Goal: Find specific page/section: Find specific page/section

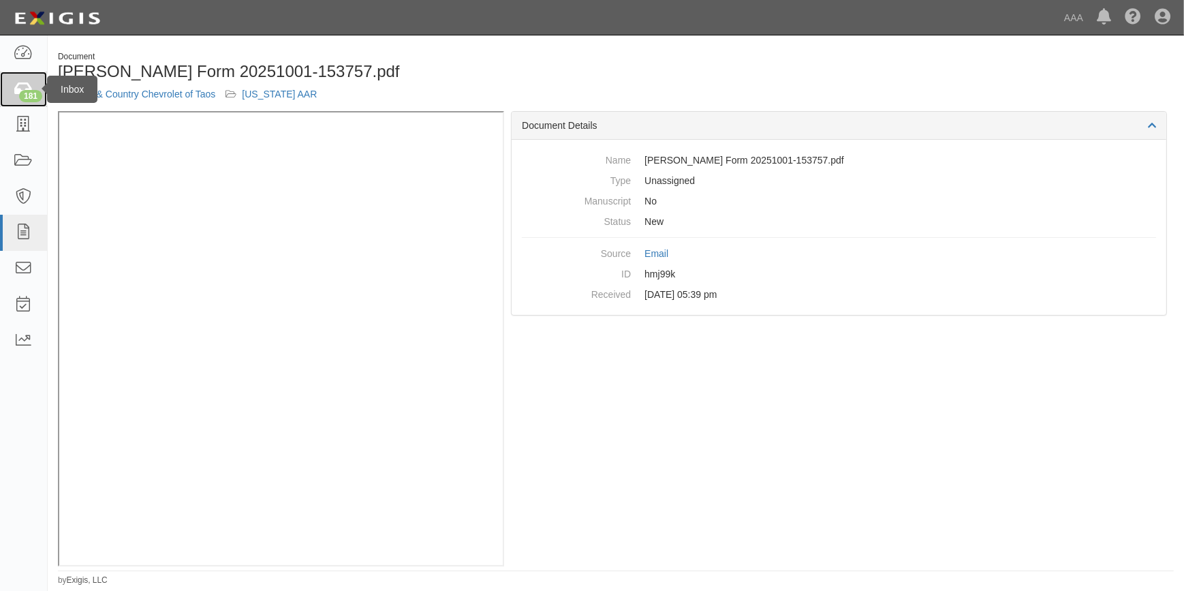
click at [29, 95] on div "181" at bounding box center [30, 96] width 23 height 12
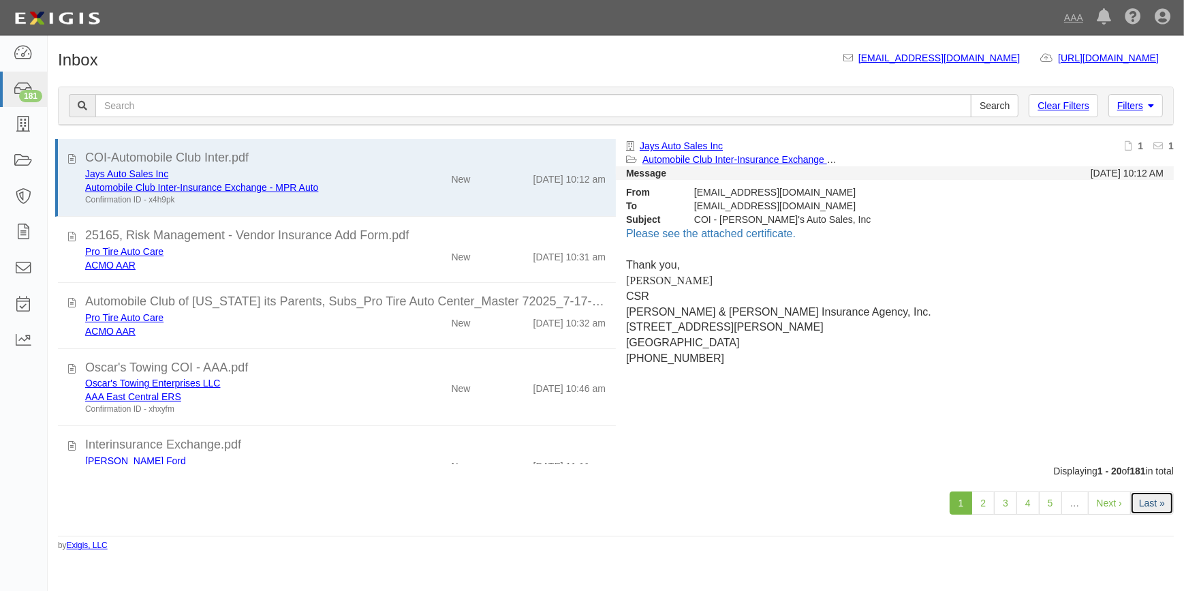
click at [1149, 505] on link "Last »" at bounding box center [1152, 502] width 44 height 23
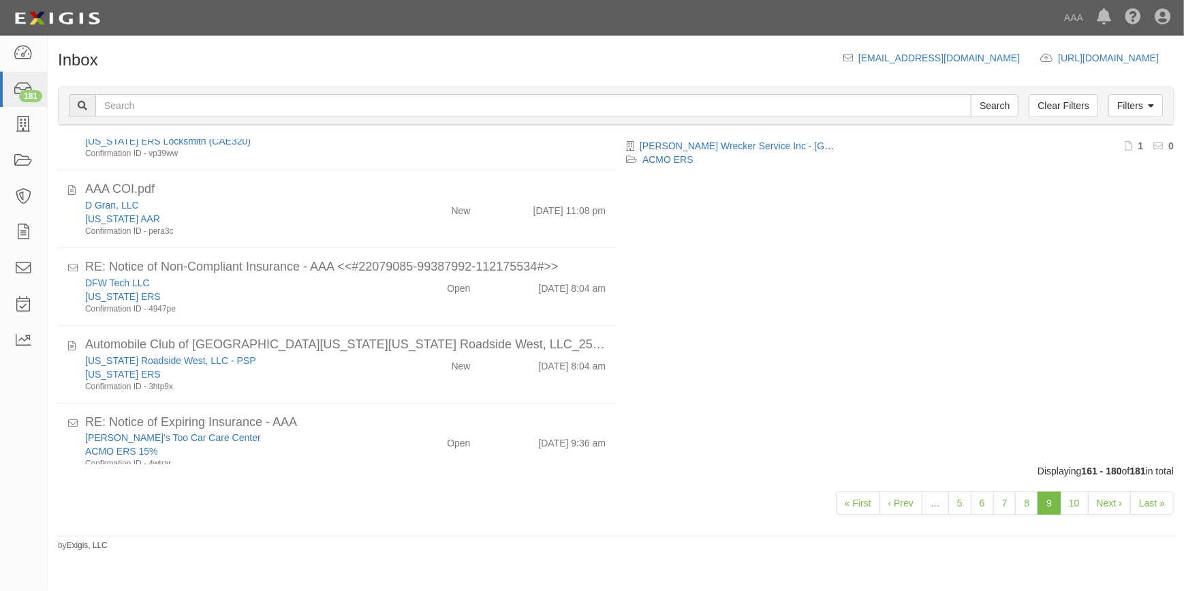
scroll to position [699, 0]
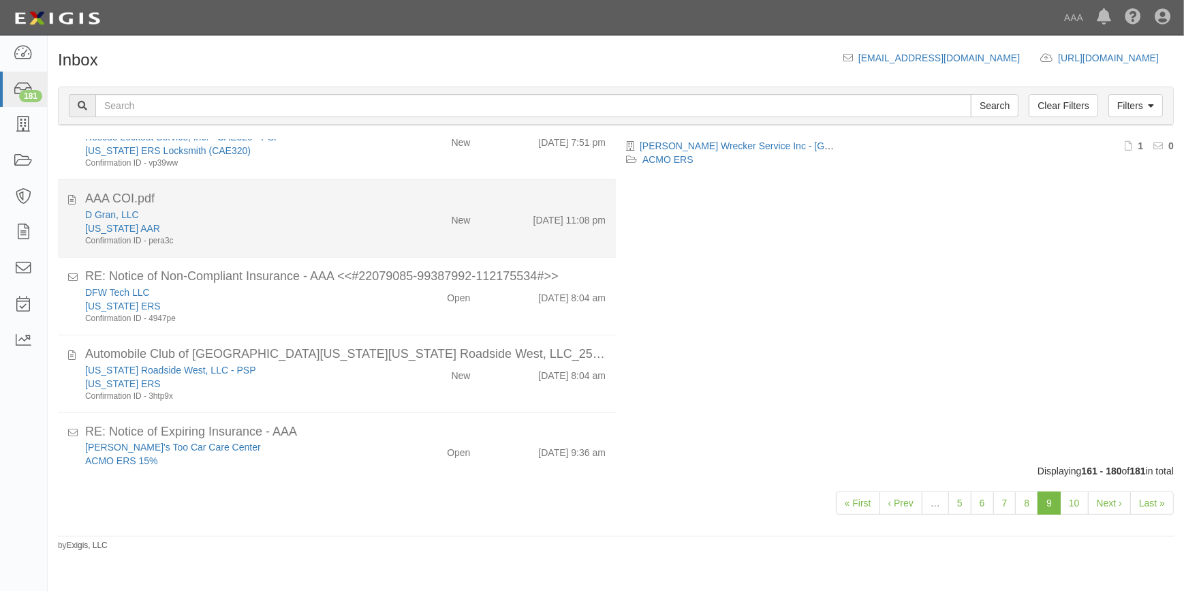
click at [218, 235] on div "Confirmation ID - pera3c" at bounding box center [232, 241] width 295 height 12
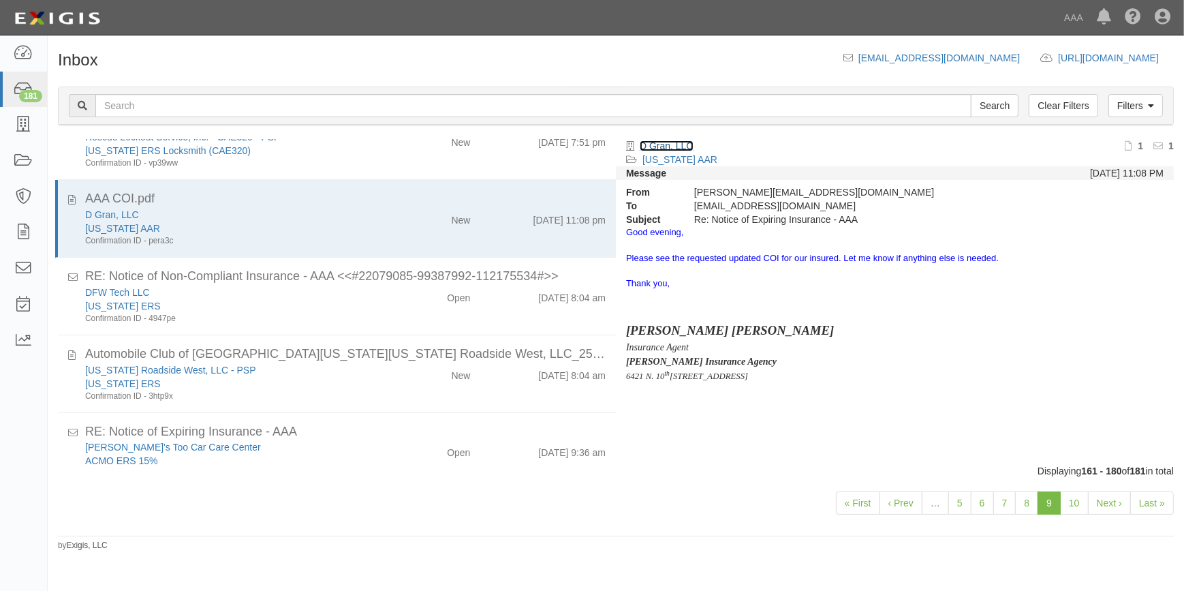
click at [663, 143] on link "D Gran, LLC" at bounding box center [667, 145] width 54 height 11
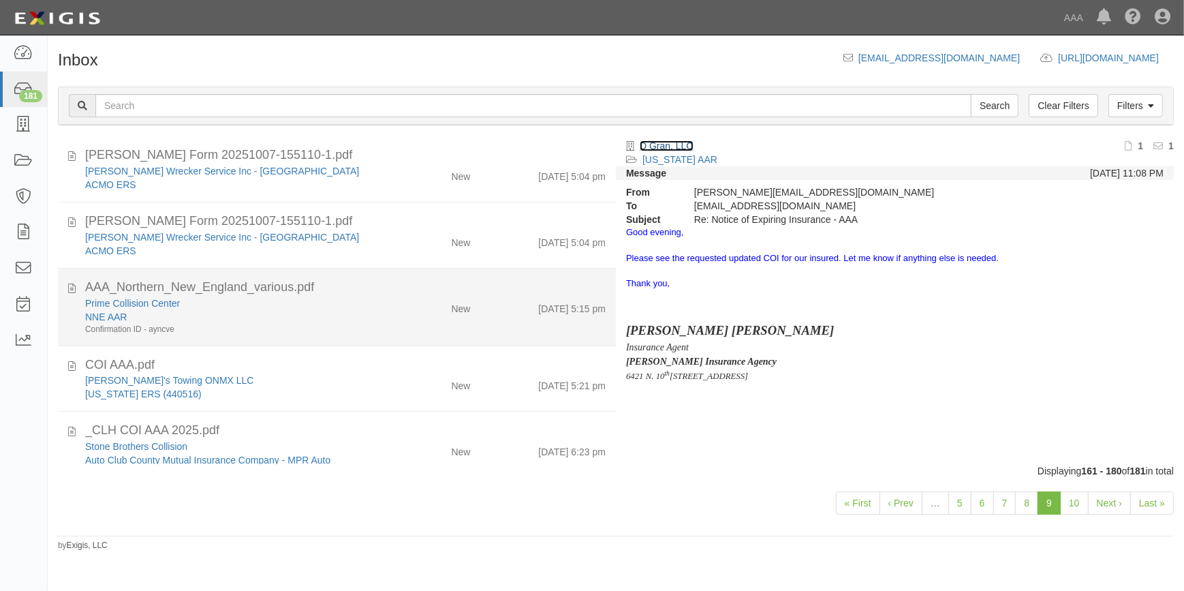
scroll to position [0, 0]
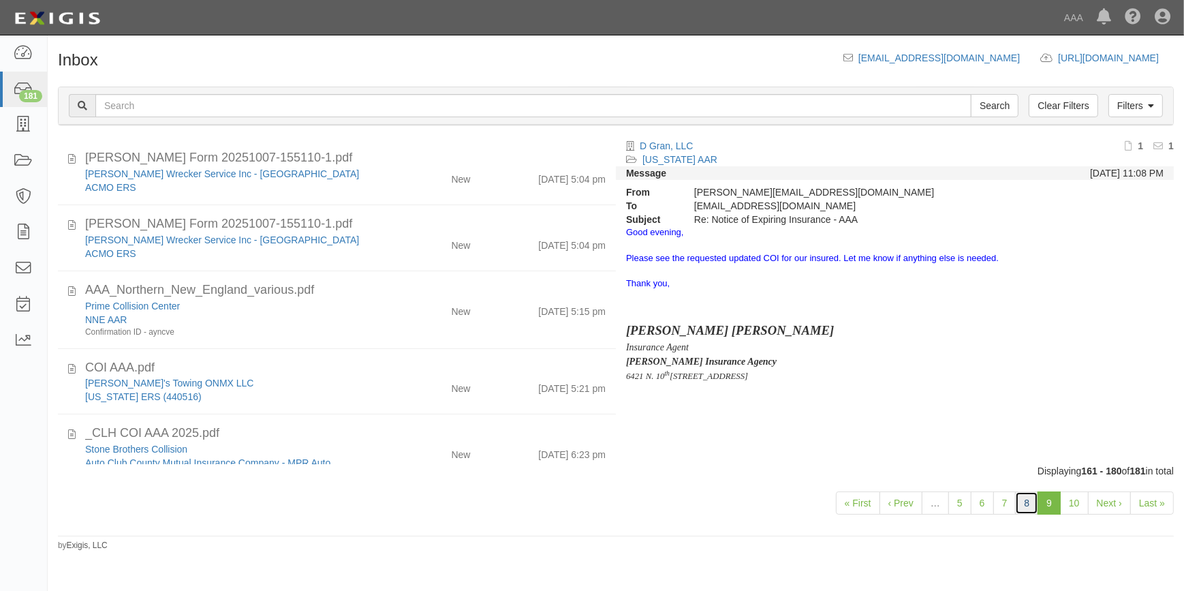
click at [1029, 504] on link "8" at bounding box center [1026, 502] width 23 height 23
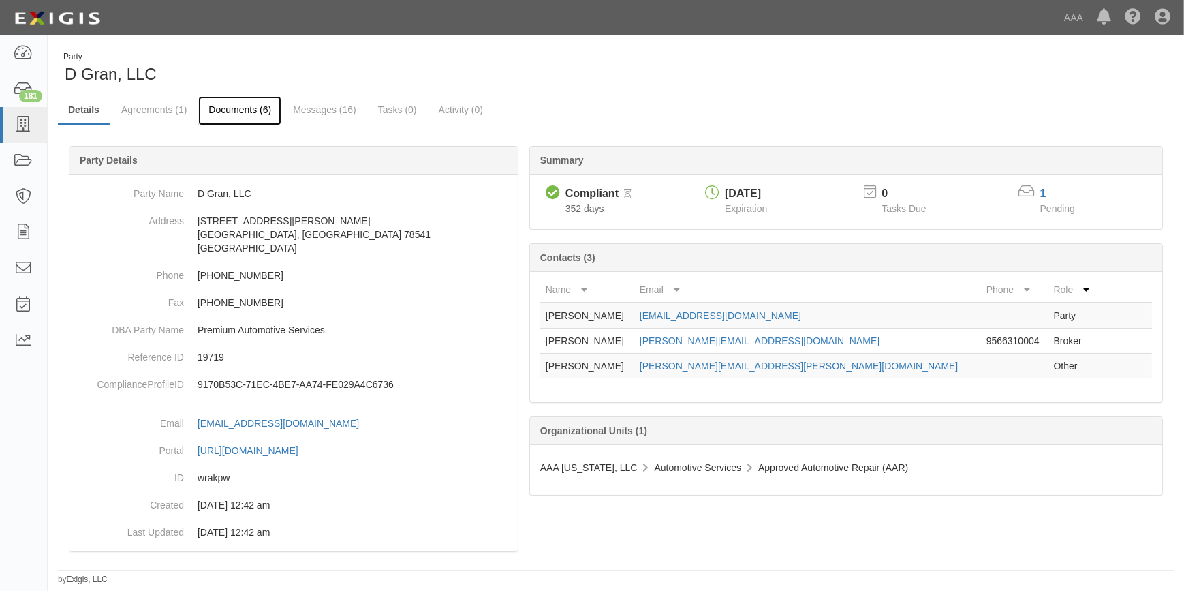
click at [240, 110] on link "Documents (6)" at bounding box center [239, 110] width 83 height 29
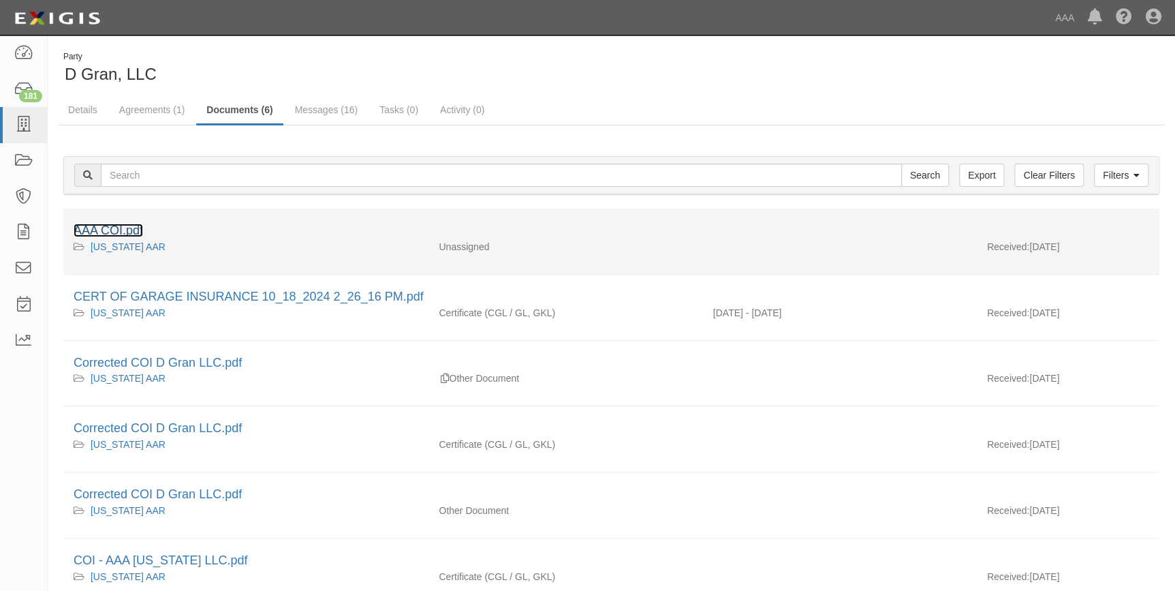
click at [119, 232] on link "AAA COI.pdf" at bounding box center [108, 230] width 69 height 14
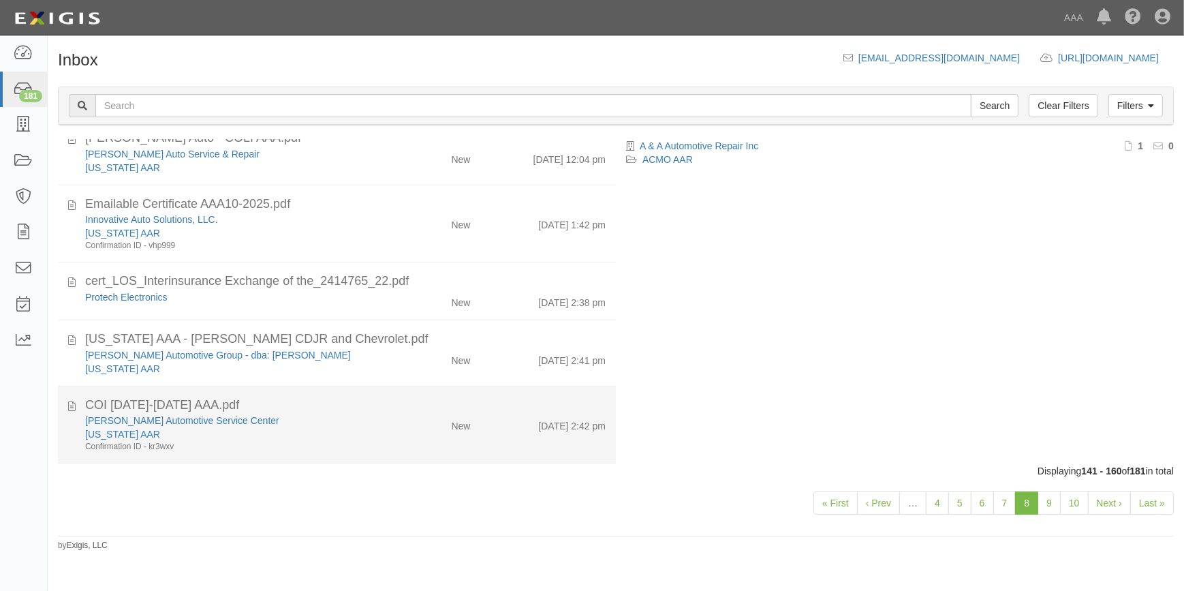
scroll to position [361, 0]
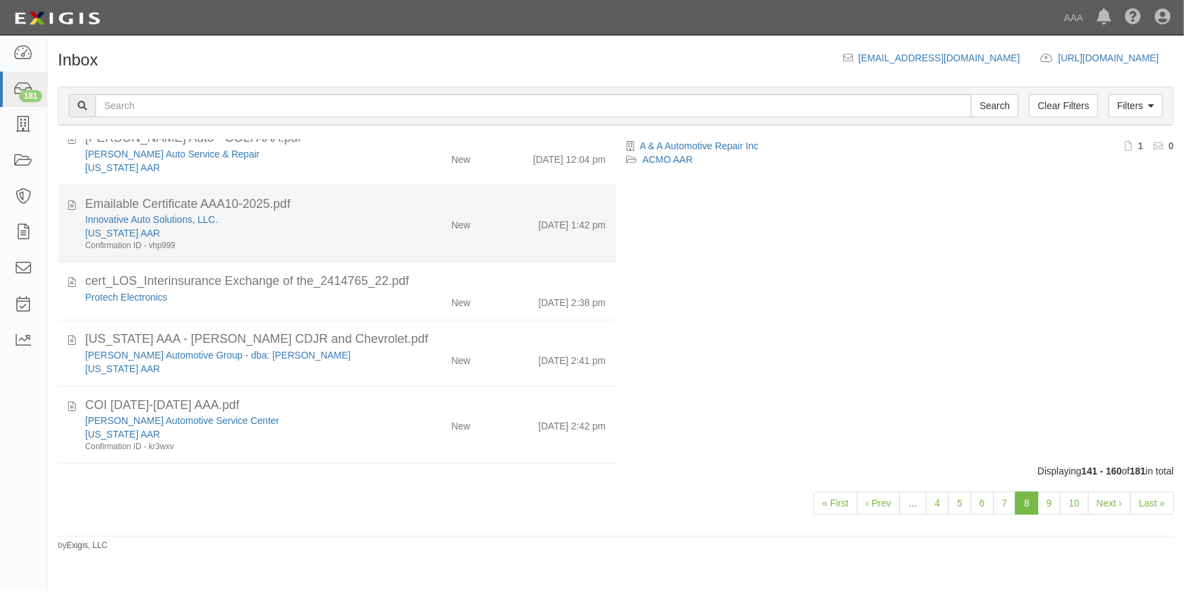
click at [251, 245] on div "Confirmation ID - vhp999" at bounding box center [232, 246] width 295 height 12
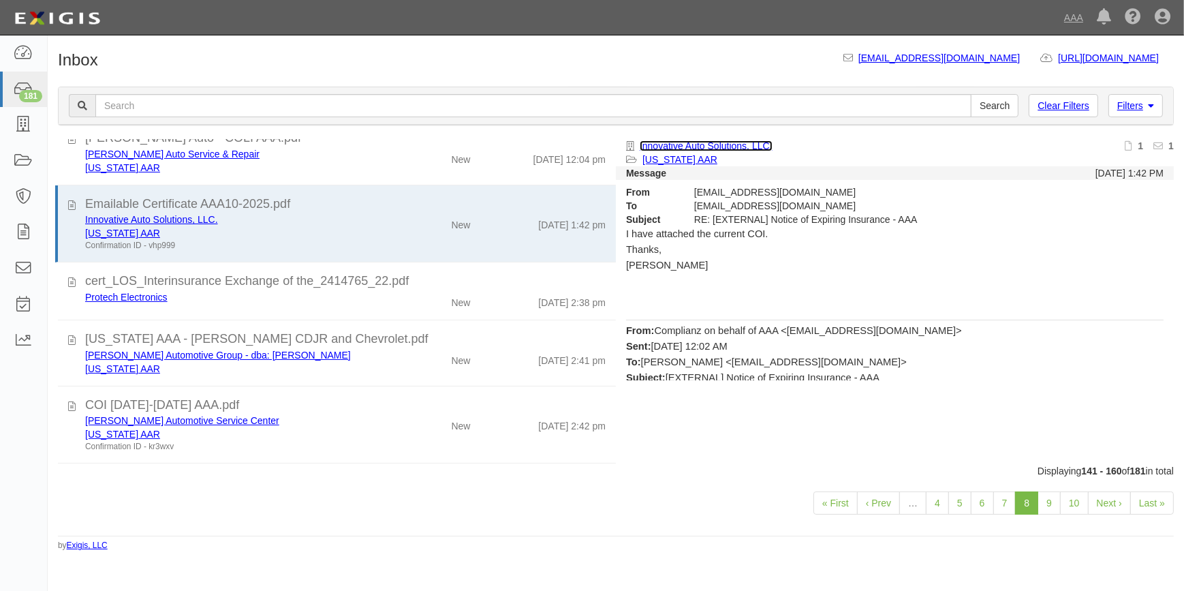
click at [669, 144] on link "Innovative Auto Solutions, LLC." at bounding box center [706, 145] width 133 height 11
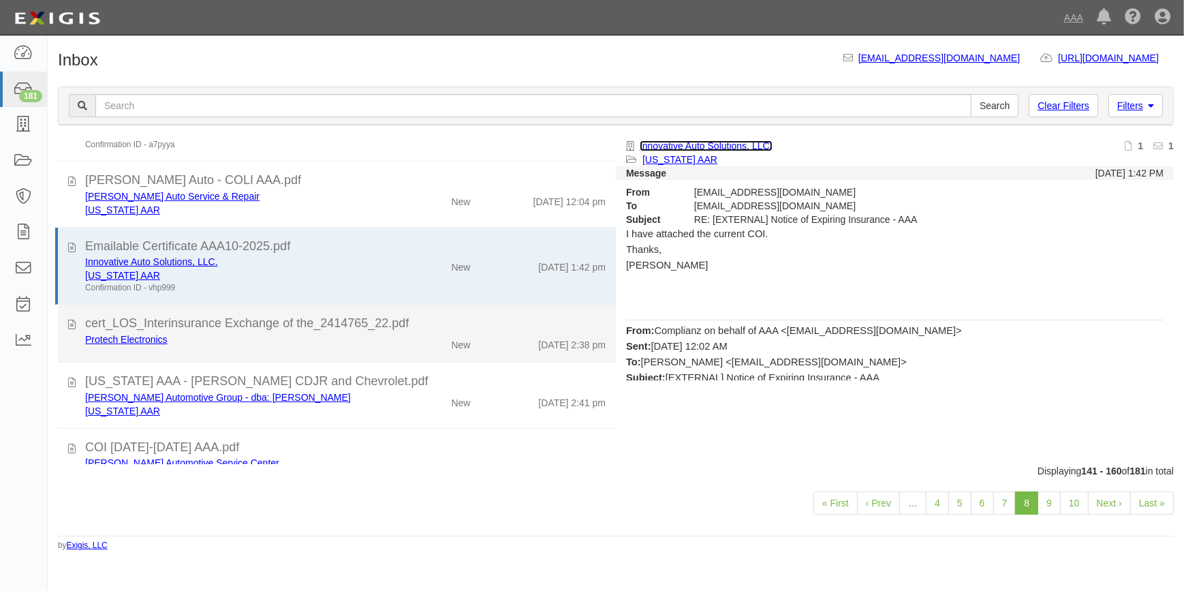
scroll to position [299, 0]
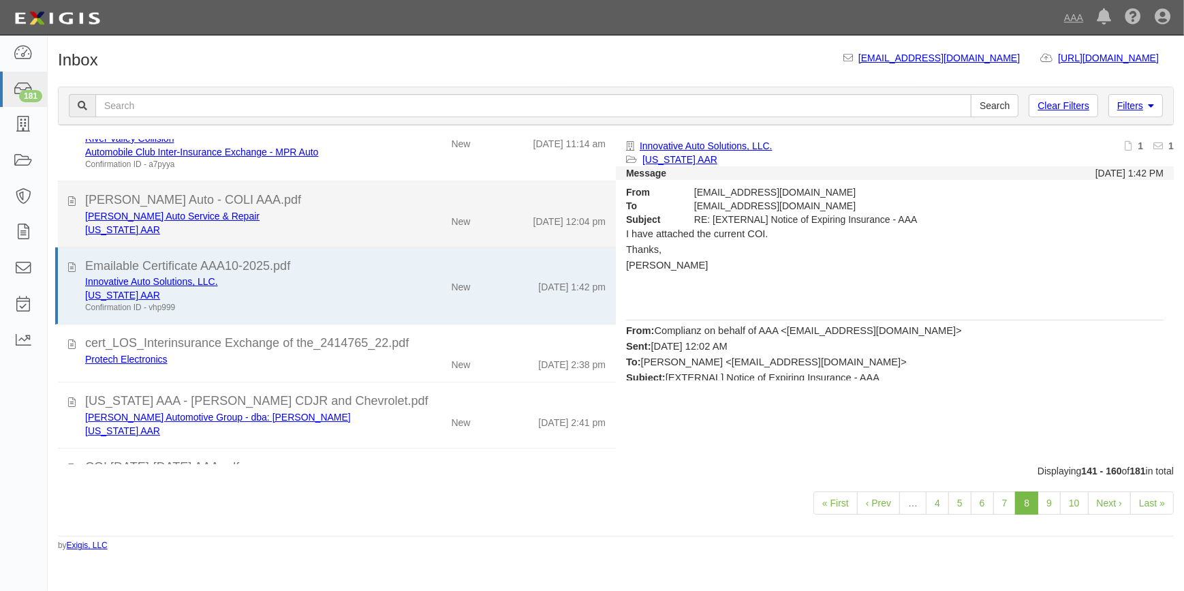
click at [258, 215] on div "Mitchel's Auto Service & Repair" at bounding box center [232, 216] width 295 height 14
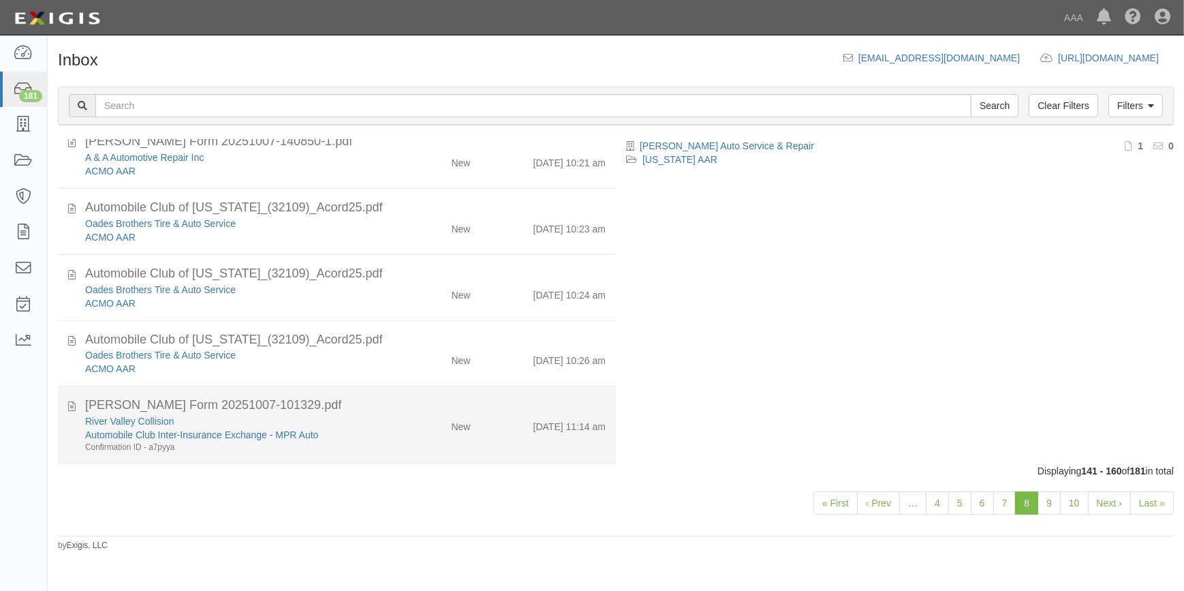
scroll to position [0, 0]
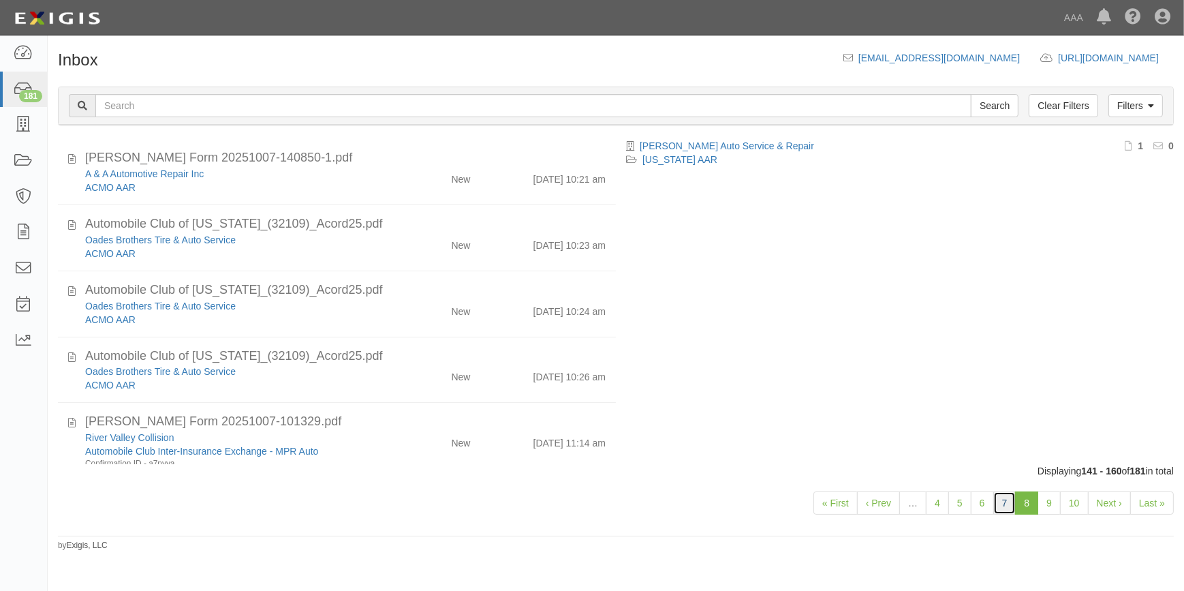
click at [1001, 505] on link "7" at bounding box center [1004, 502] width 23 height 23
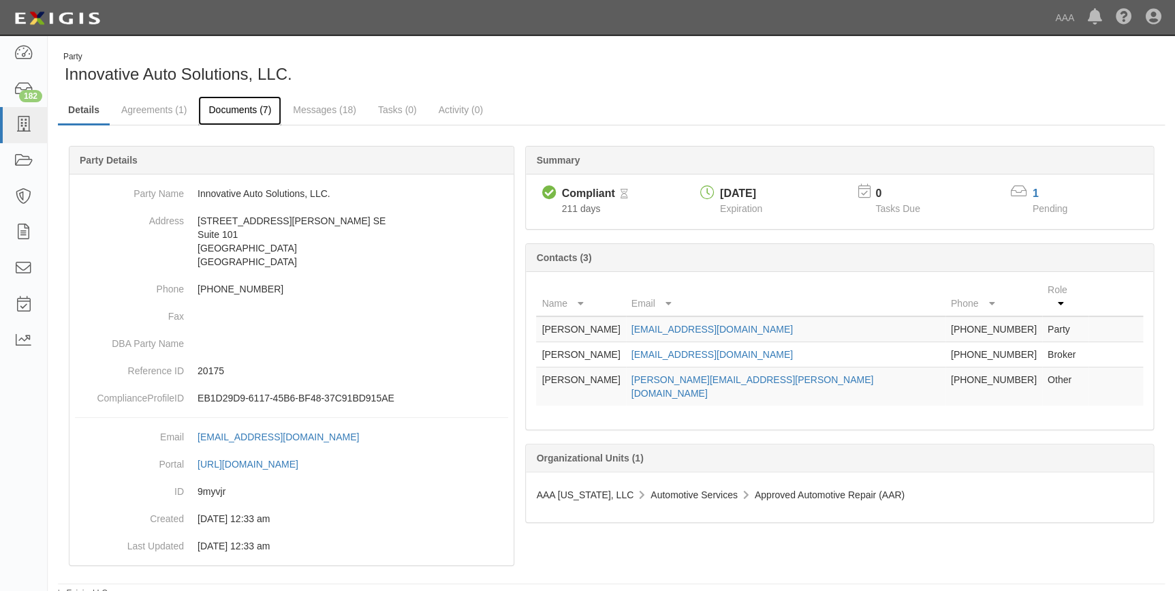
click at [232, 114] on link "Documents (7)" at bounding box center [239, 110] width 83 height 29
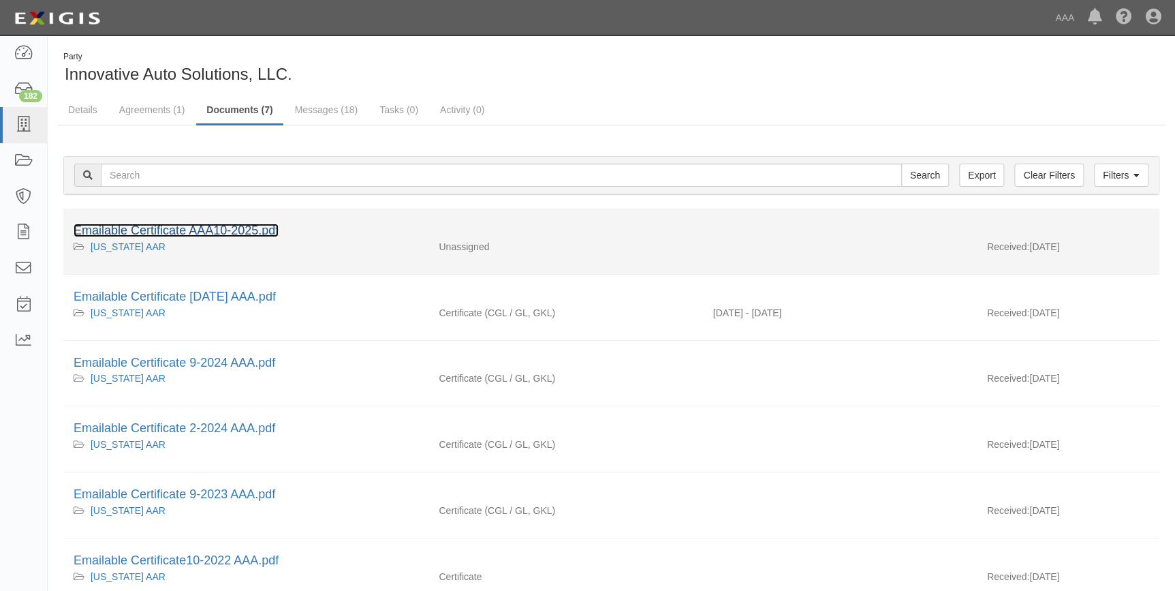
click at [262, 230] on link "Emailable Certificate AAA10-2025.pdf" at bounding box center [176, 230] width 205 height 14
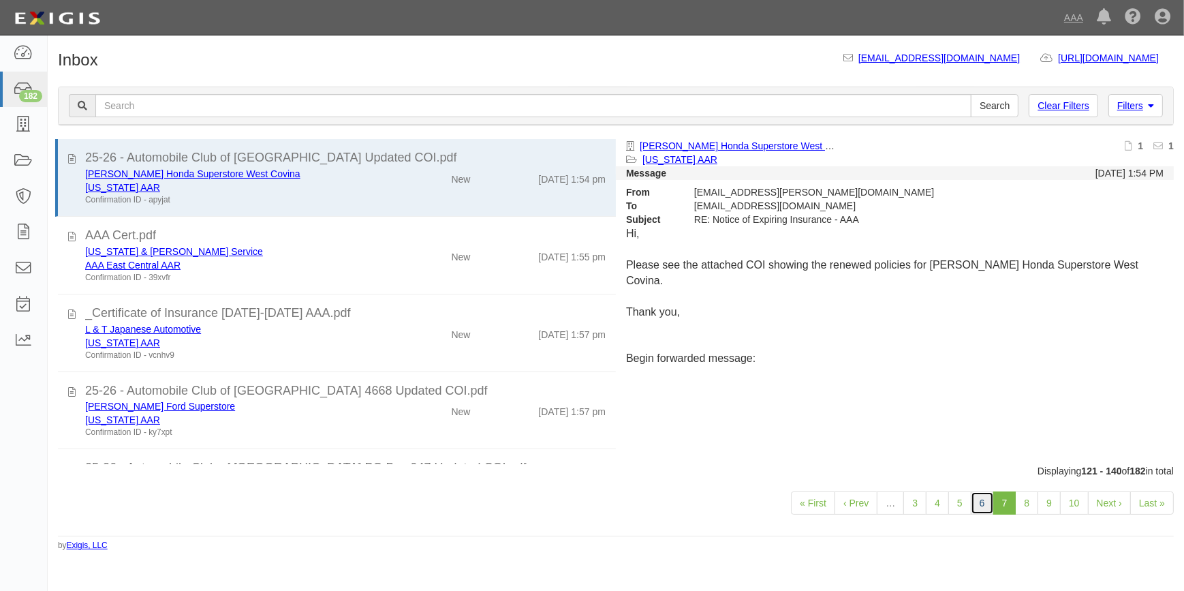
click at [976, 503] on link "6" at bounding box center [982, 502] width 23 height 23
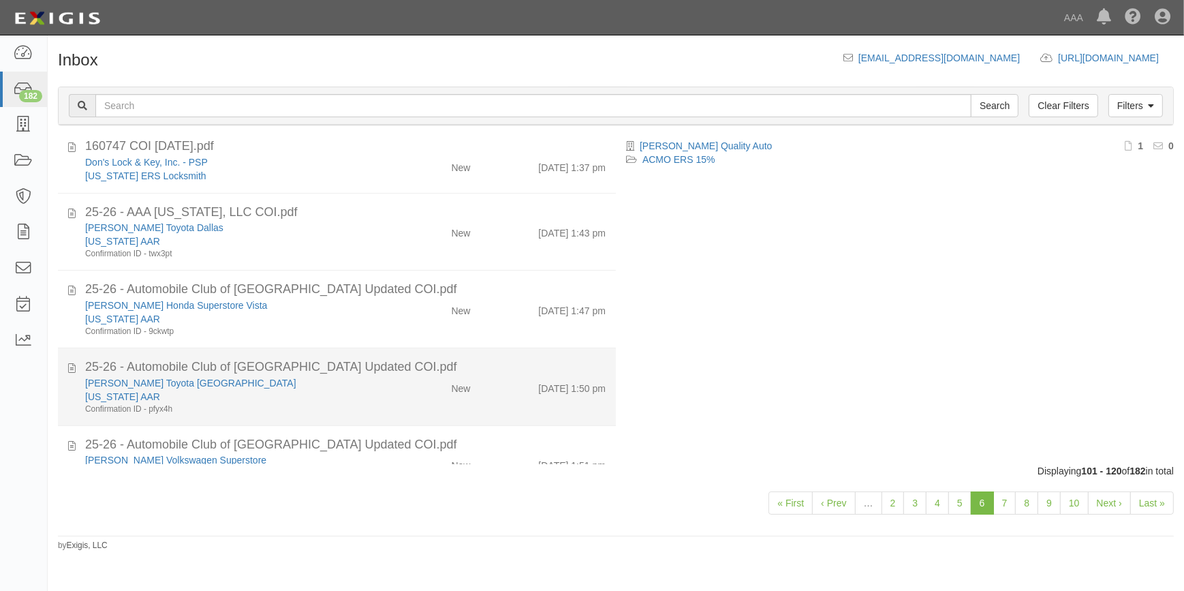
scroll to position [1066, 0]
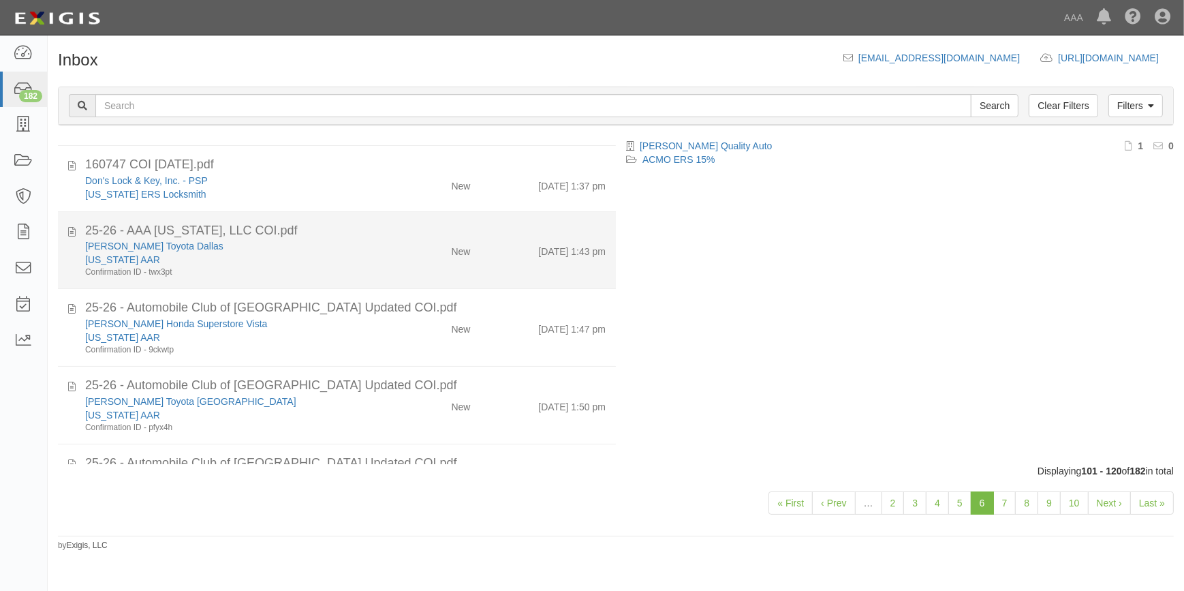
click at [239, 256] on div "[US_STATE] AAR" at bounding box center [232, 260] width 295 height 14
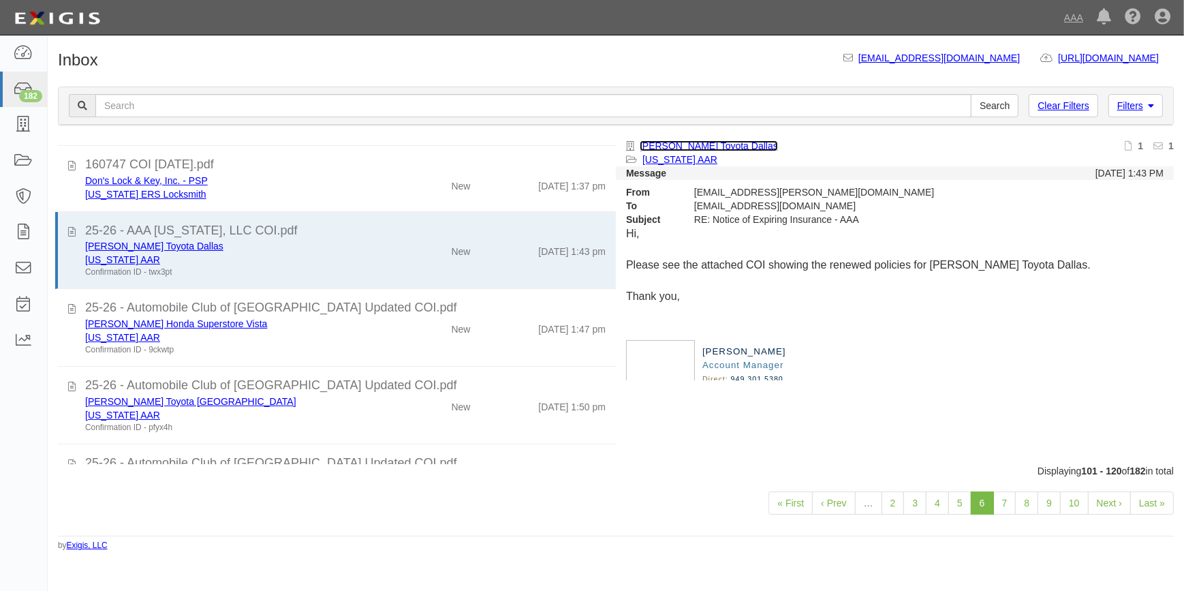
click at [719, 143] on link "[PERSON_NAME] Toyota Dallas" at bounding box center [709, 145] width 138 height 11
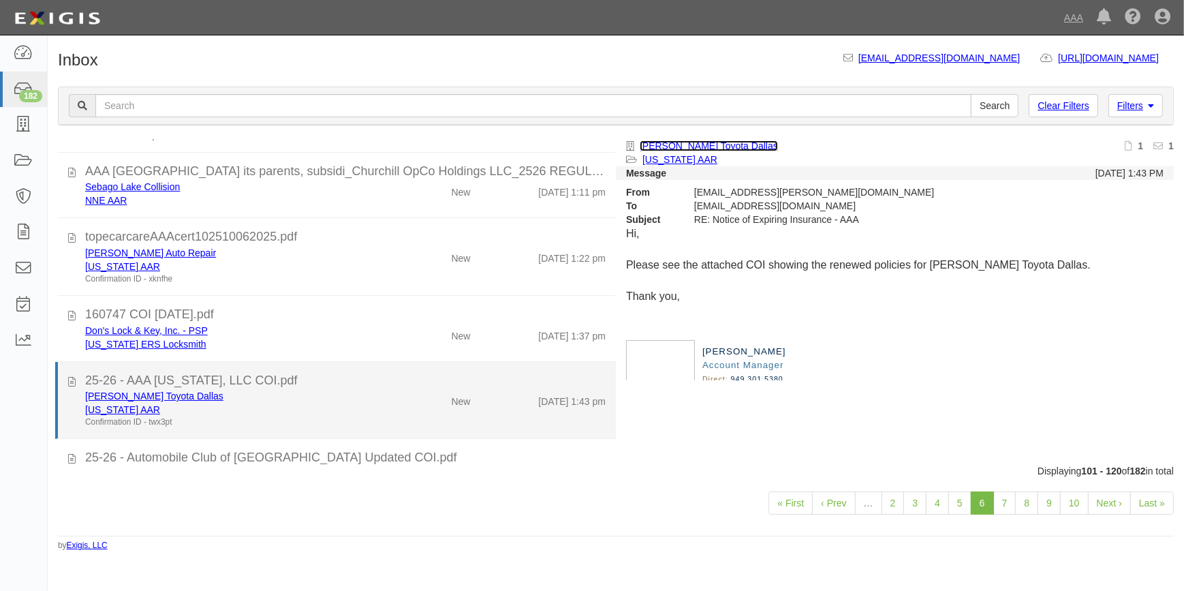
scroll to position [880, 0]
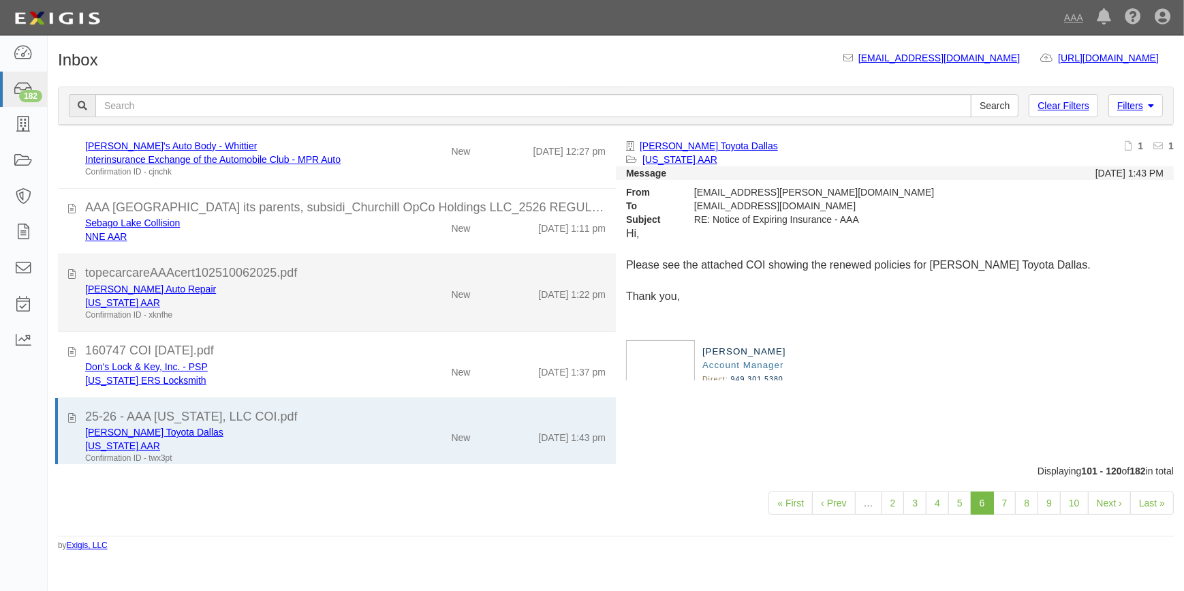
click at [279, 313] on div "Confirmation ID - xknfhe" at bounding box center [232, 315] width 295 height 12
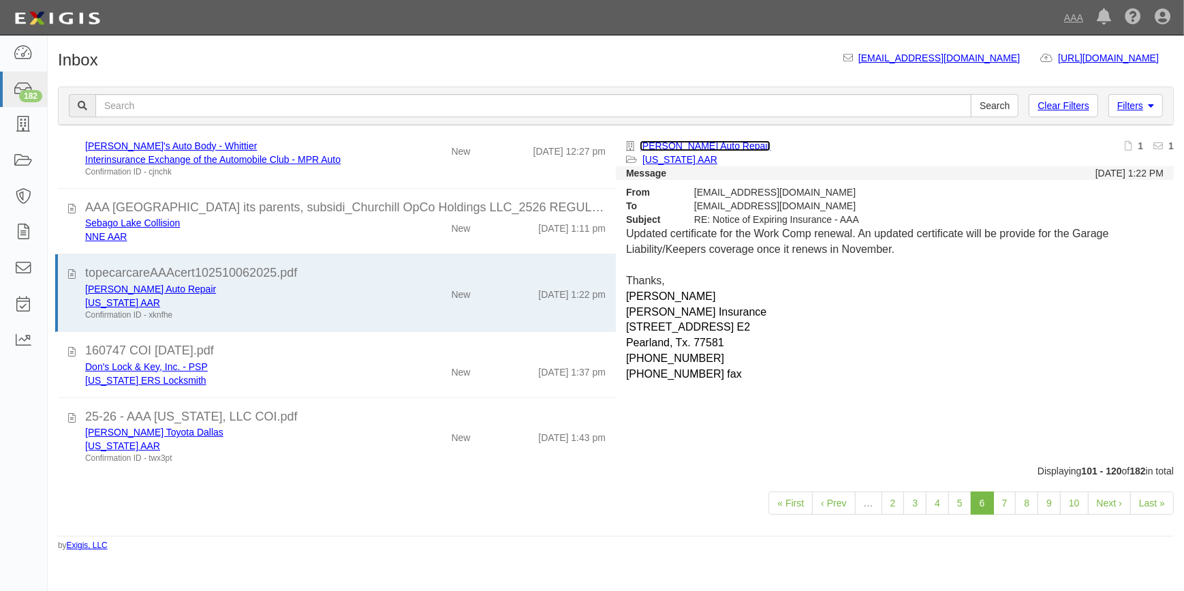
click at [672, 144] on link "Tope's Auto Repair" at bounding box center [705, 145] width 131 height 11
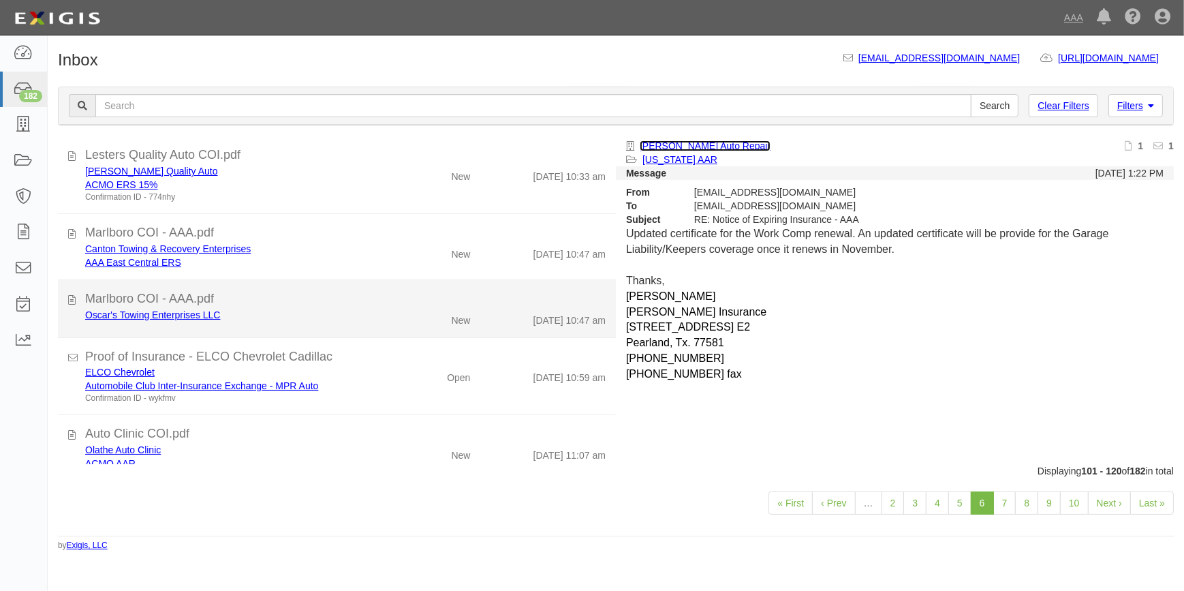
scroll to position [0, 0]
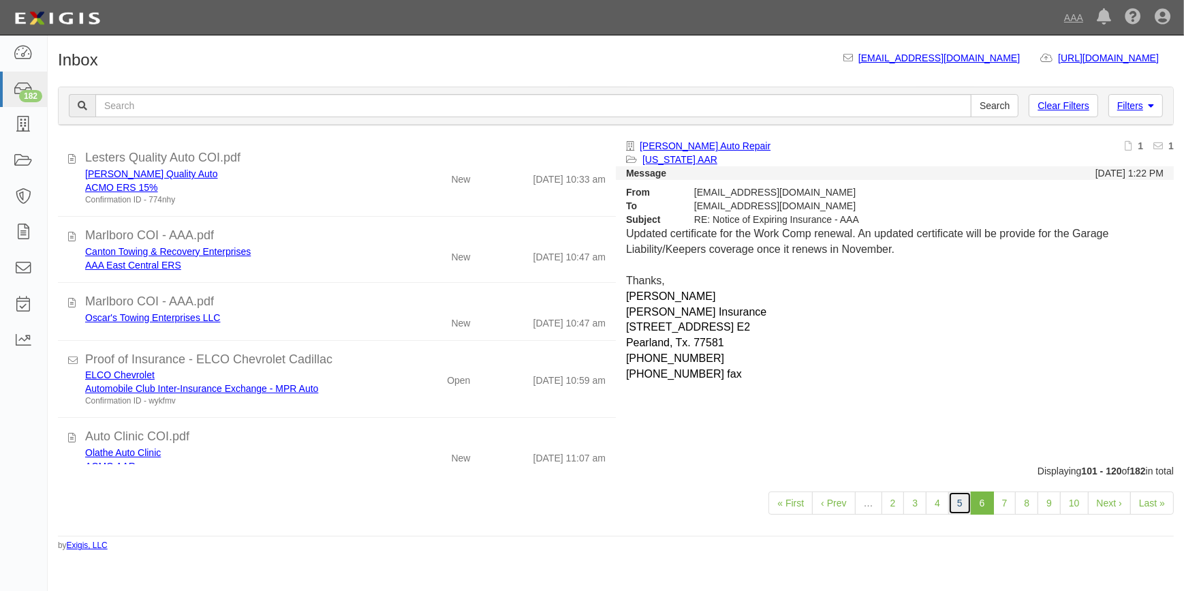
click at [962, 505] on link "5" at bounding box center [959, 502] width 23 height 23
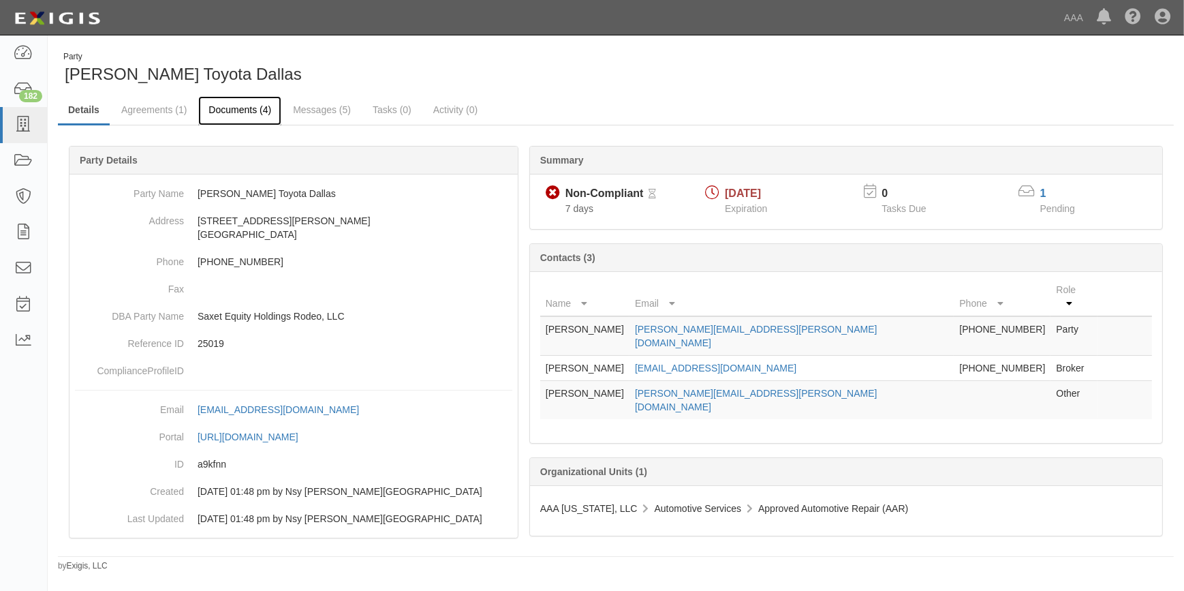
click at [258, 108] on link "Documents (4)" at bounding box center [239, 110] width 83 height 29
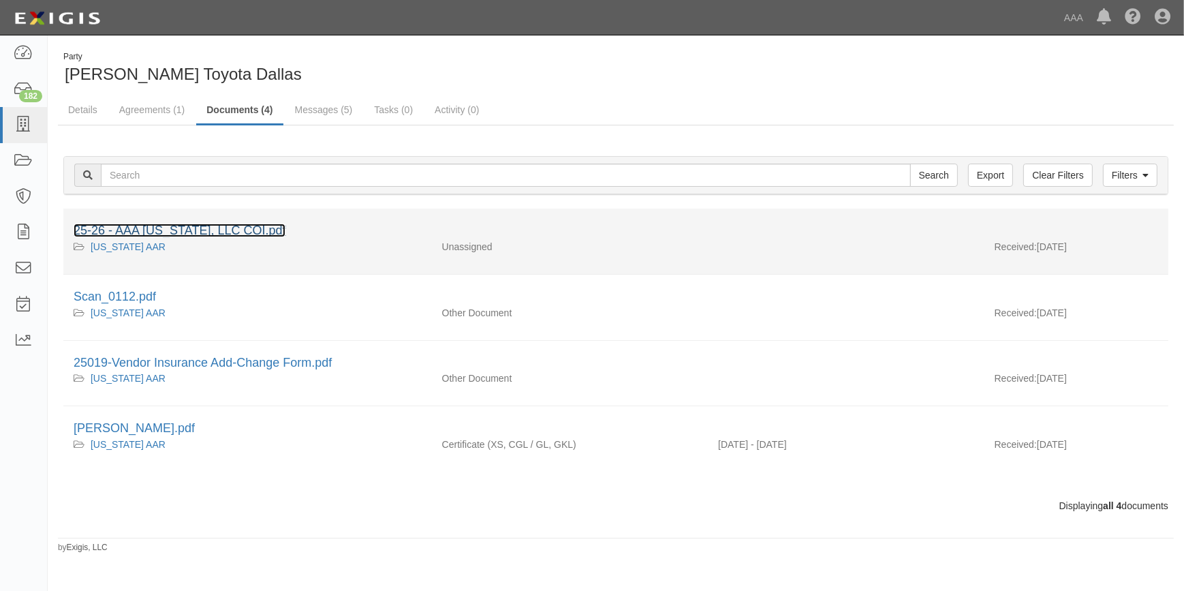
click at [234, 225] on link "25-26 - AAA [US_STATE], LLC COI.pdf" at bounding box center [180, 230] width 212 height 14
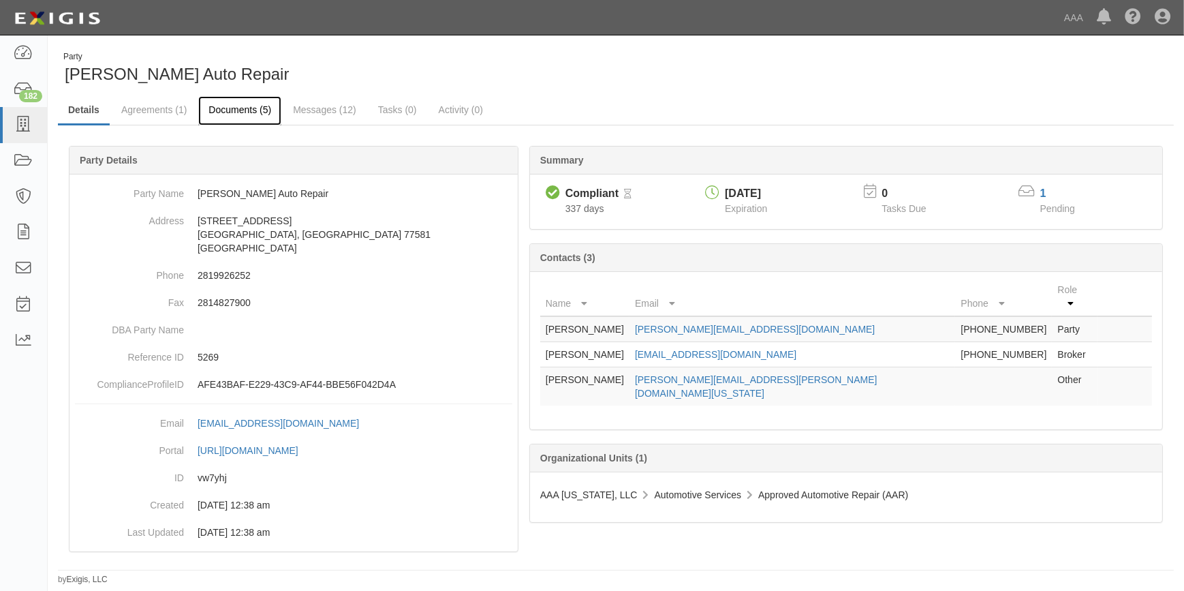
click at [232, 111] on link "Documents (5)" at bounding box center [239, 110] width 83 height 29
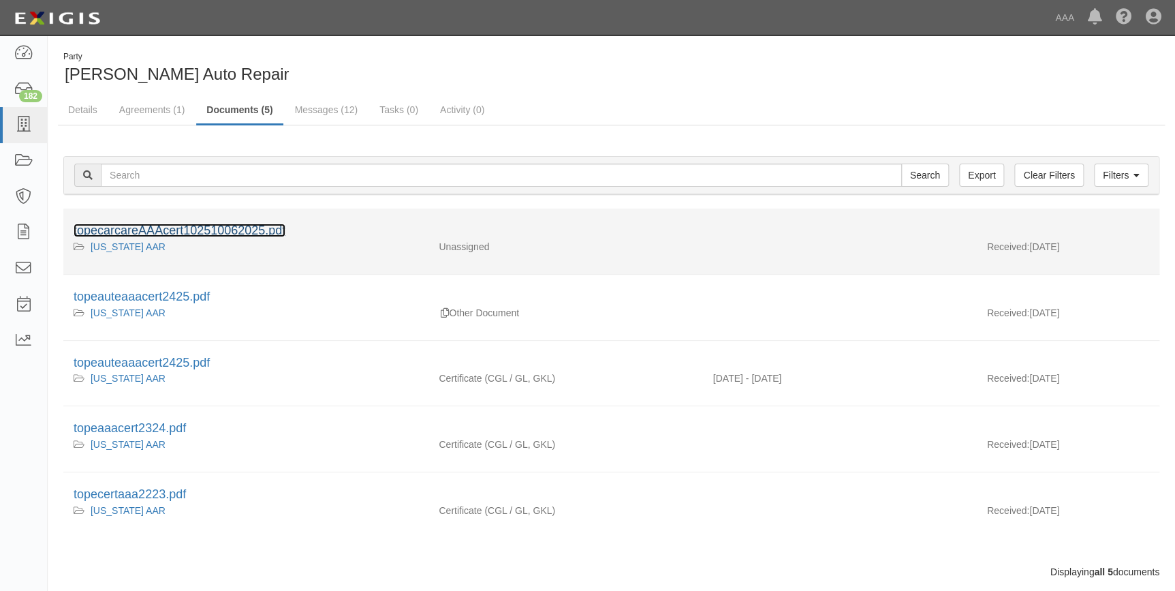
click at [260, 230] on link "topecarcareAAAcert102510062025.pdf" at bounding box center [180, 230] width 212 height 14
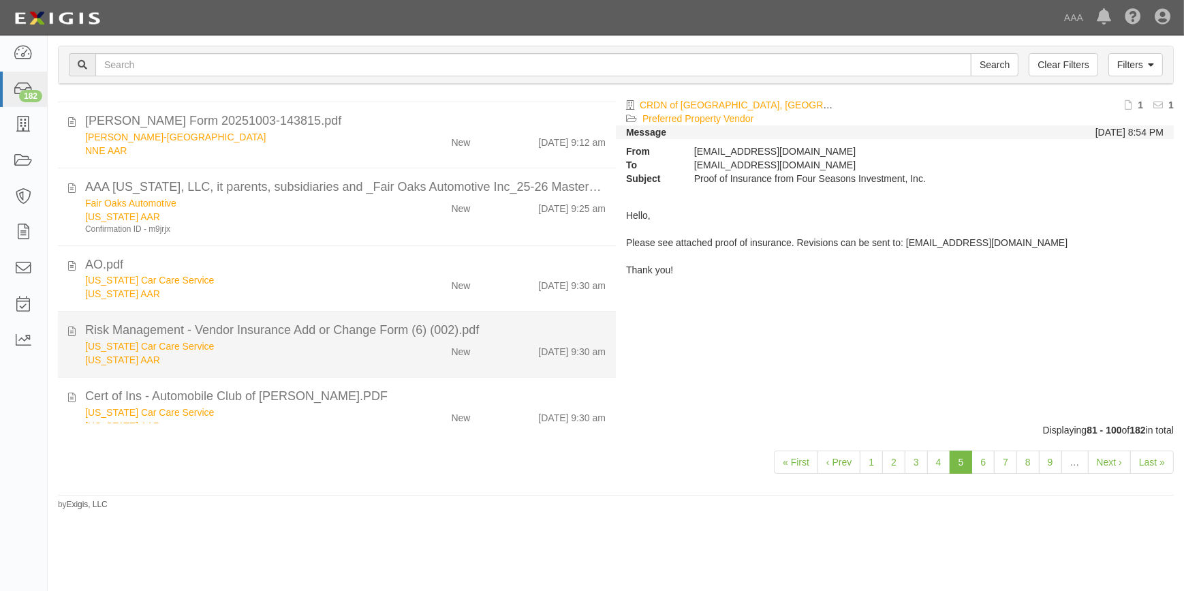
scroll to position [1035, 0]
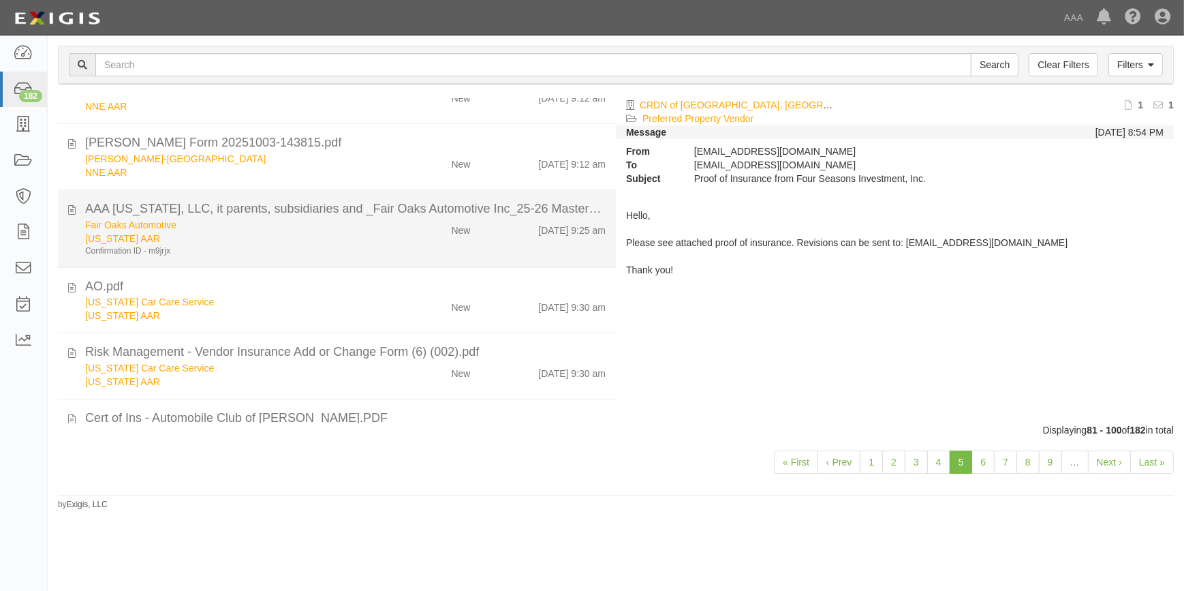
click at [296, 249] on div "Confirmation ID - m9jrjx" at bounding box center [232, 251] width 295 height 12
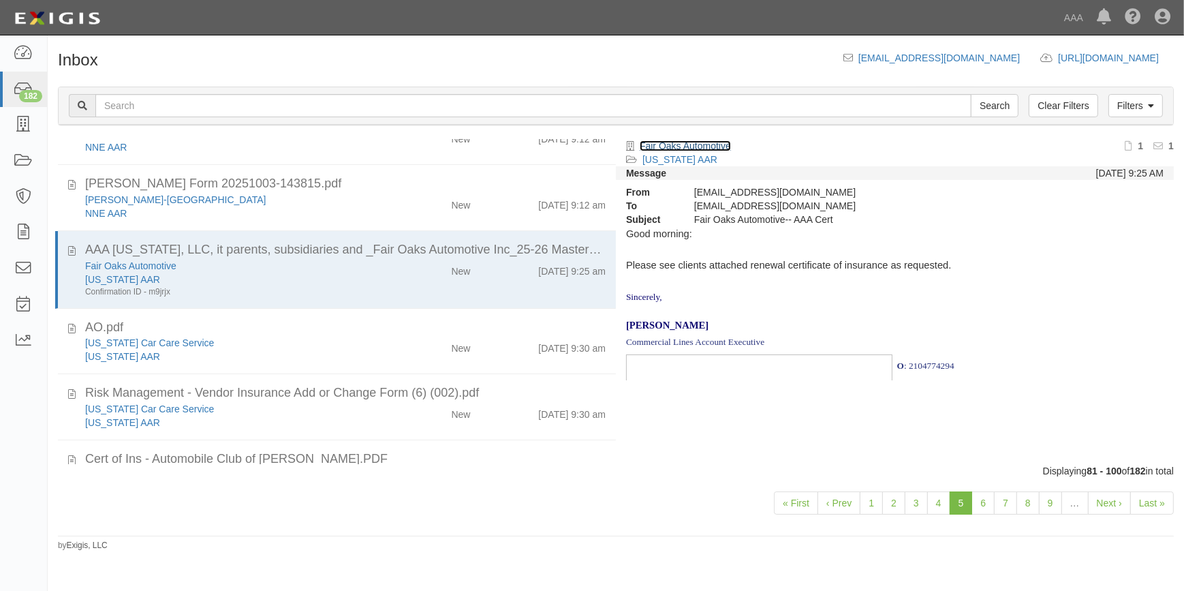
click at [675, 149] on link "Fair Oaks Automotive" at bounding box center [685, 145] width 91 height 11
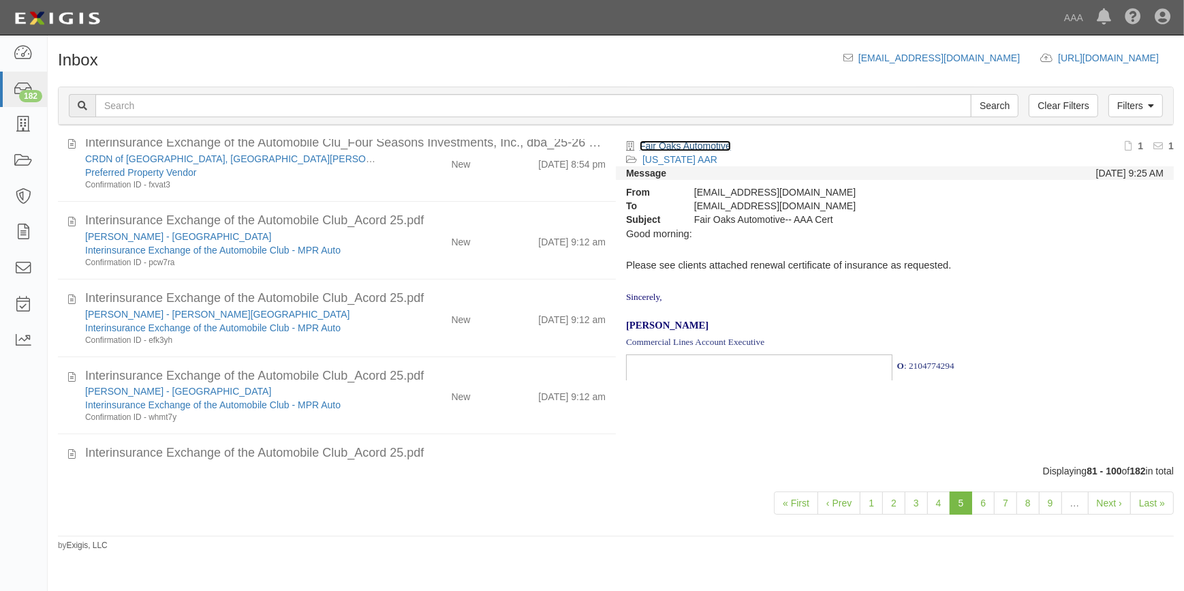
scroll to position [0, 0]
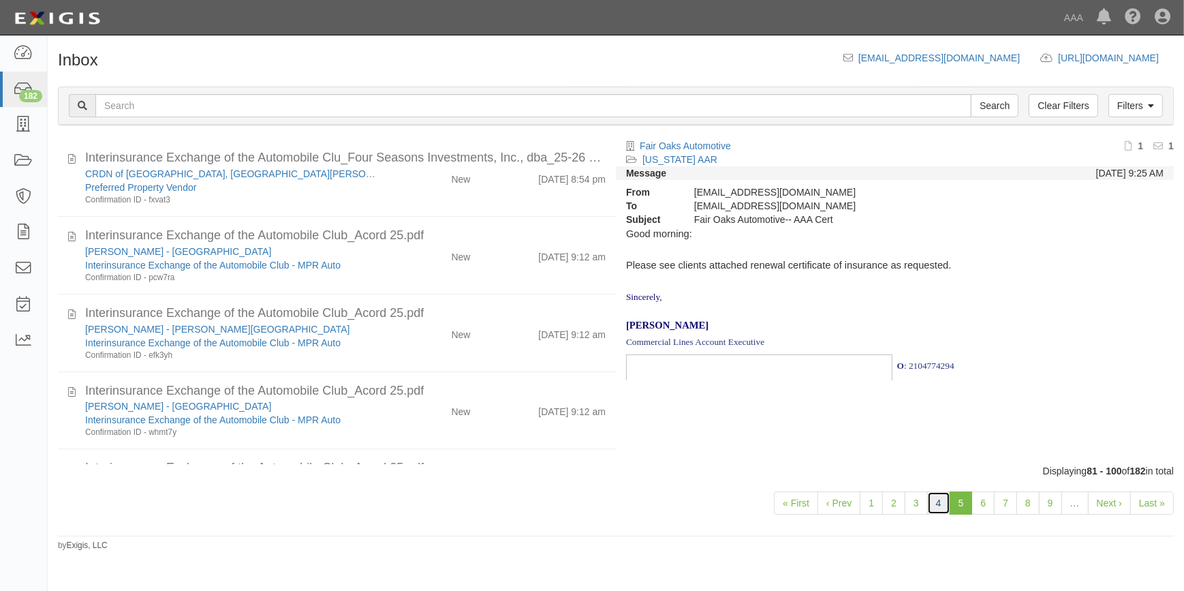
click at [945, 503] on link "4" at bounding box center [938, 502] width 23 height 23
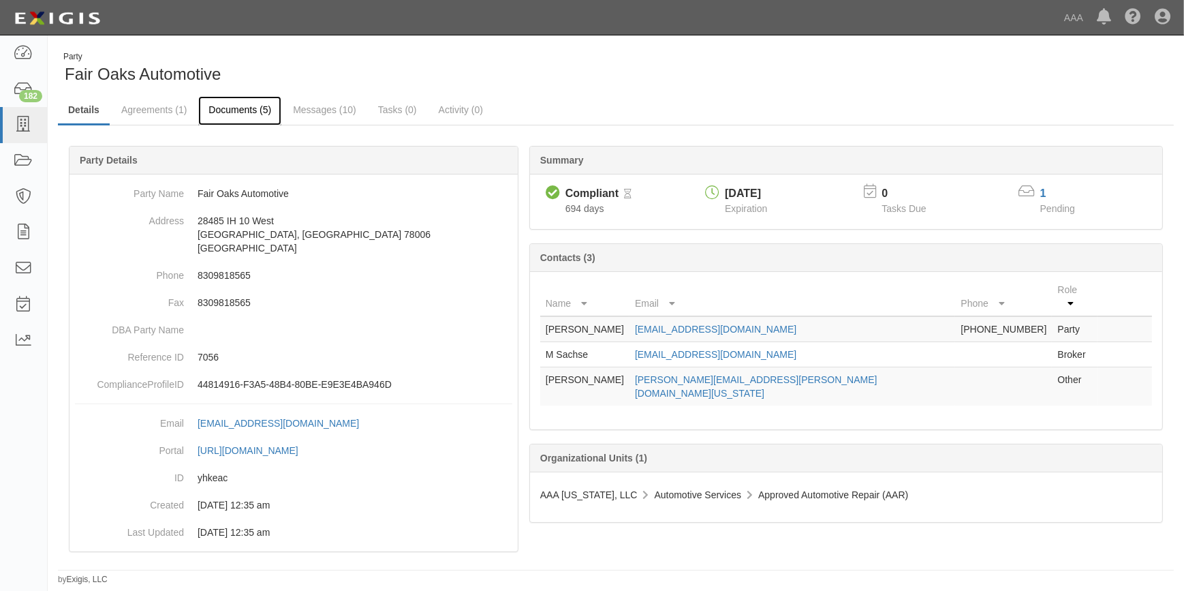
click at [240, 108] on link "Documents (5)" at bounding box center [239, 110] width 83 height 29
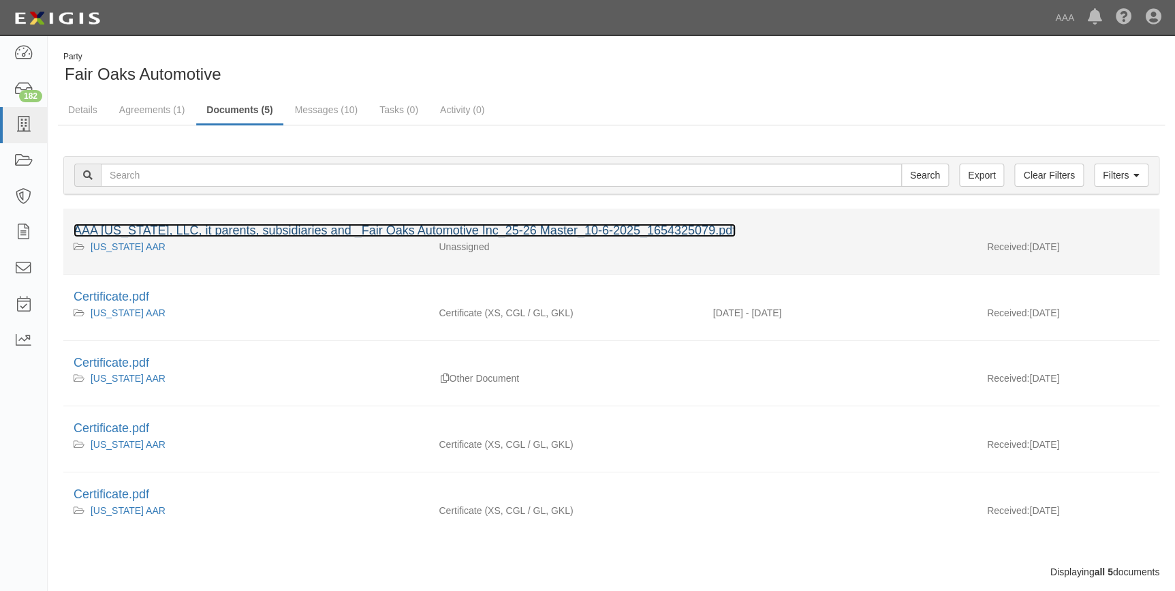
click at [390, 232] on link "AAA Texas, LLC, it parents, subsidiaries and _Fair Oaks Automotive Inc_25-26 Ma…" at bounding box center [405, 230] width 662 height 14
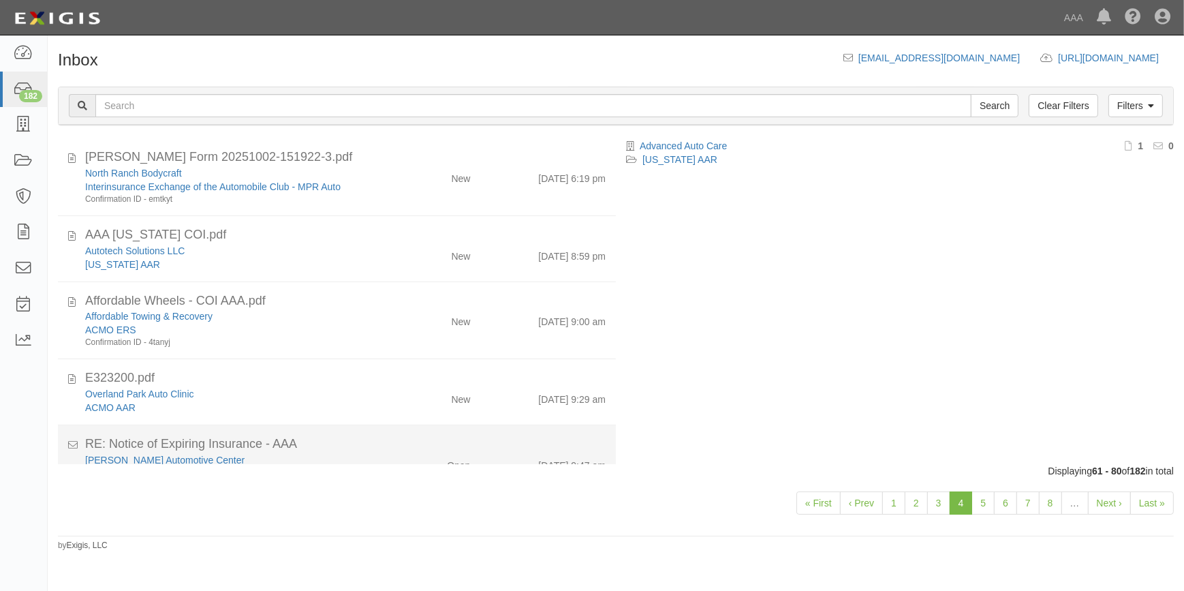
scroll to position [234, 0]
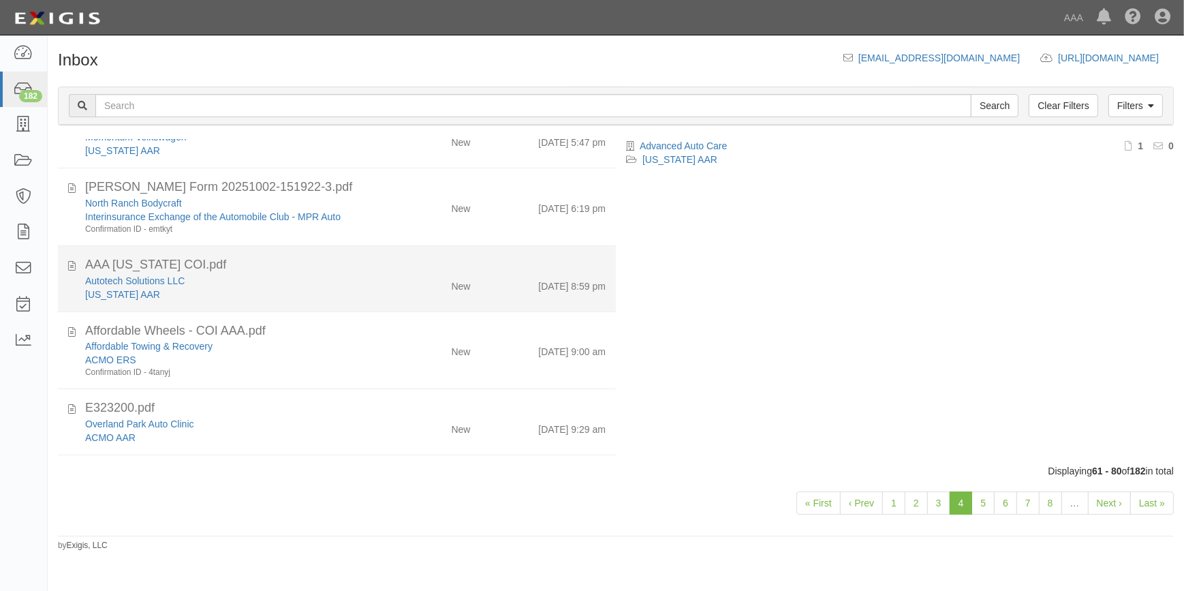
click at [279, 289] on div "Texas AAR" at bounding box center [232, 294] width 295 height 14
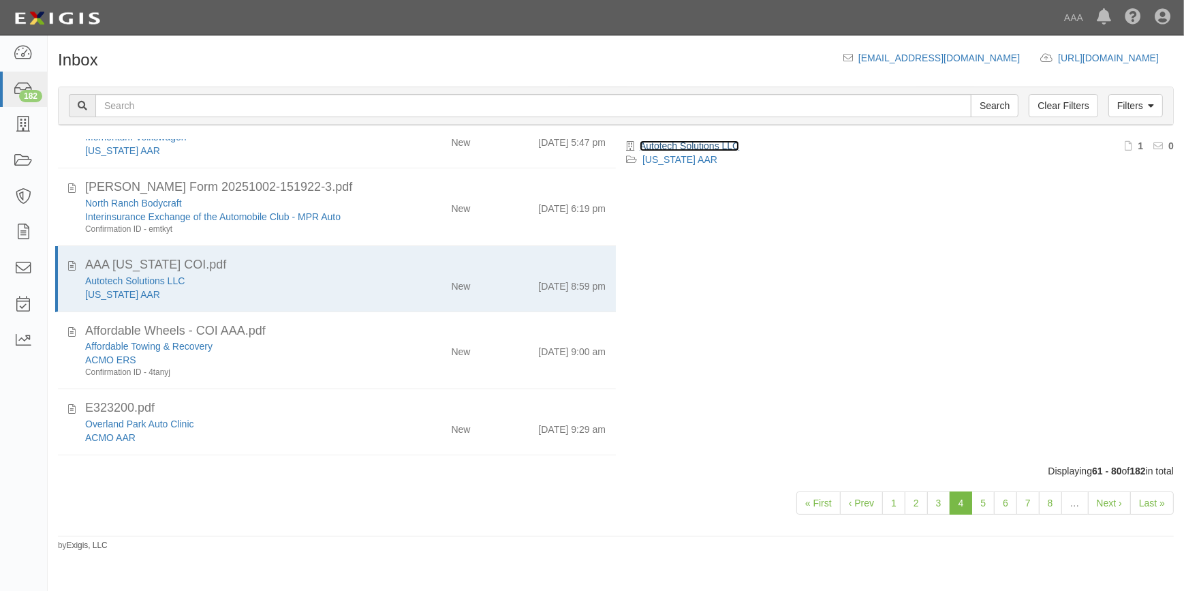
click at [661, 146] on link "Autotech Solutions LLC" at bounding box center [689, 145] width 99 height 11
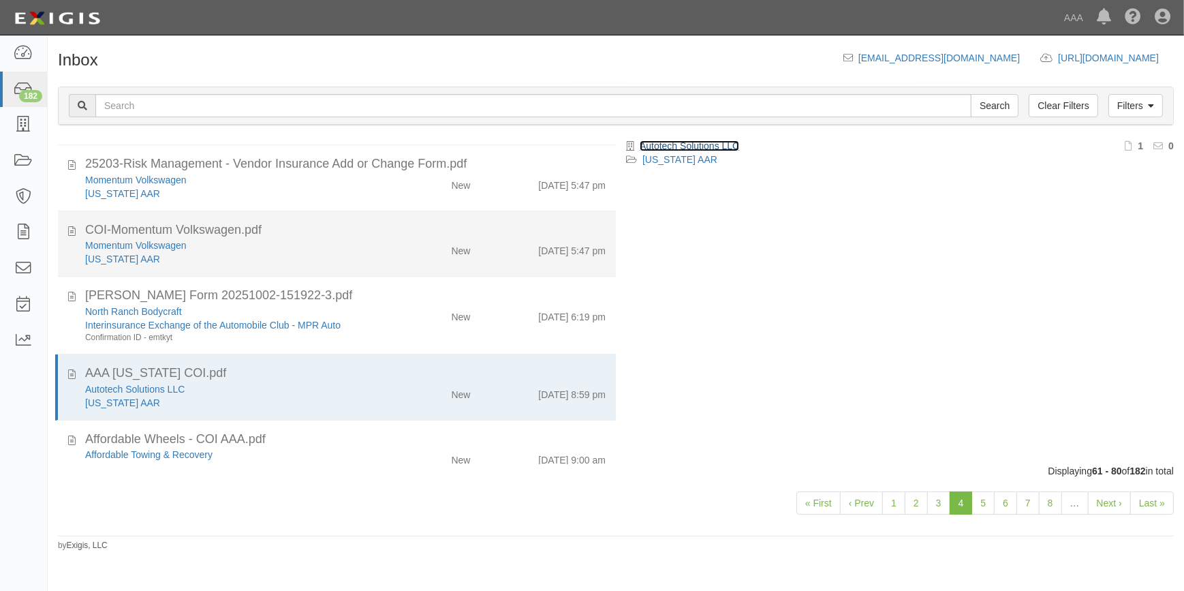
scroll to position [48, 0]
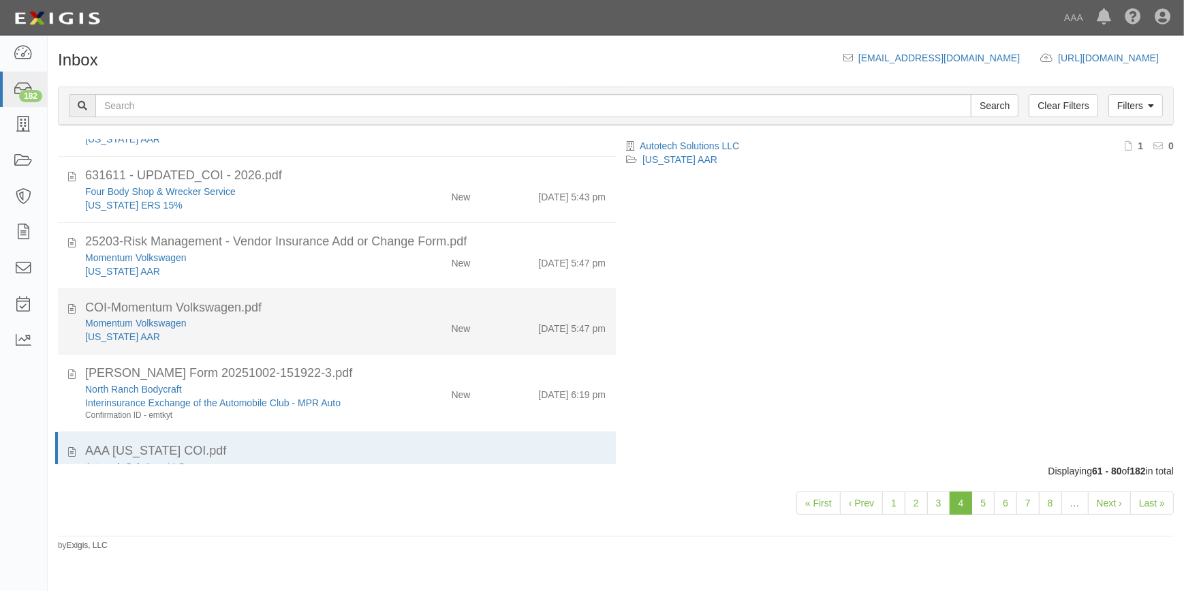
click at [198, 332] on div "Texas AAR" at bounding box center [232, 337] width 295 height 14
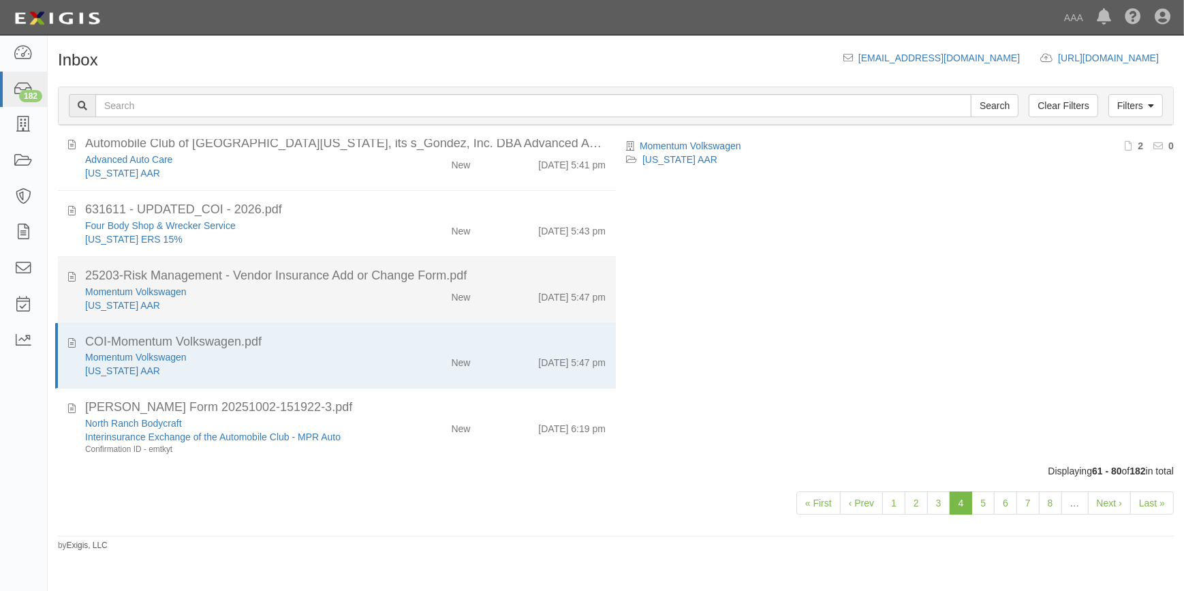
scroll to position [0, 0]
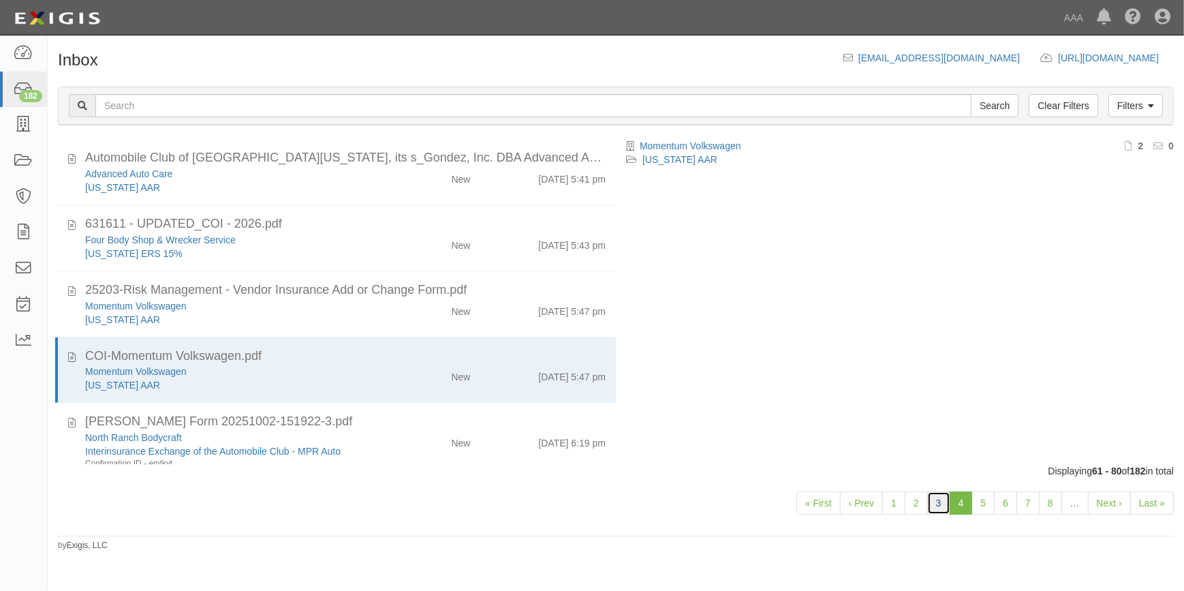
click at [939, 507] on link "3" at bounding box center [938, 502] width 23 height 23
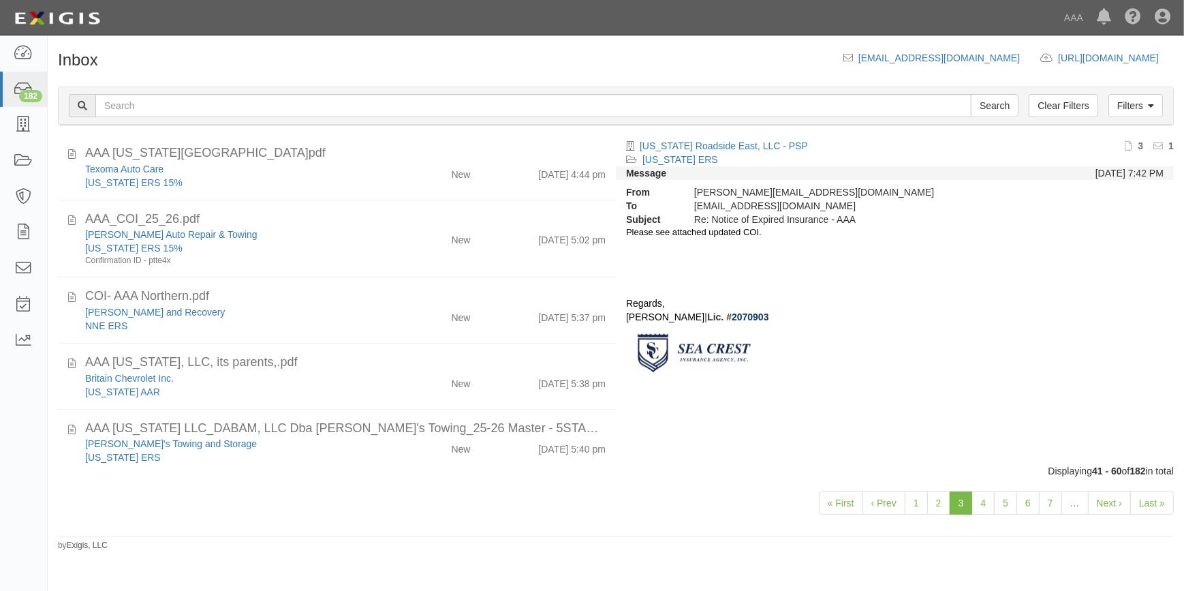
scroll to position [1042, 0]
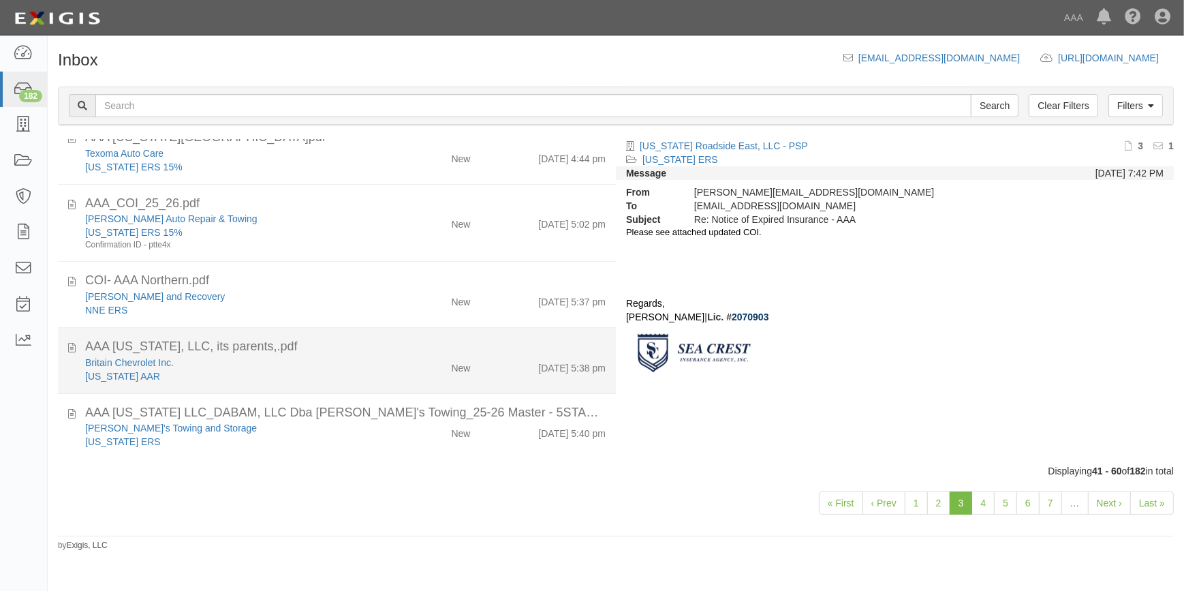
click at [263, 375] on div "[US_STATE] AAR" at bounding box center [232, 376] width 295 height 14
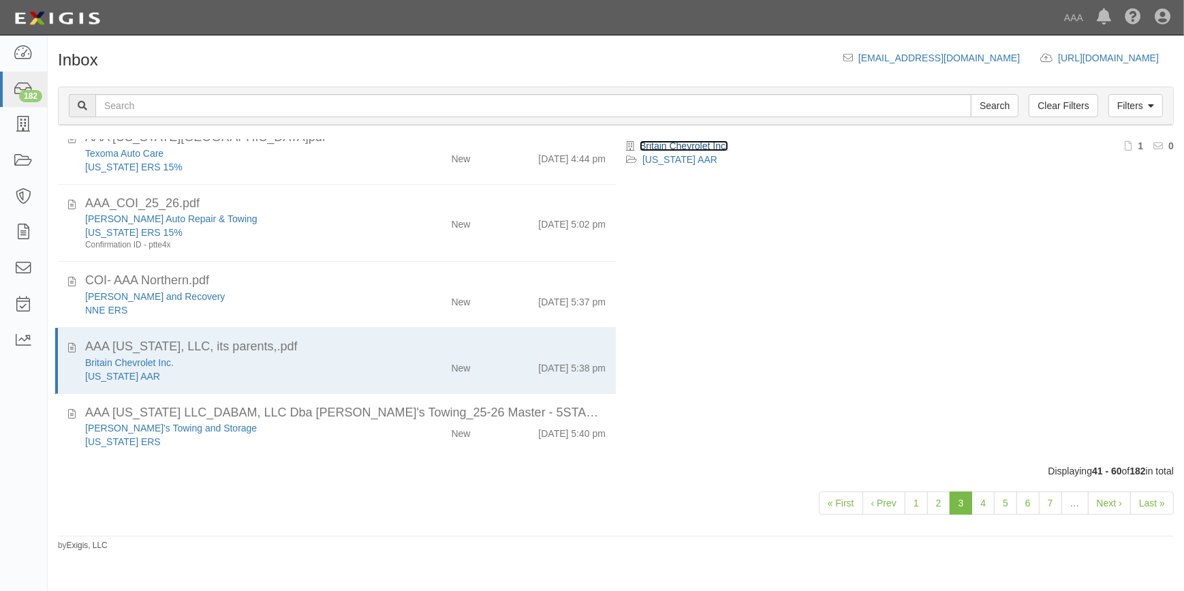
click at [678, 140] on link "Britain Chevrolet Inc." at bounding box center [684, 145] width 89 height 11
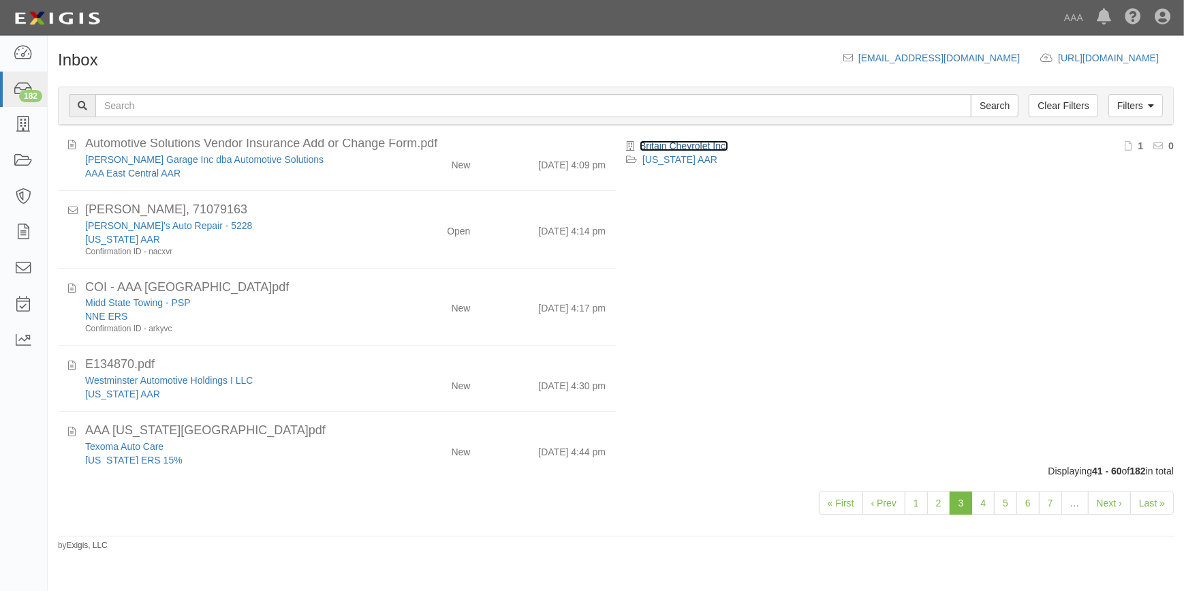
scroll to position [732, 0]
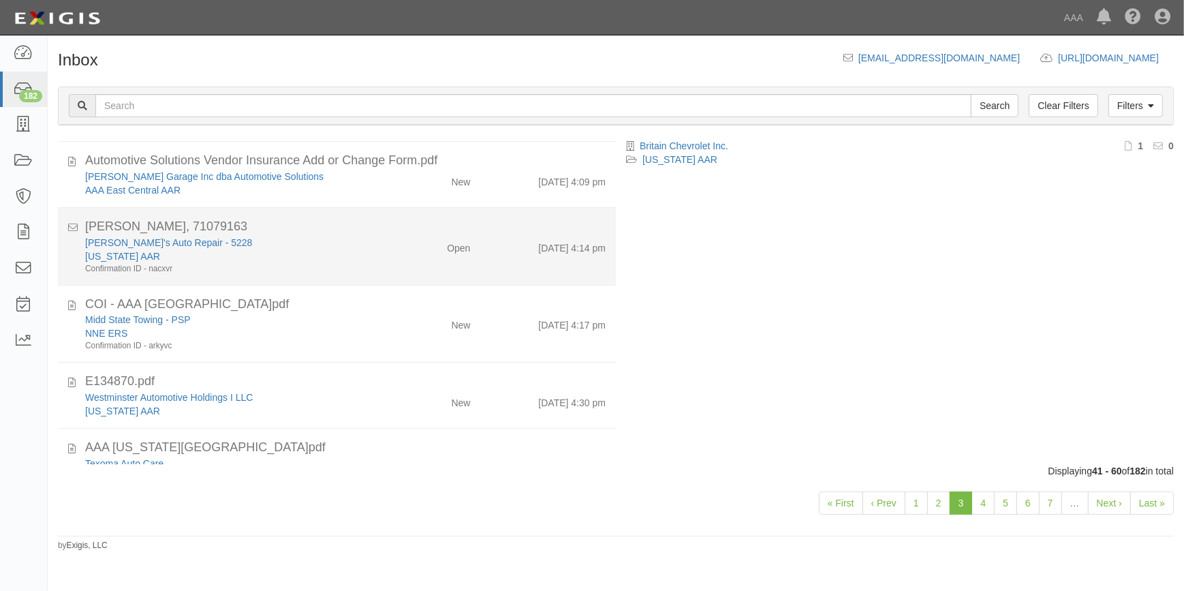
click at [237, 246] on div "Ken's Auto Repair - 5228" at bounding box center [232, 243] width 295 height 14
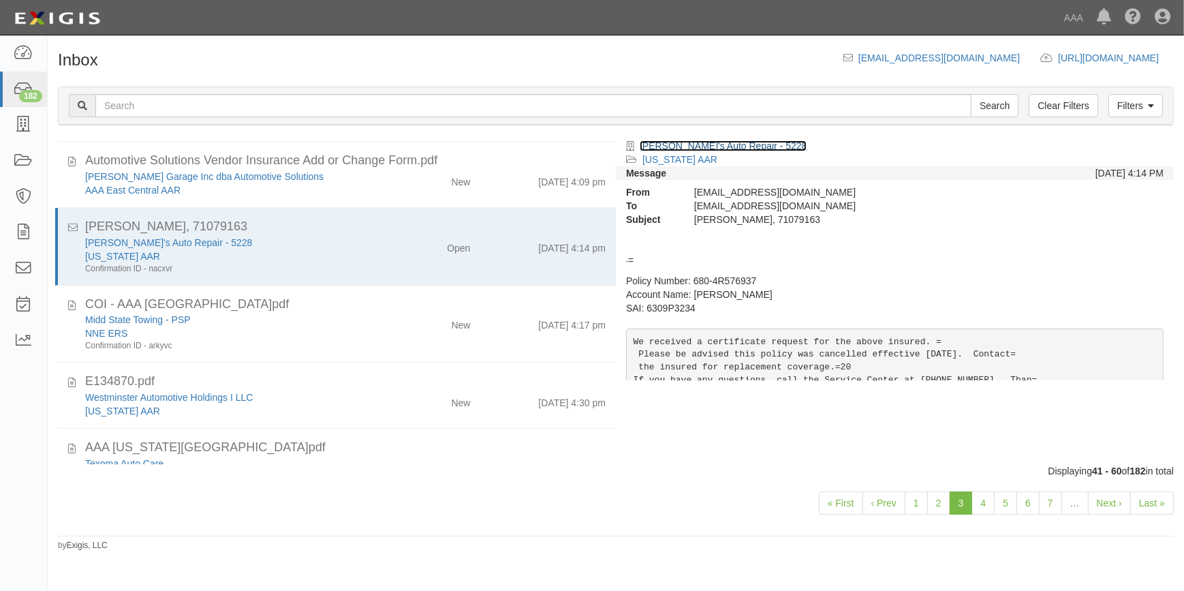
click at [692, 146] on link "Ken's Auto Repair - 5228" at bounding box center [723, 145] width 167 height 11
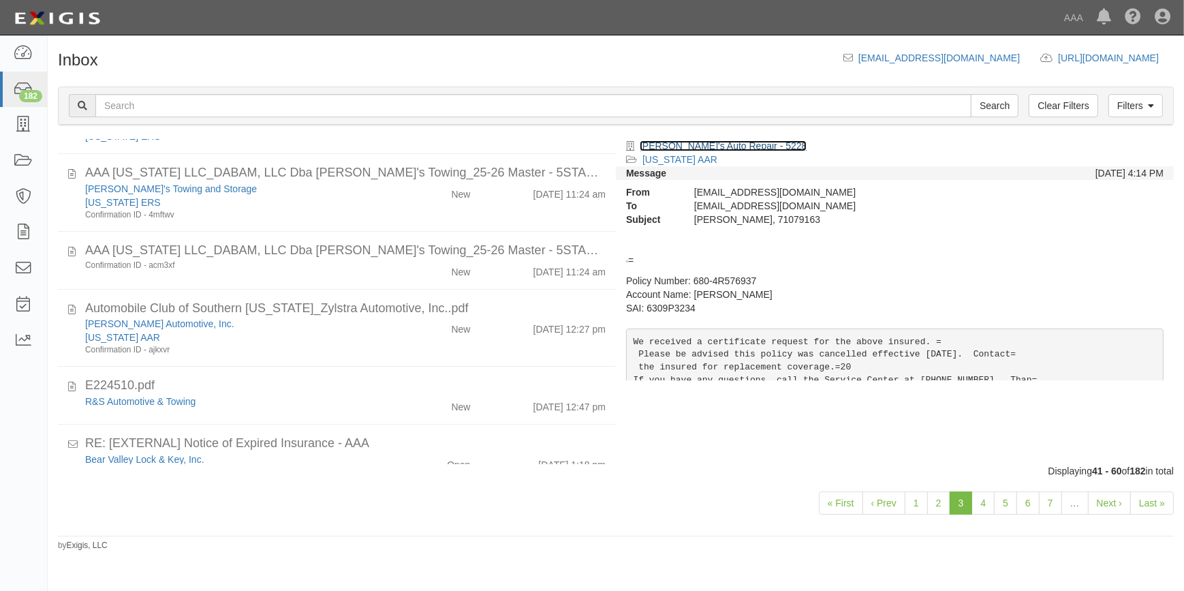
scroll to position [0, 0]
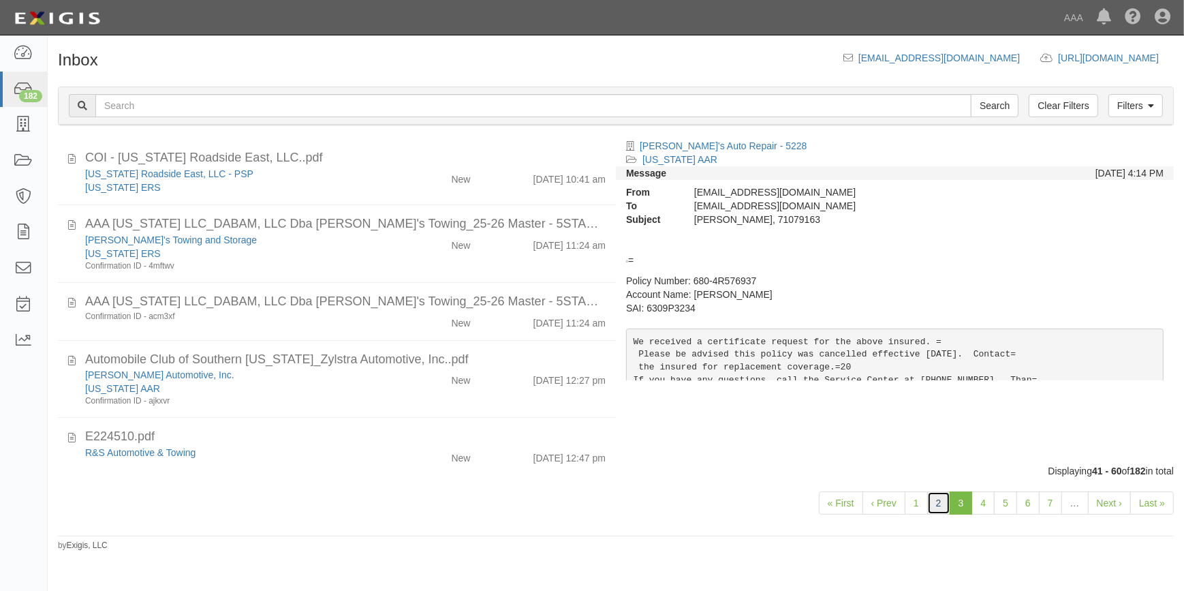
click at [939, 503] on link "2" at bounding box center [938, 502] width 23 height 23
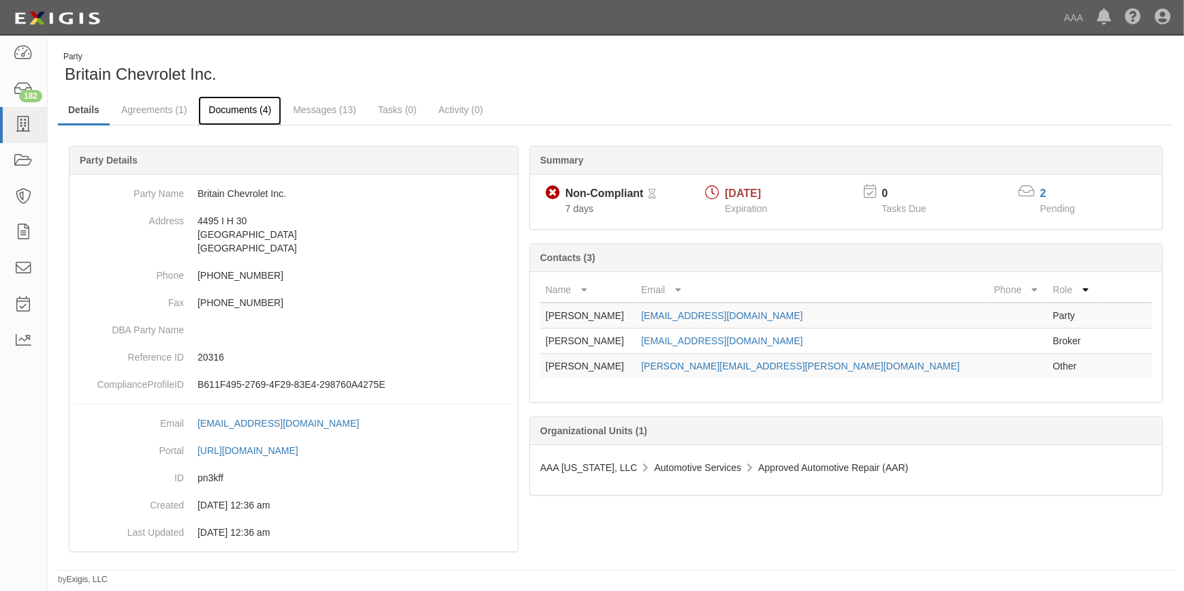
click at [241, 109] on link "Documents (4)" at bounding box center [239, 110] width 83 height 29
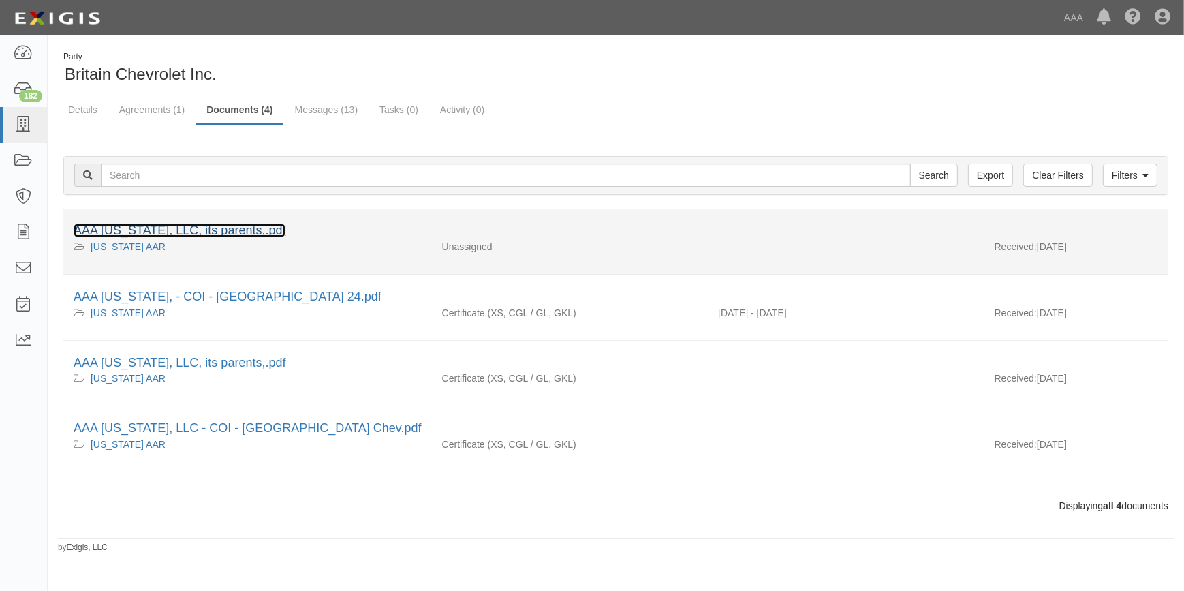
click at [241, 227] on link "AAA [US_STATE], LLC, its parents,.pdf" at bounding box center [180, 230] width 212 height 14
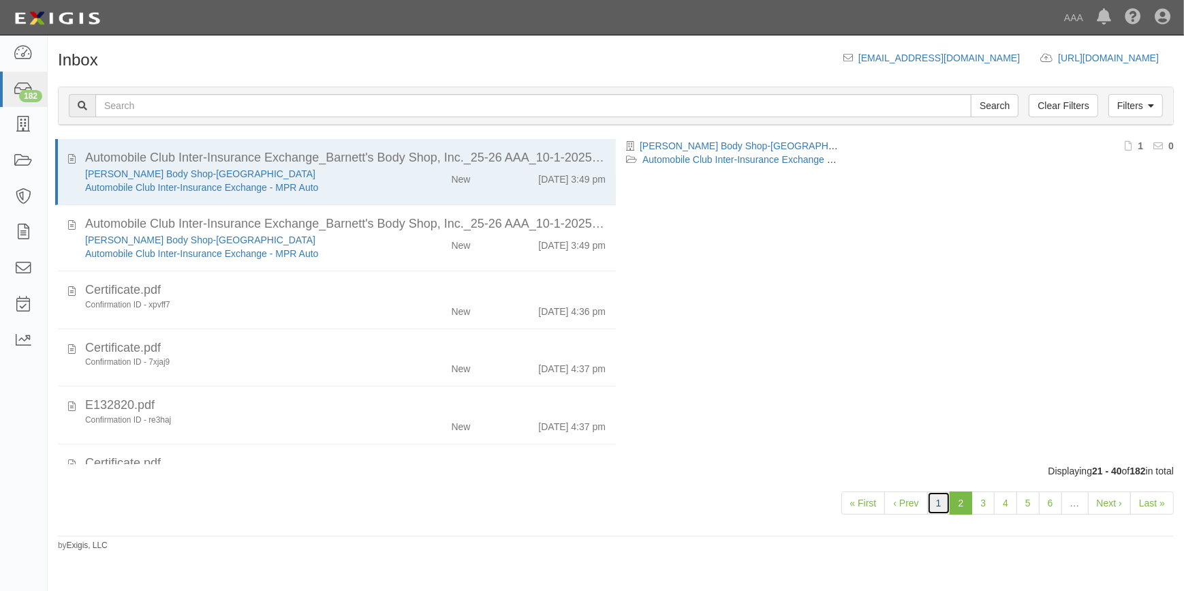
click at [945, 505] on link "1" at bounding box center [938, 502] width 23 height 23
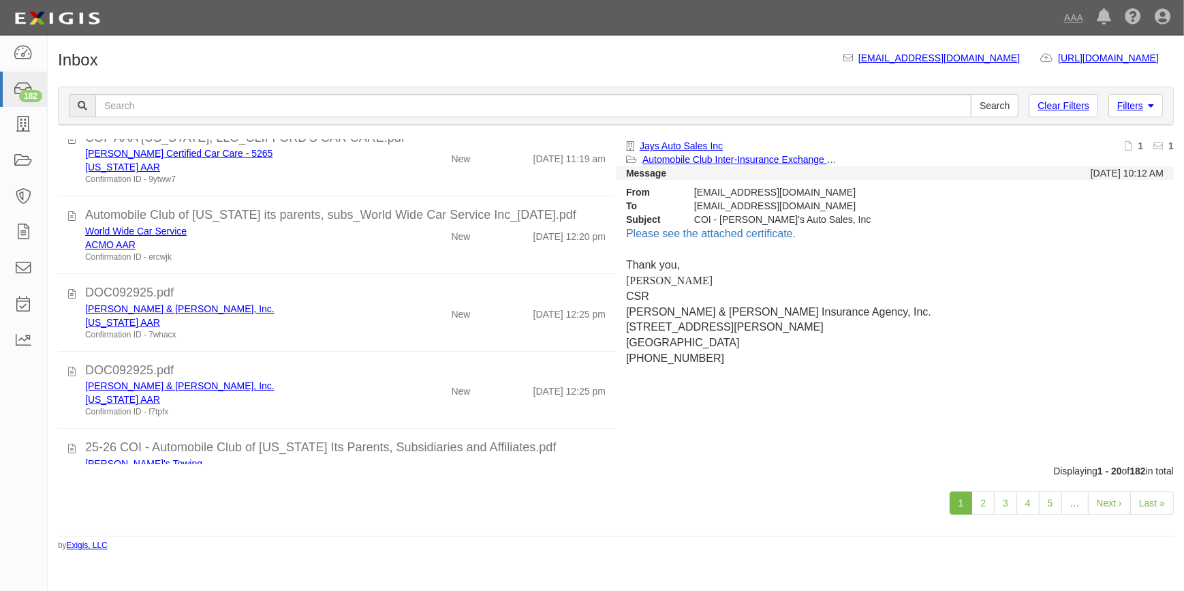
scroll to position [398, 0]
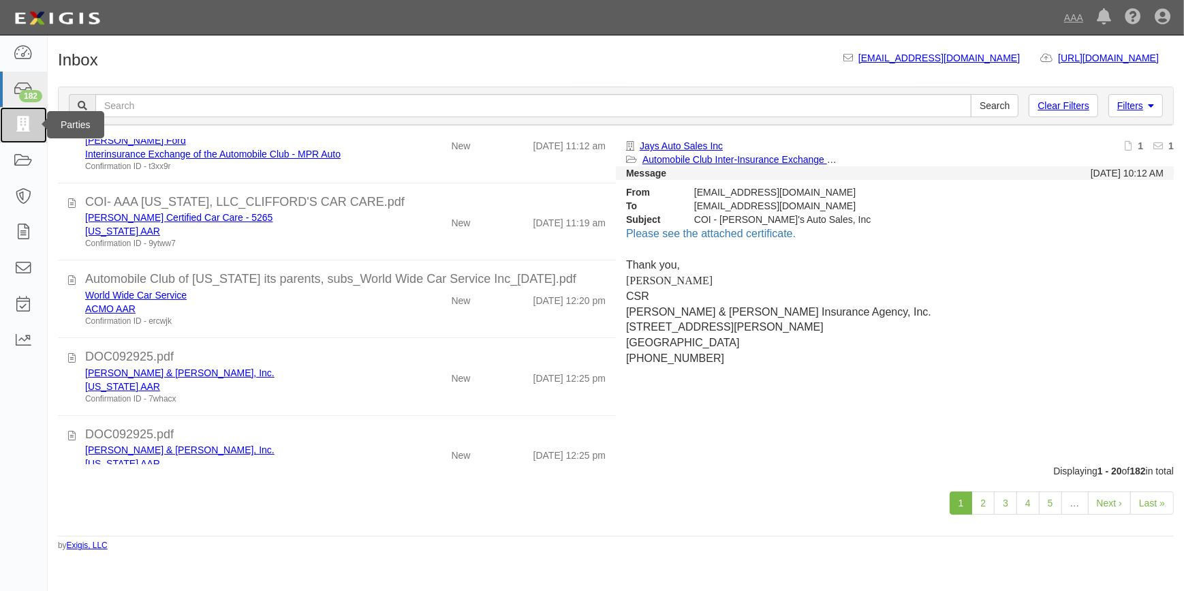
click at [27, 134] on link at bounding box center [23, 125] width 47 height 36
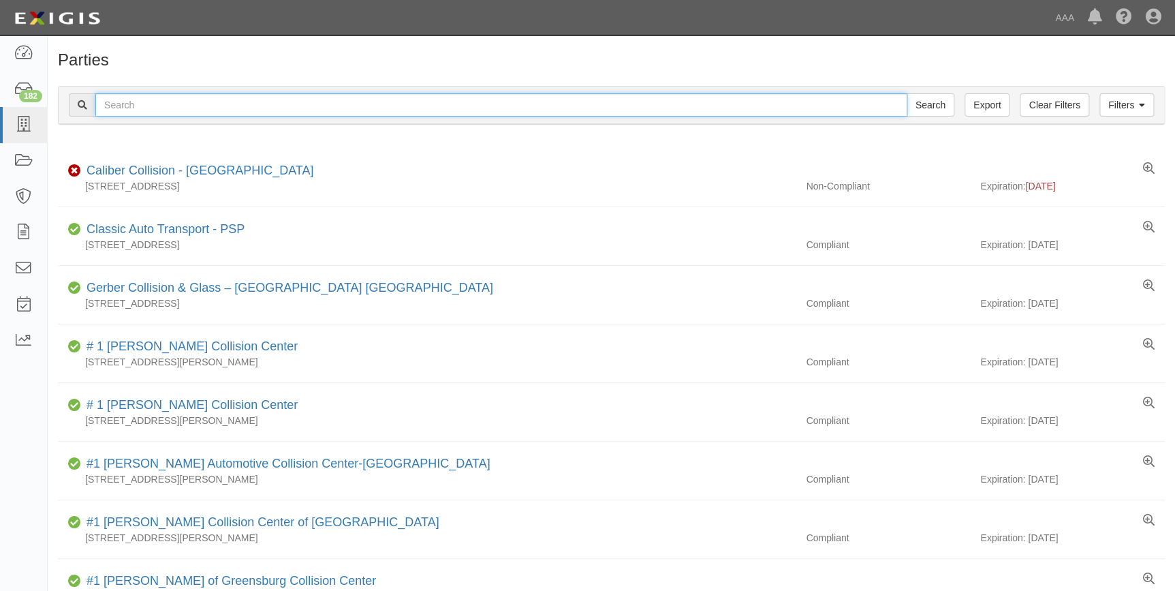
click at [139, 101] on input "text" at bounding box center [501, 104] width 812 height 23
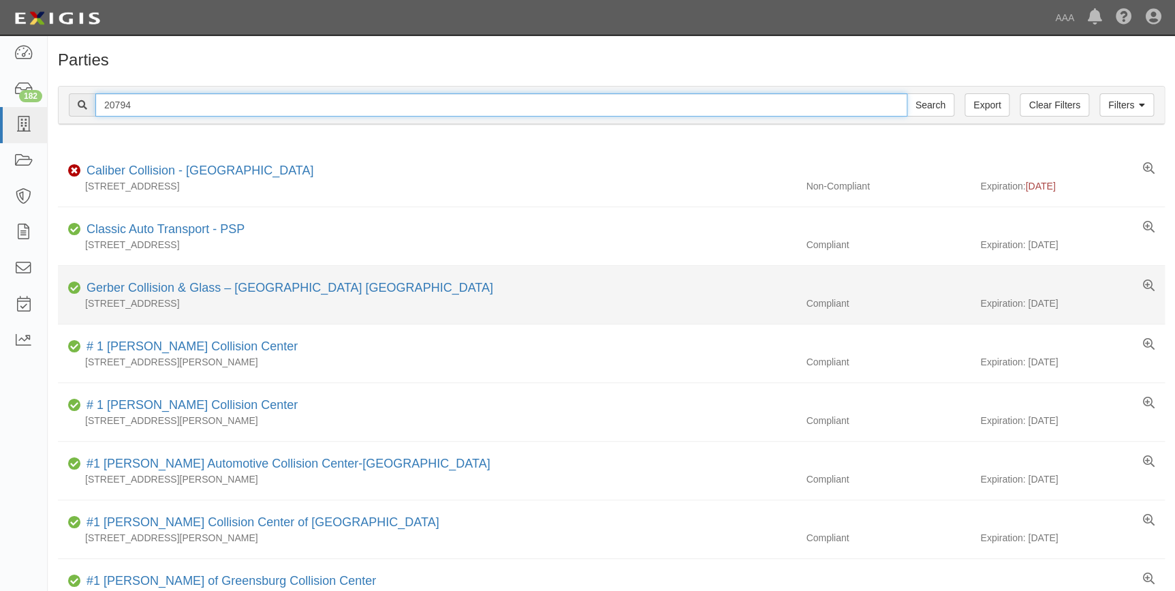
type input "20794"
click at [907, 93] on input "Search" at bounding box center [931, 104] width 48 height 23
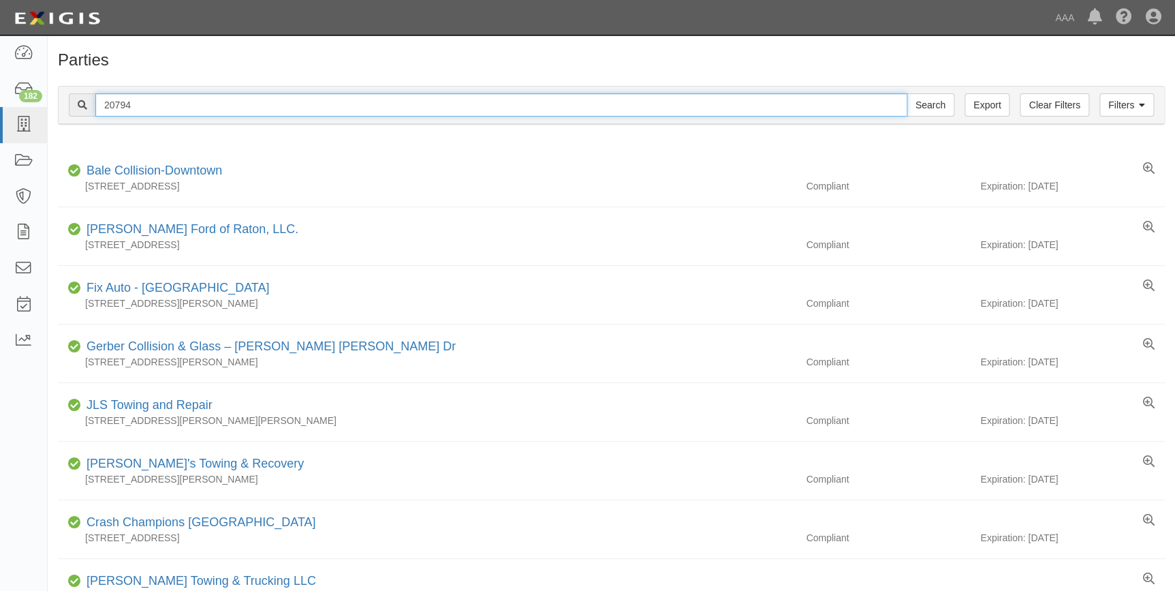
drag, startPoint x: 136, startPoint y: 101, endPoint x: 138, endPoint y: 120, distance: 19.1
click at [104, 104] on input "20794" at bounding box center [501, 104] width 812 height 23
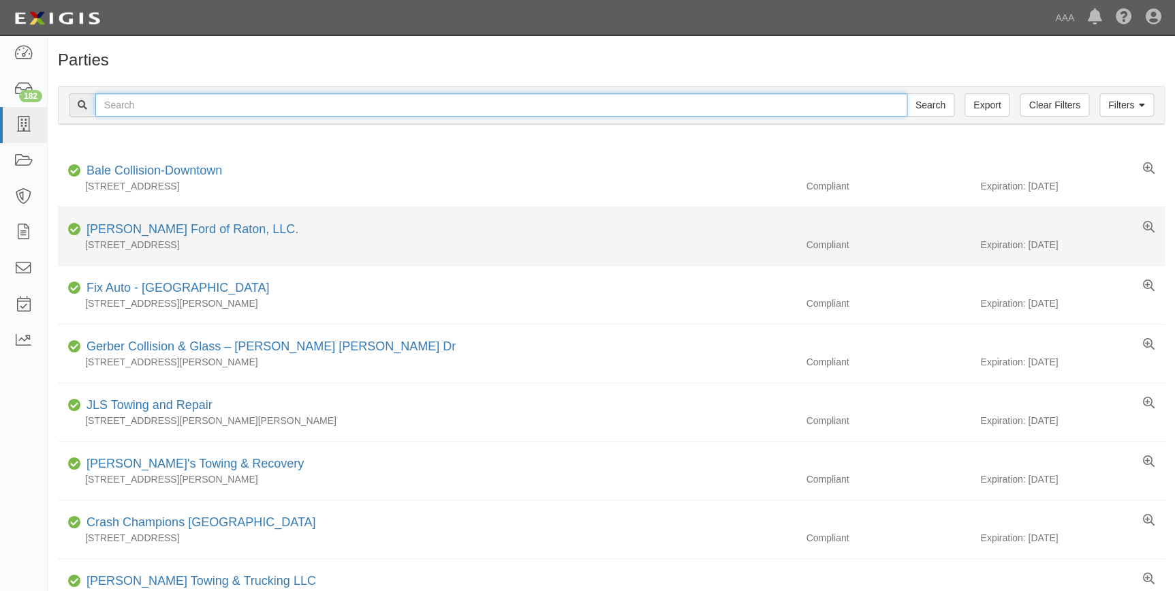
type input "2"
type input "19830"
click at [907, 93] on input "Search" at bounding box center [931, 104] width 48 height 23
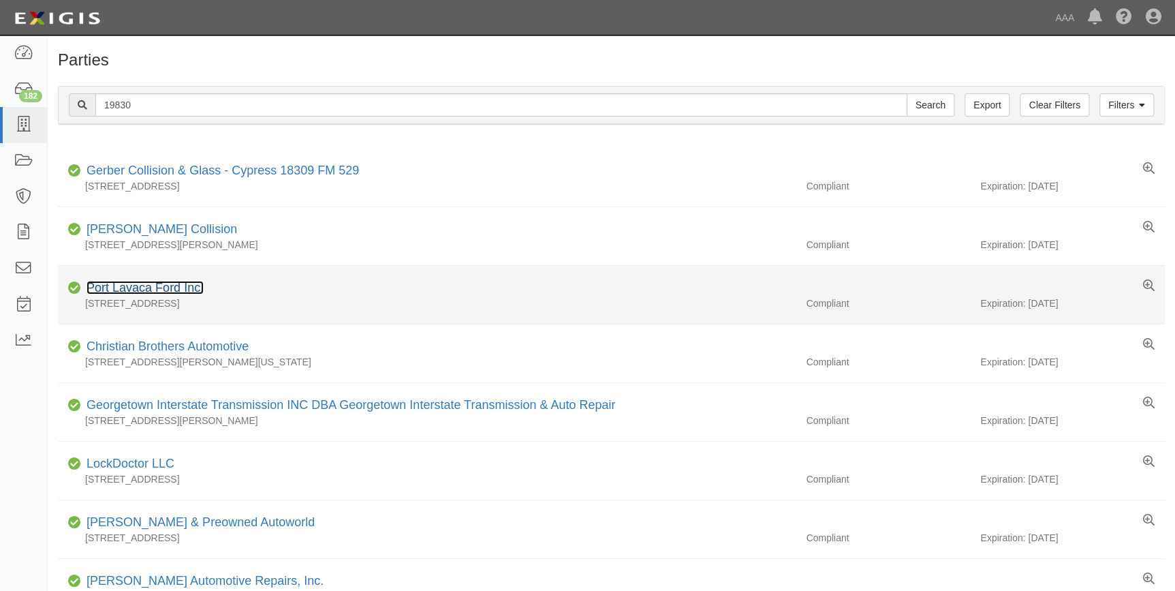
click at [161, 289] on link "Port Lavaca Ford Inc." at bounding box center [144, 288] width 117 height 14
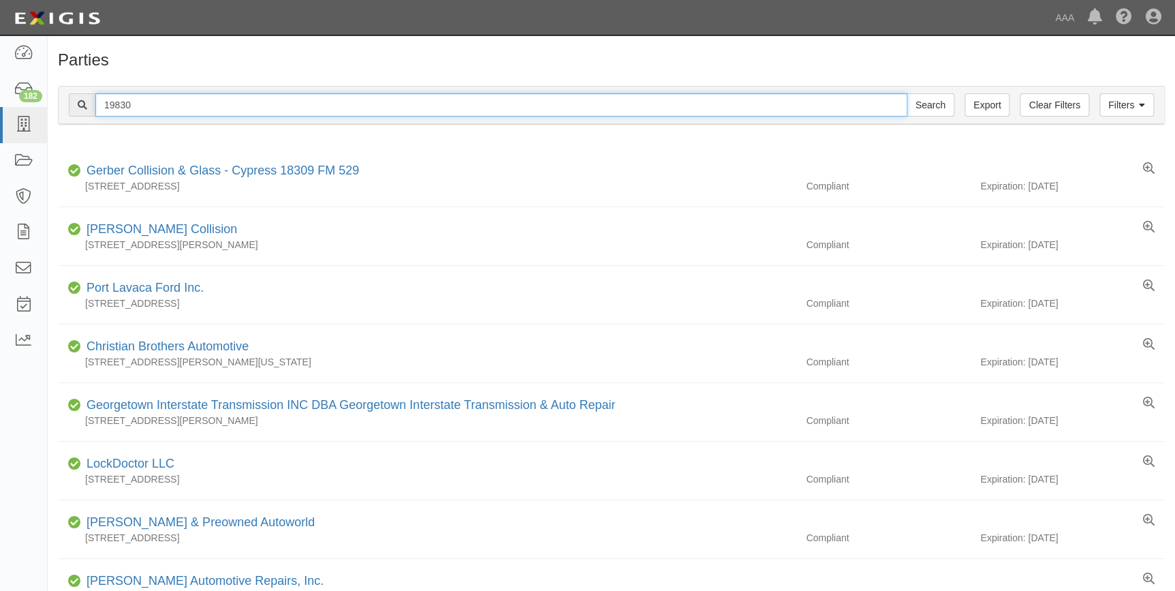
click at [157, 105] on input "19830" at bounding box center [501, 104] width 812 height 23
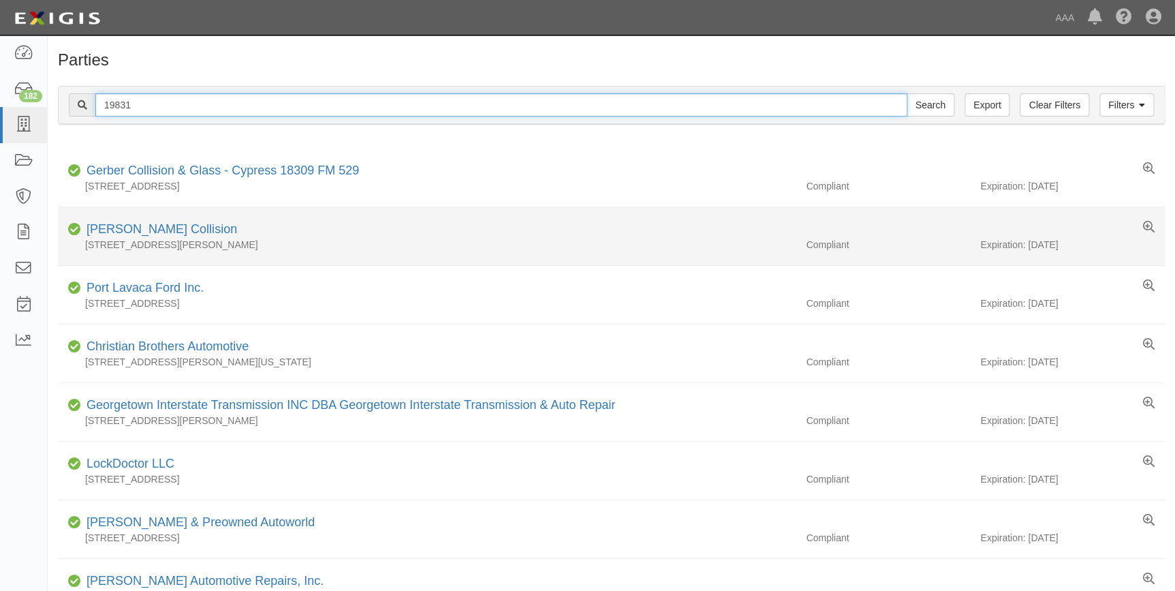
type input "19831"
click at [907, 93] on input "Search" at bounding box center [931, 104] width 48 height 23
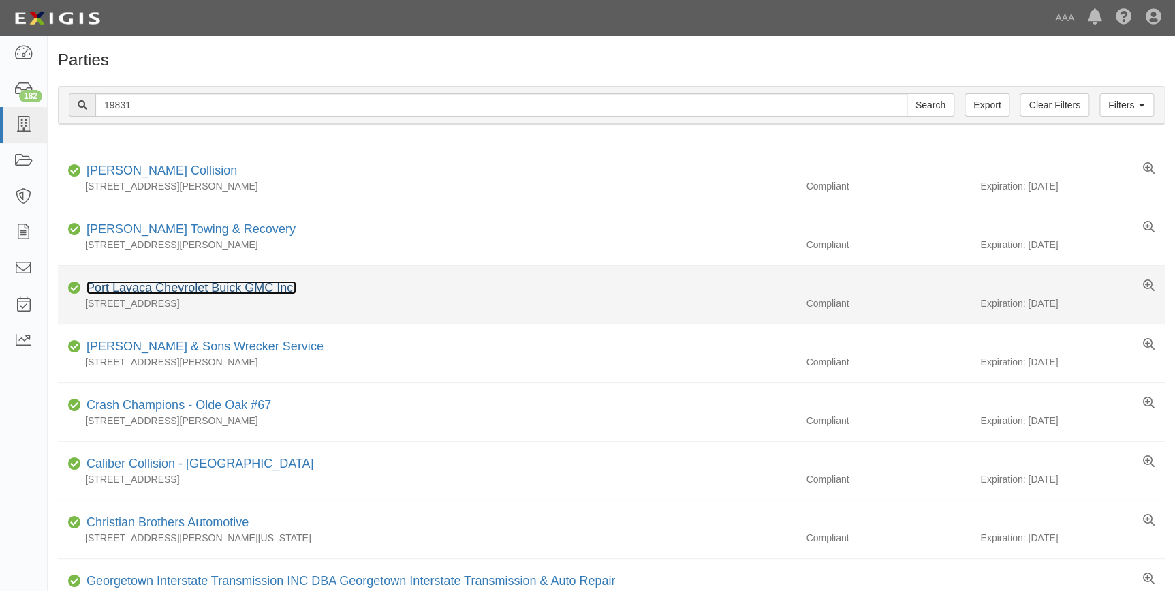
click at [151, 290] on link "Port Lavaca Chevrolet Buick GMC Inc." at bounding box center [191, 288] width 210 height 14
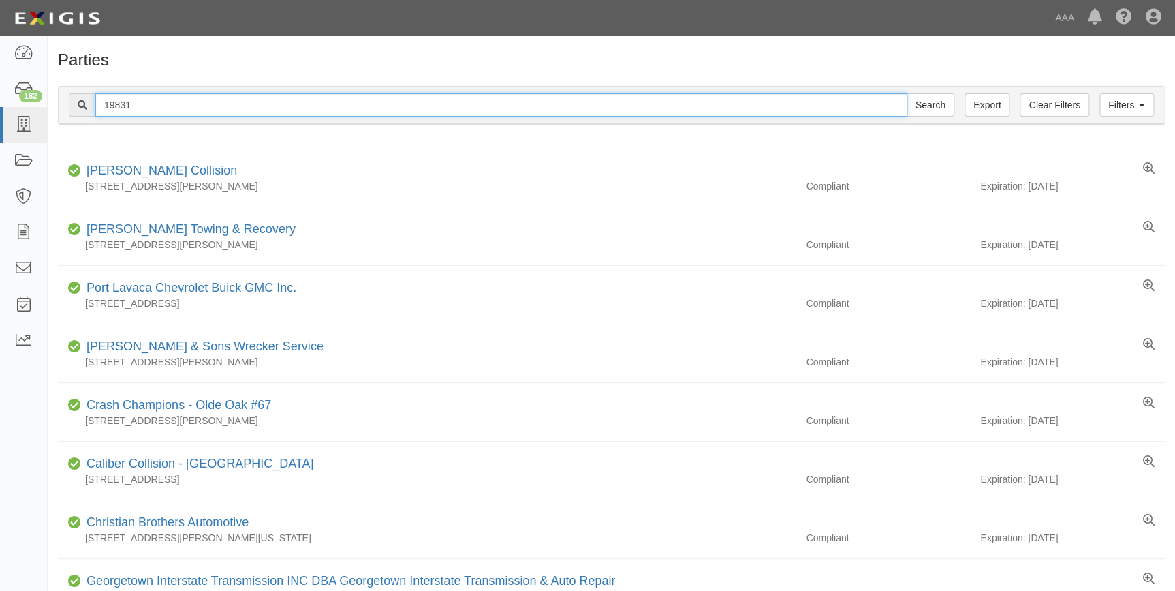
click at [169, 108] on input "19831" at bounding box center [501, 104] width 812 height 23
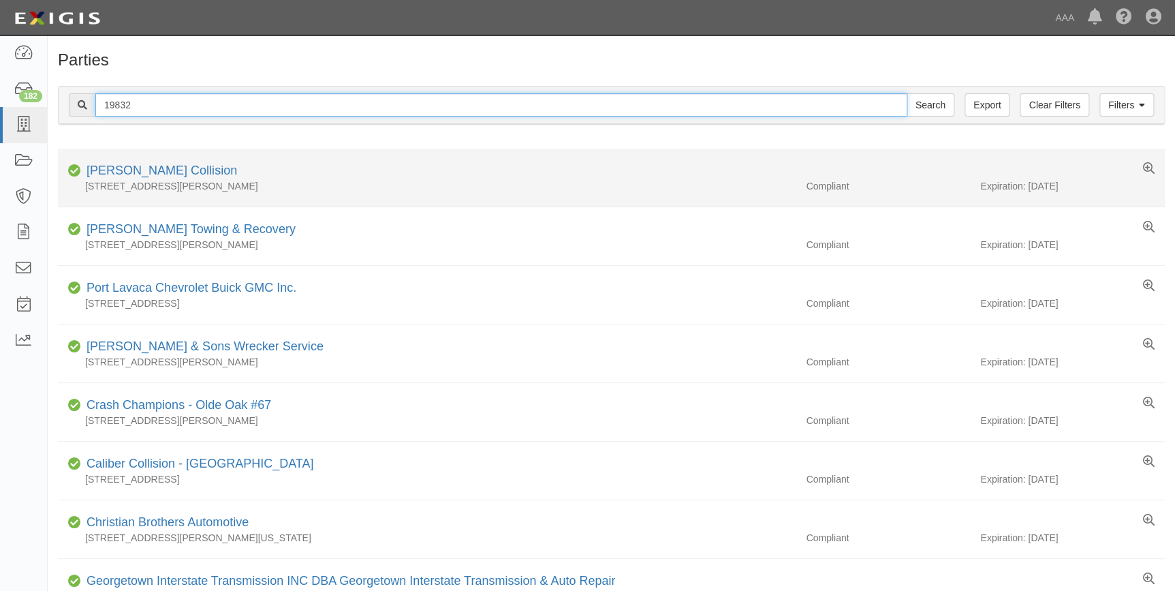
type input "19832"
click at [907, 93] on input "Search" at bounding box center [931, 104] width 48 height 23
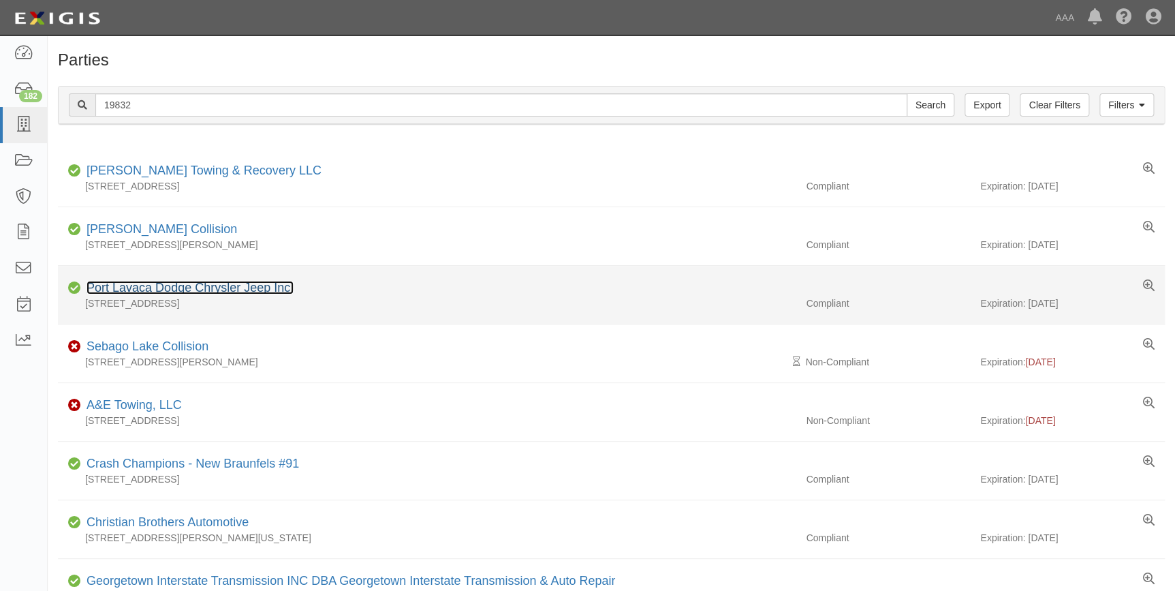
click at [178, 285] on link "Port Lavaca Dodge Chrysler Jeep Inc." at bounding box center [189, 288] width 207 height 14
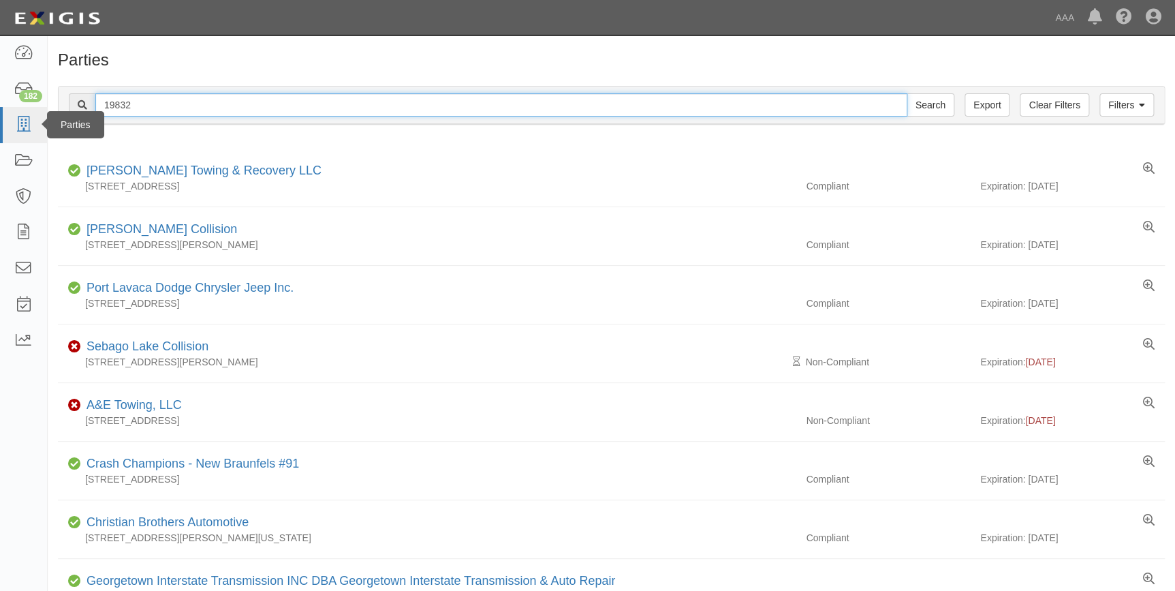
drag, startPoint x: 146, startPoint y: 109, endPoint x: 35, endPoint y: 119, distance: 111.5
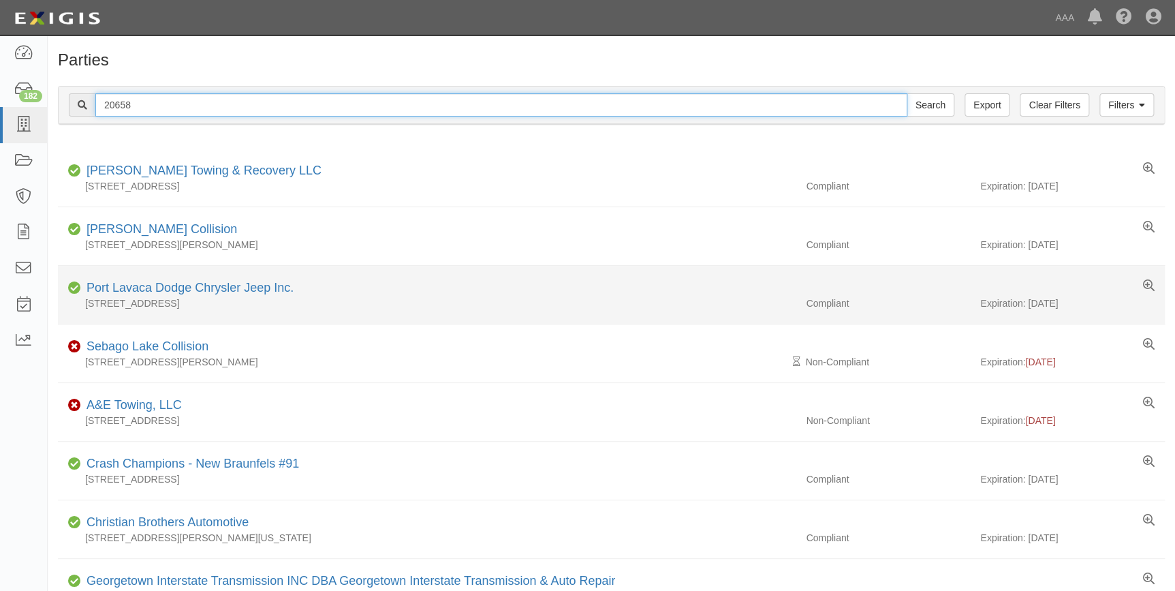
type input "20658"
click at [907, 93] on input "Search" at bounding box center [931, 104] width 48 height 23
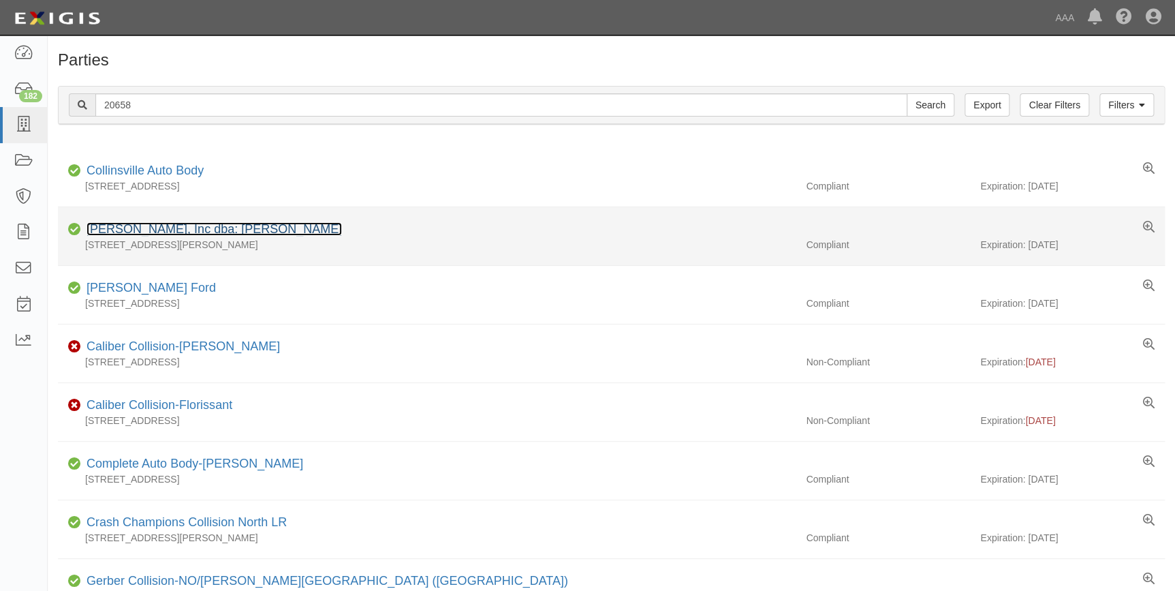
click at [126, 223] on link "Killebrew, Inc dba: Victoria Dodge" at bounding box center [213, 229] width 255 height 14
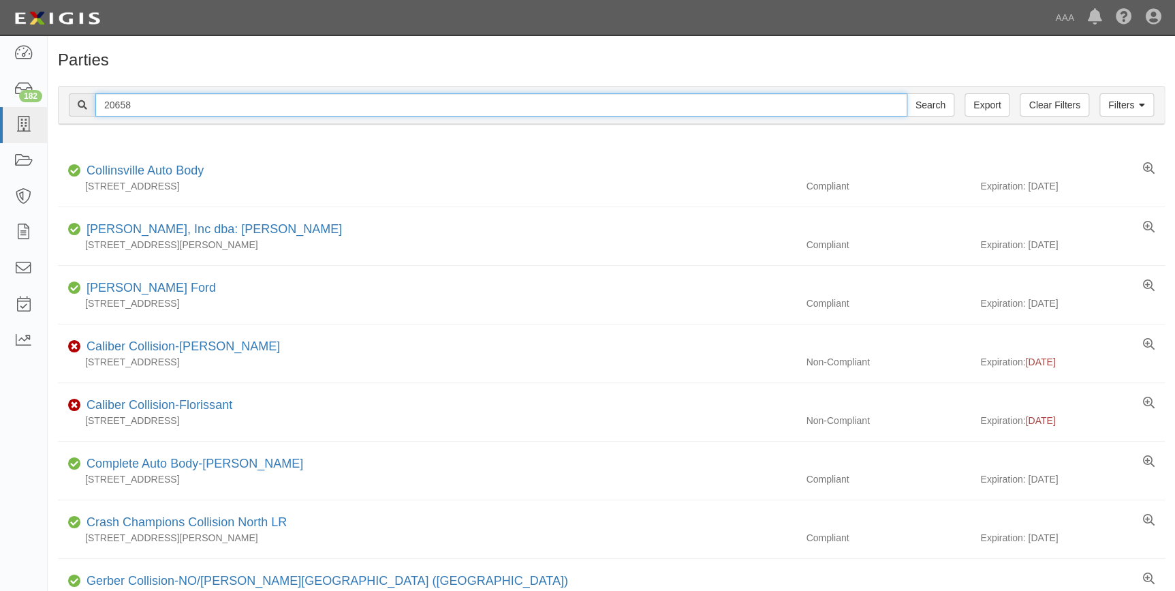
drag, startPoint x: 106, startPoint y: 119, endPoint x: 73, endPoint y: 123, distance: 33.5
click at [80, 123] on div "Filters Clear Filters Export 20658 Search Filters" at bounding box center [611, 104] width 1105 height 37
type input "20860"
click at [907, 93] on input "Search" at bounding box center [931, 104] width 48 height 23
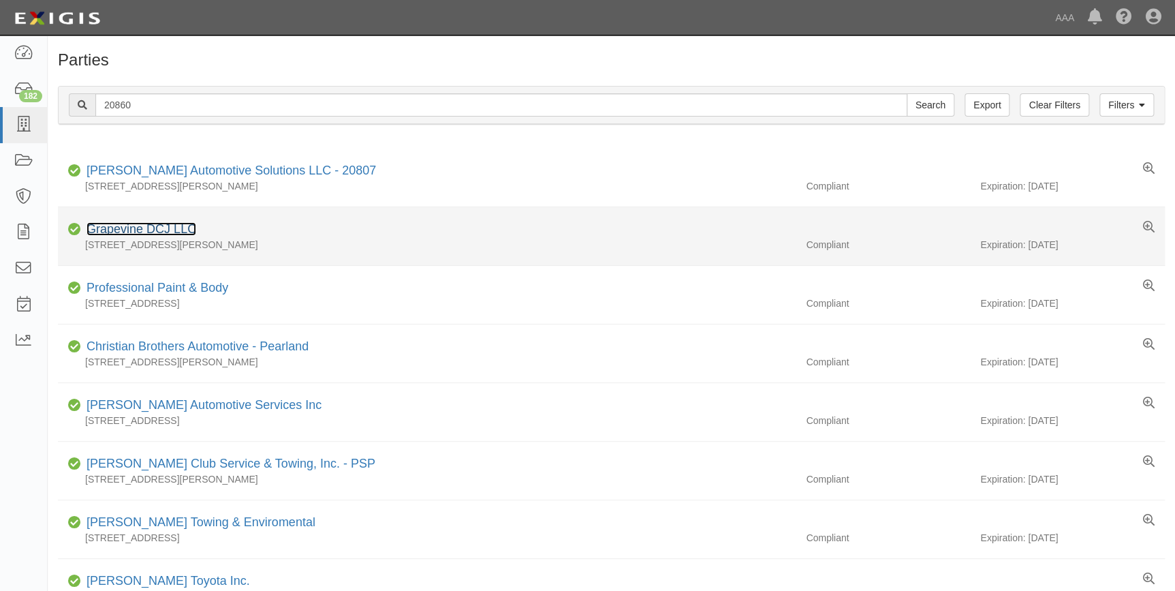
click at [168, 230] on link "Grapevine DCJ LLC" at bounding box center [141, 229] width 110 height 14
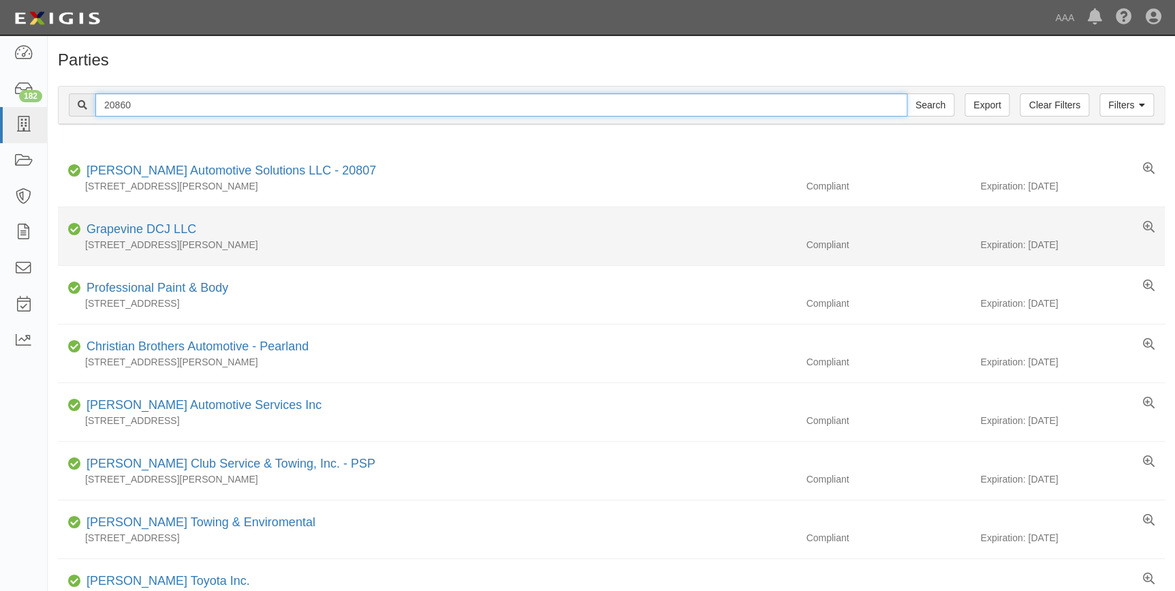
drag, startPoint x: 174, startPoint y: 97, endPoint x: 110, endPoint y: 239, distance: 155.5
click at [49, 130] on div "Filters Clear Filters Export 20860 Search Filters Compliance Status Compliant N…" at bounding box center [611, 107] width 1127 height 63
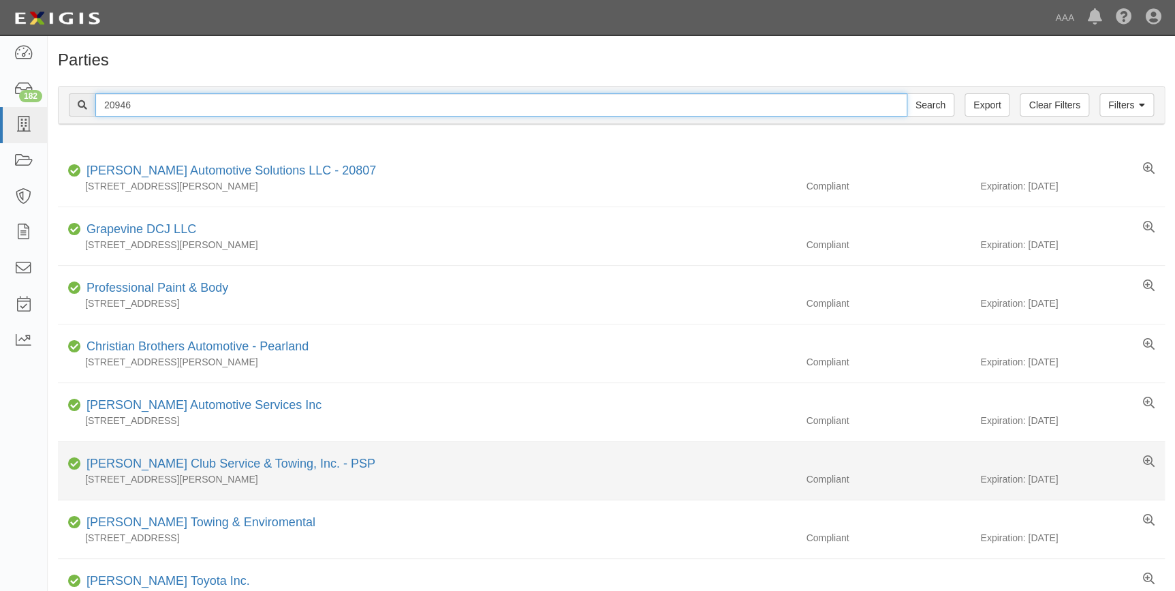
type input "20946"
click at [907, 93] on input "Search" at bounding box center [931, 104] width 48 height 23
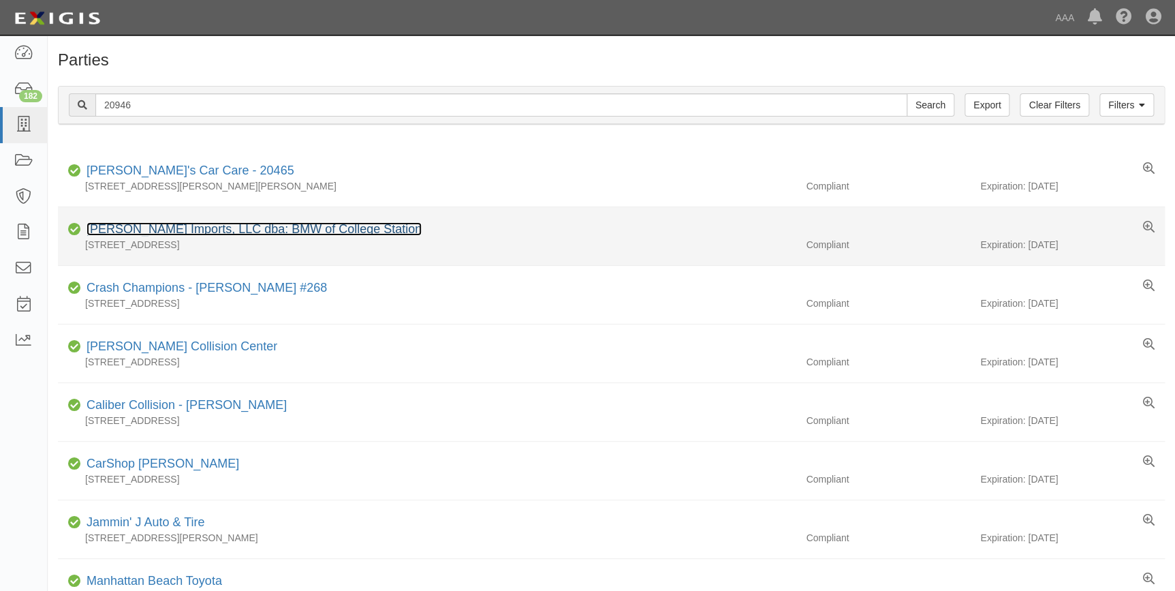
click at [183, 225] on link "Keating Imports, LLC dba: BMW of College Station" at bounding box center [253, 229] width 335 height 14
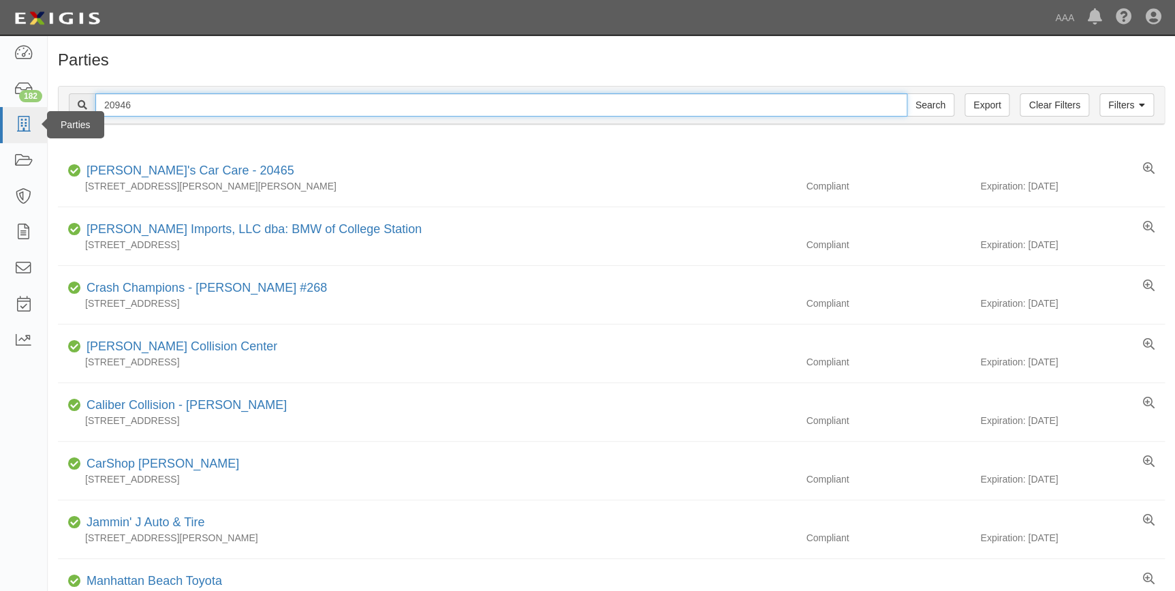
drag, startPoint x: 146, startPoint y: 110, endPoint x: 40, endPoint y: 135, distance: 109.2
type input "20973"
click at [907, 93] on input "Search" at bounding box center [931, 104] width 48 height 23
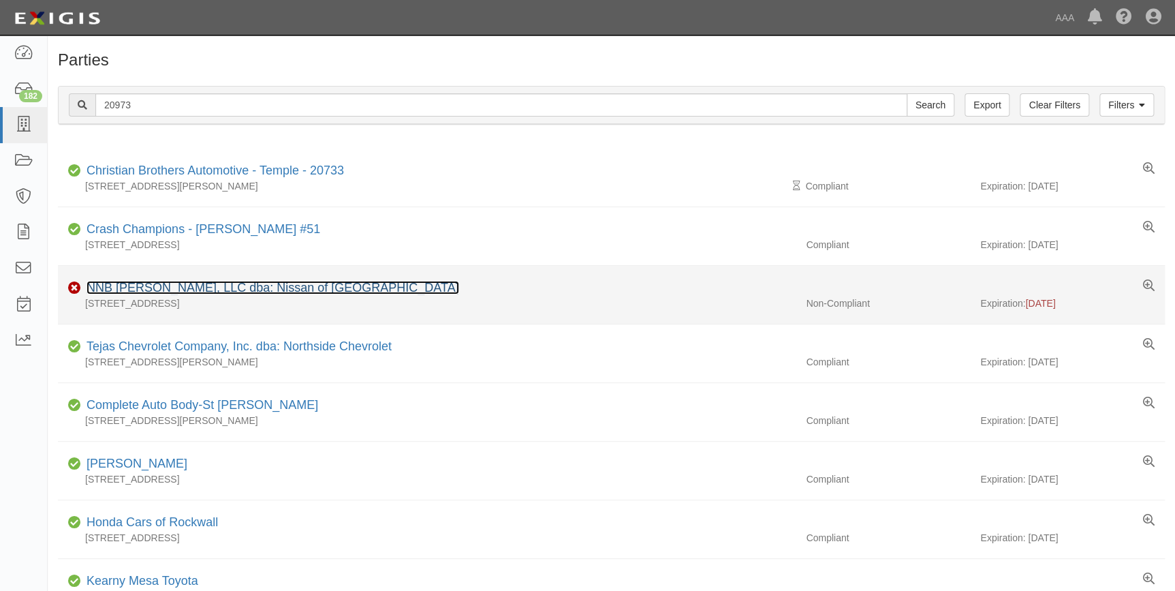
click at [183, 285] on link "NNB [PERSON_NAME], LLC dba: Nissan of [GEOGRAPHIC_DATA]" at bounding box center [272, 288] width 373 height 14
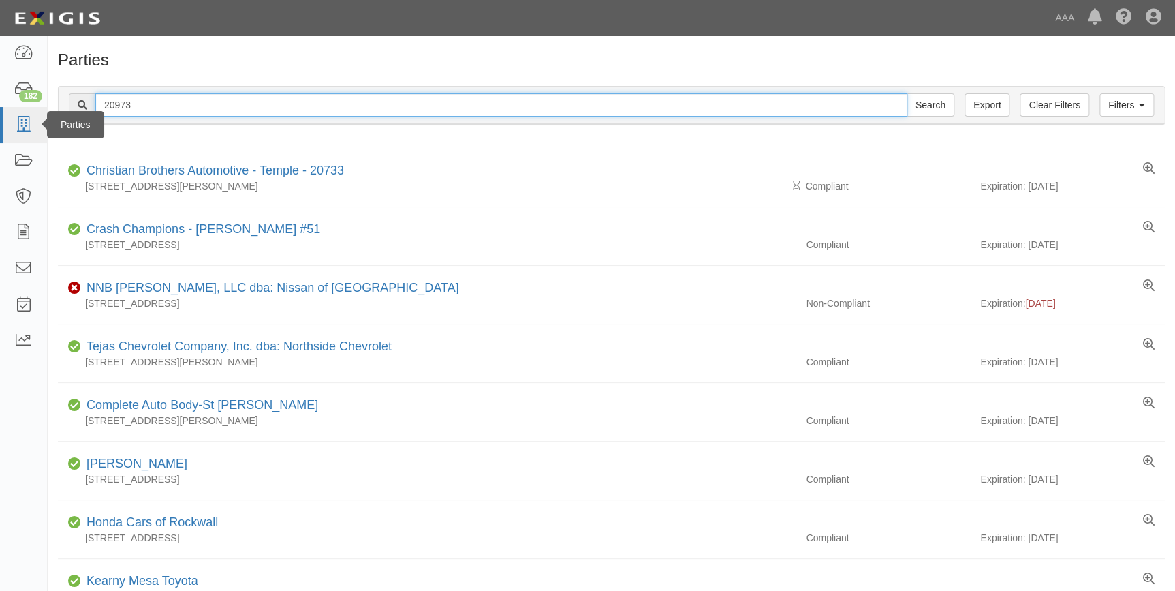
drag, startPoint x: 168, startPoint y: 110, endPoint x: 14, endPoint y: 127, distance: 154.9
type input "20604"
click at [907, 93] on input "Search" at bounding box center [931, 104] width 48 height 23
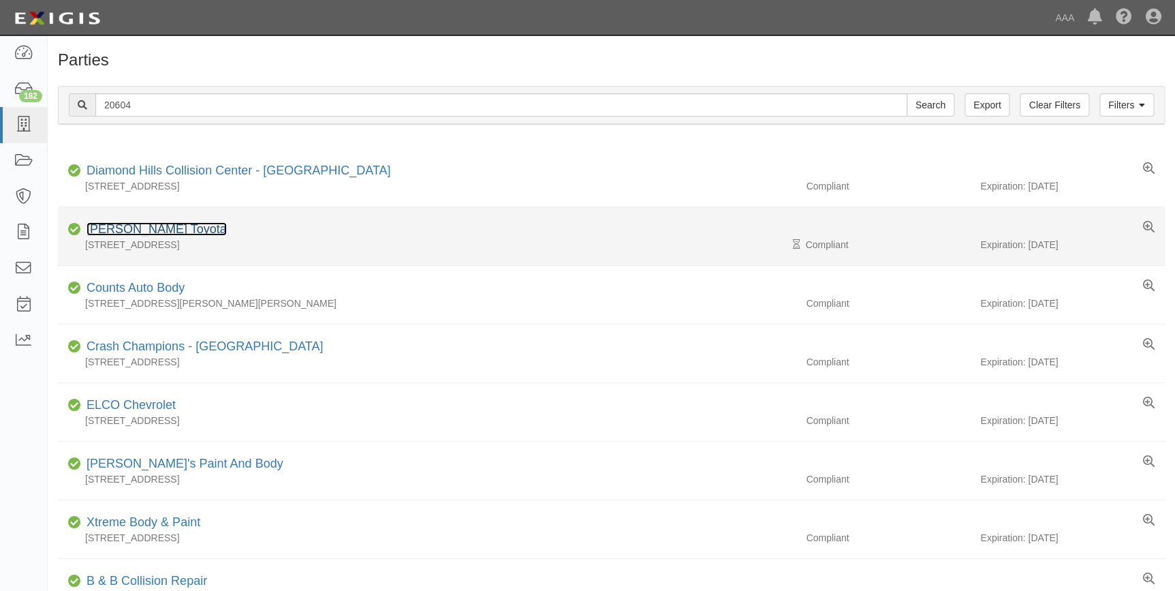
click at [132, 226] on link "Keating Toyota" at bounding box center [156, 229] width 140 height 14
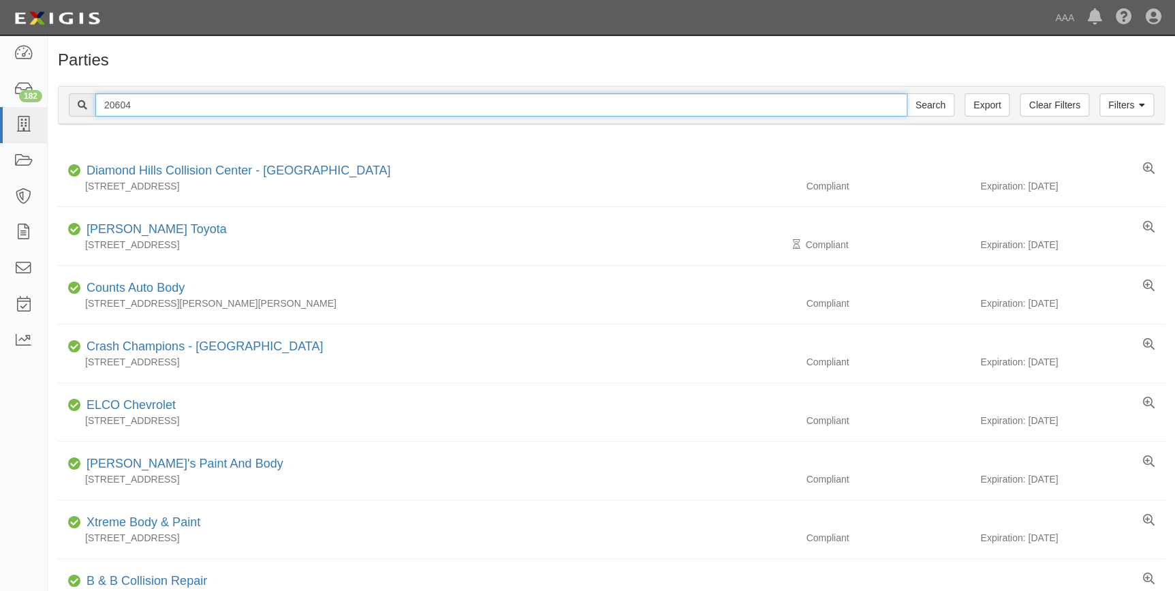
click at [133, 108] on input "20604" at bounding box center [501, 104] width 812 height 23
type input "23404"
click at [907, 93] on input "Search" at bounding box center [931, 104] width 48 height 23
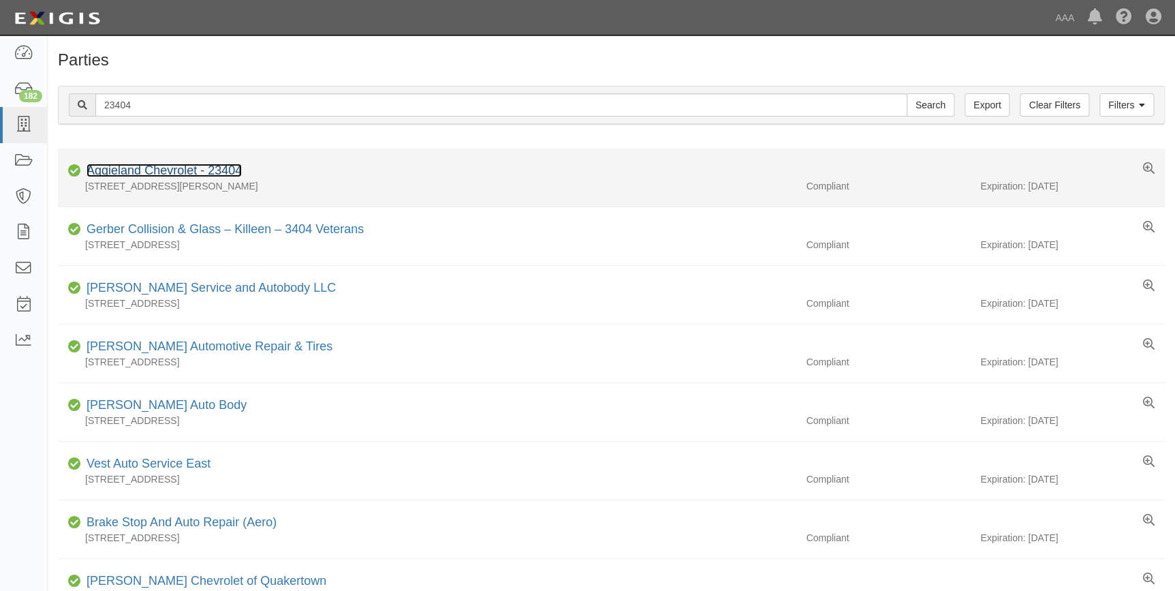
click at [189, 169] on link "Aggieland Chevrolet - 23404" at bounding box center [163, 170] width 155 height 14
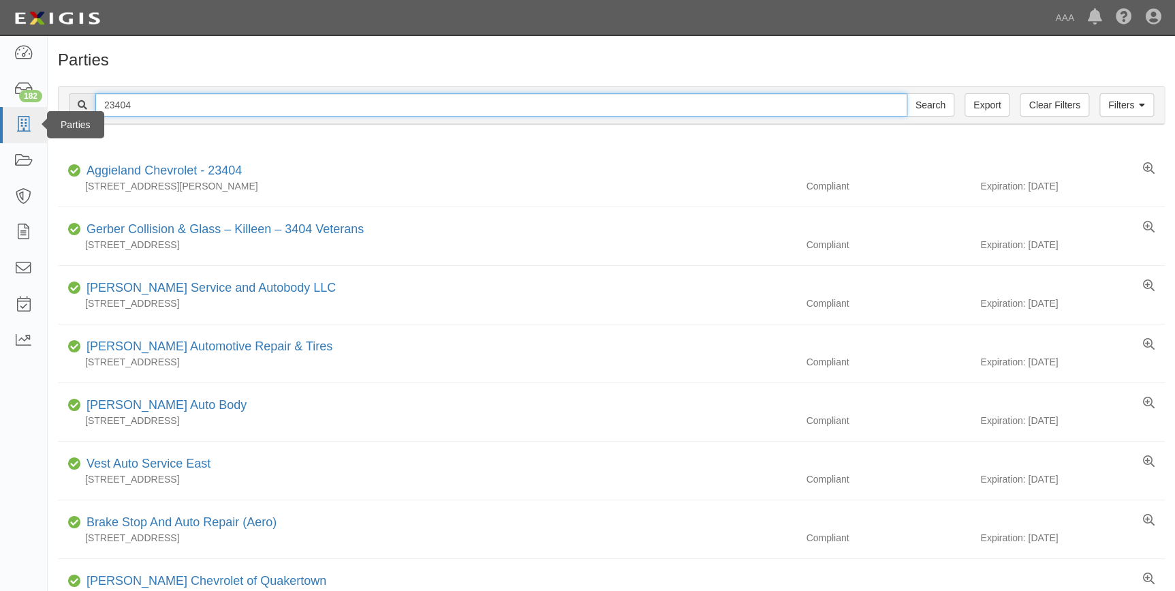
drag, startPoint x: 152, startPoint y: 107, endPoint x: 37, endPoint y: 129, distance: 117.3
type input "25019"
click at [907, 93] on input "Search" at bounding box center [931, 104] width 48 height 23
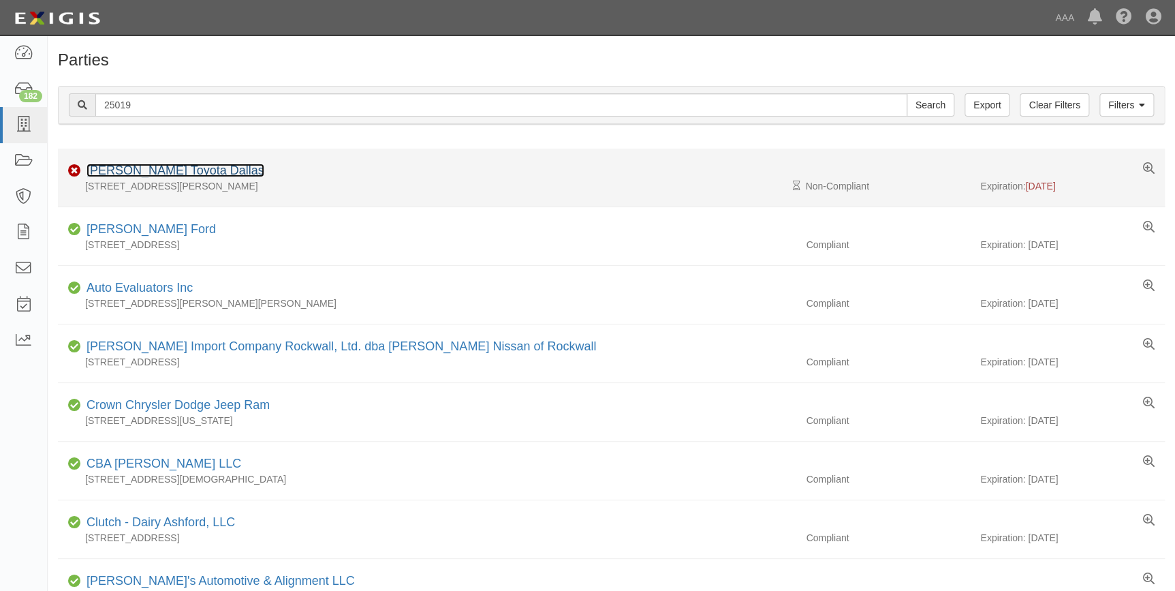
click at [179, 171] on link "Norm Reeves Toyota Dallas" at bounding box center [175, 170] width 178 height 14
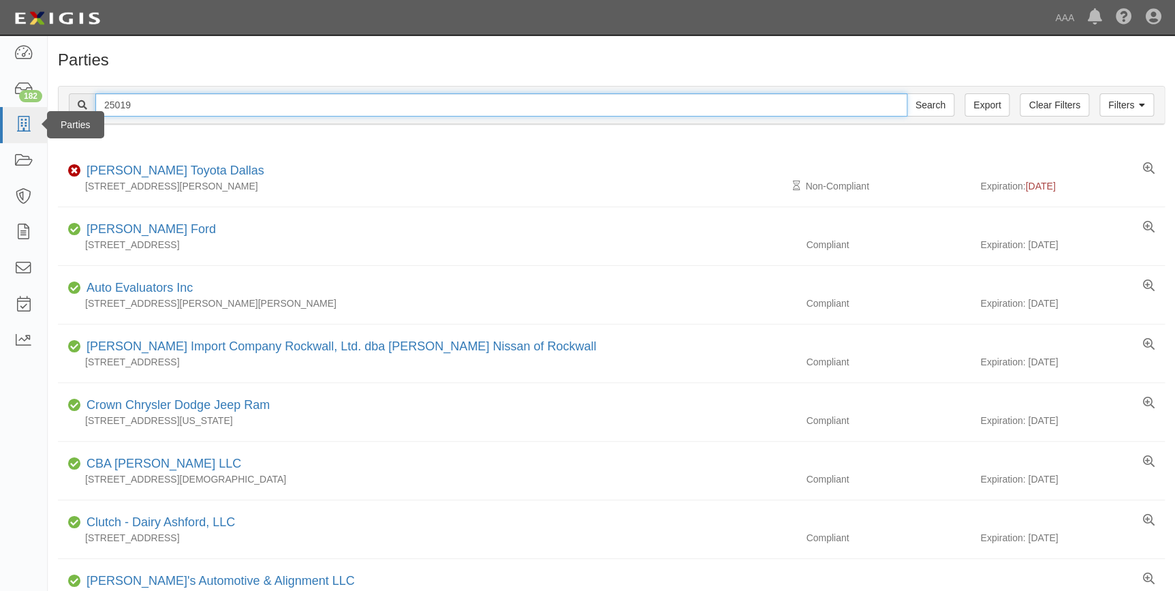
drag, startPoint x: 142, startPoint y: 110, endPoint x: 38, endPoint y: 131, distance: 106.3
type input "25029"
click at [907, 93] on input "Search" at bounding box center [931, 104] width 48 height 23
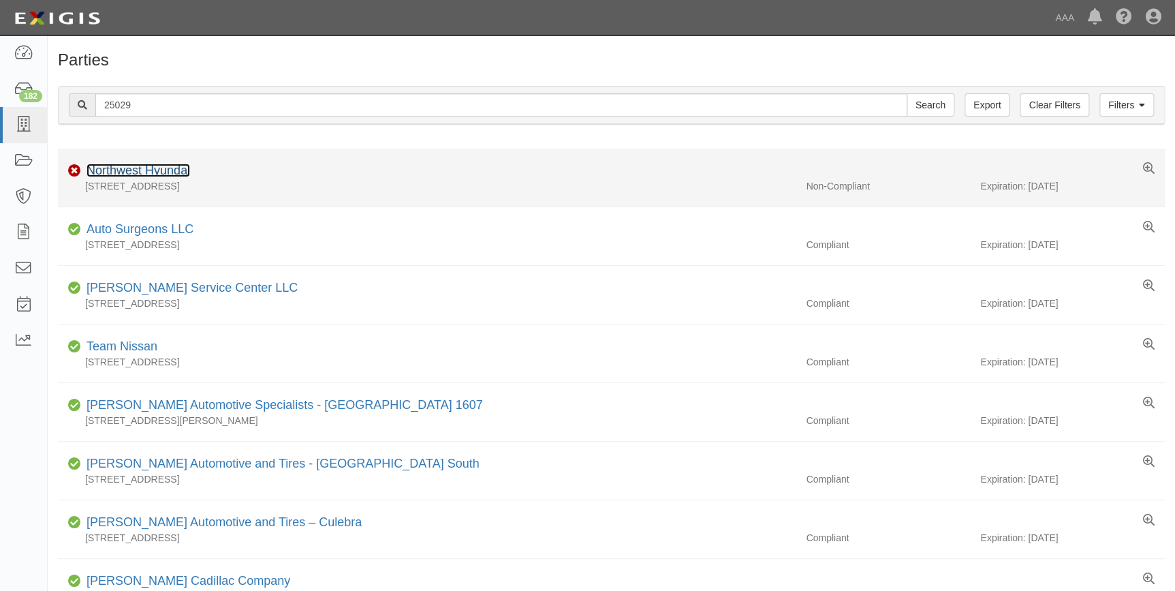
click at [154, 170] on link "Northwest Hyundai" at bounding box center [138, 170] width 104 height 14
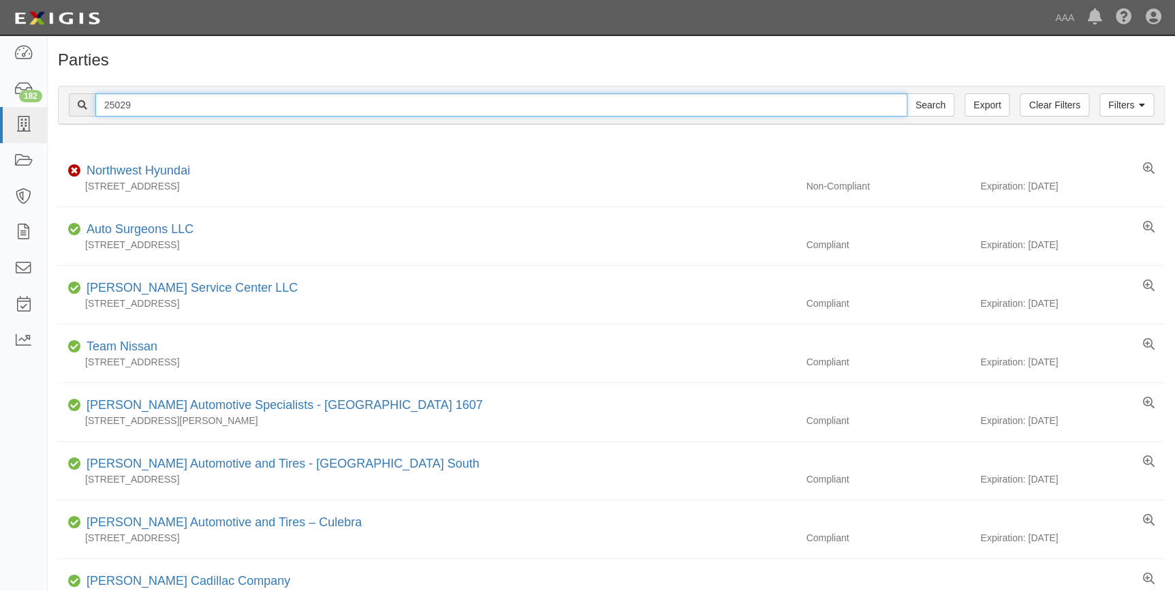
drag, startPoint x: 167, startPoint y: 107, endPoint x: 91, endPoint y: 110, distance: 76.3
click at [93, 110] on div "25029 Search" at bounding box center [511, 104] width 885 height 23
type input "25074"
click at [907, 93] on input "Search" at bounding box center [931, 104] width 48 height 23
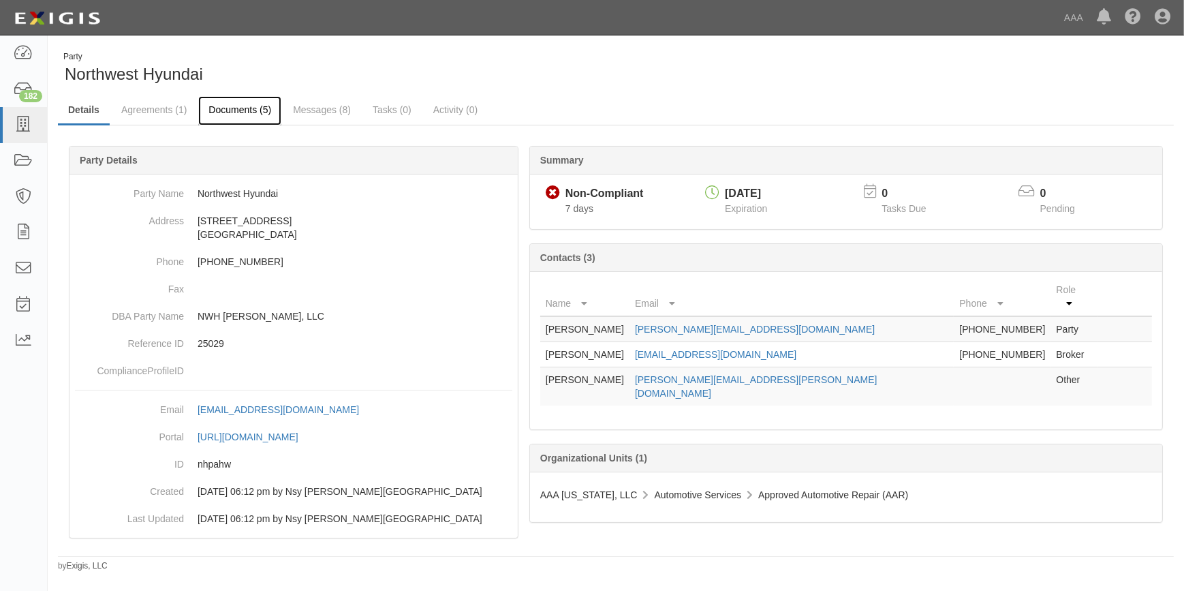
click at [232, 112] on link "Documents (5)" at bounding box center [239, 110] width 83 height 29
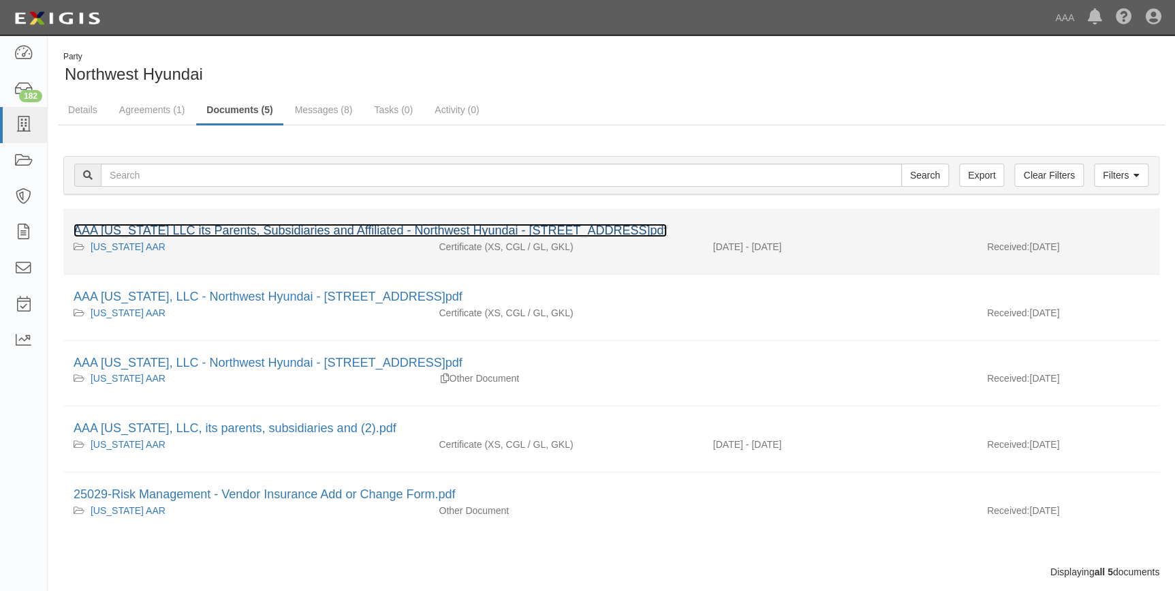
click at [315, 232] on link "AAA Texas LLC its Parents, Subsidiaries and Affiliated - Northwest Hyundai - 19…" at bounding box center [370, 230] width 593 height 14
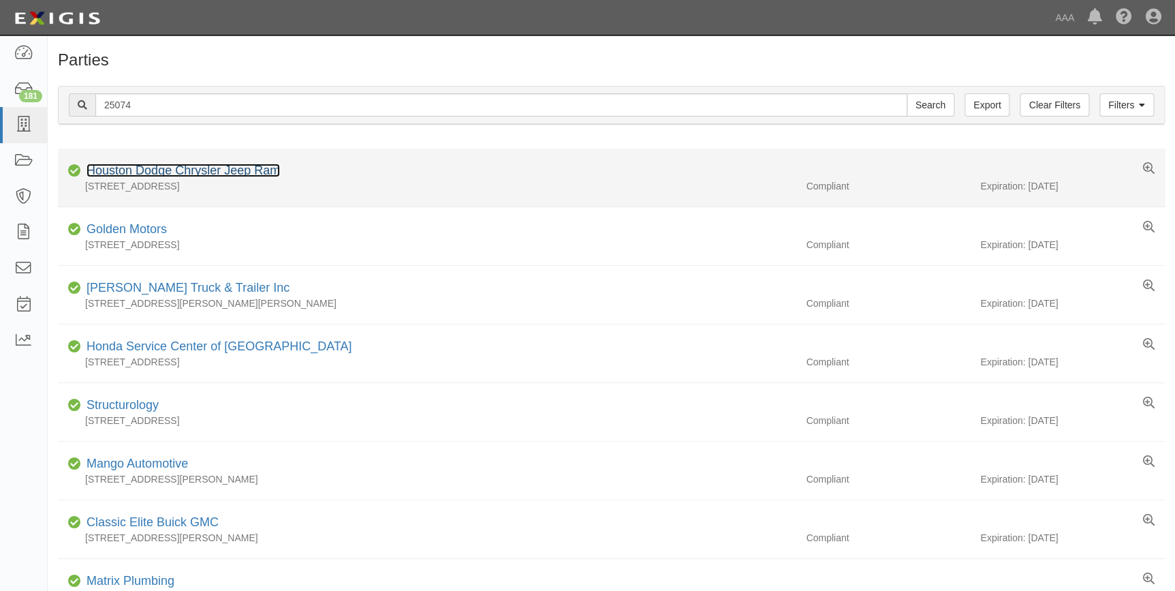
click at [173, 174] on link "Houston Dodge Chrysler Jeep Ram" at bounding box center [182, 170] width 193 height 14
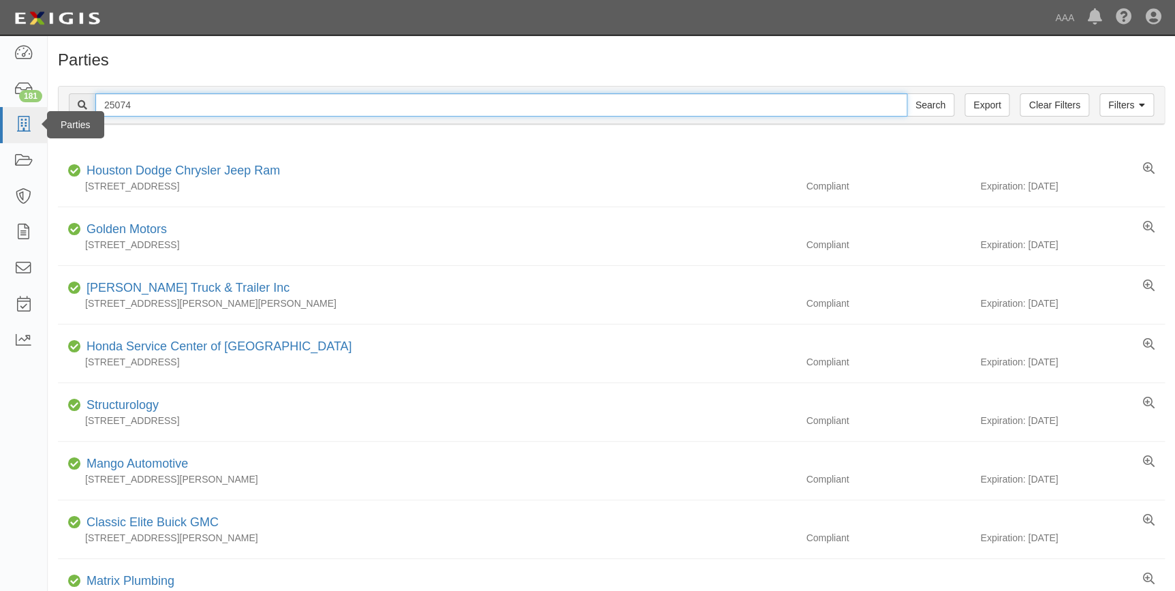
drag, startPoint x: 191, startPoint y: 101, endPoint x: 28, endPoint y: 133, distance: 166.6
type input "25108"
click at [907, 93] on input "Search" at bounding box center [931, 104] width 48 height 23
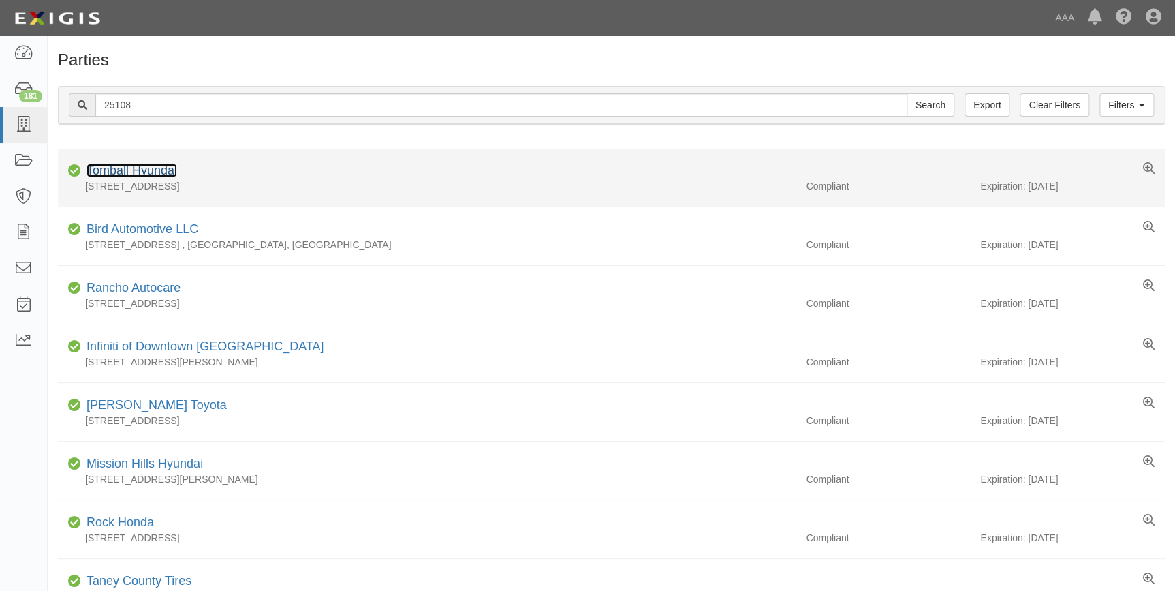
click at [167, 168] on link "Tomball Hyundai" at bounding box center [131, 170] width 91 height 14
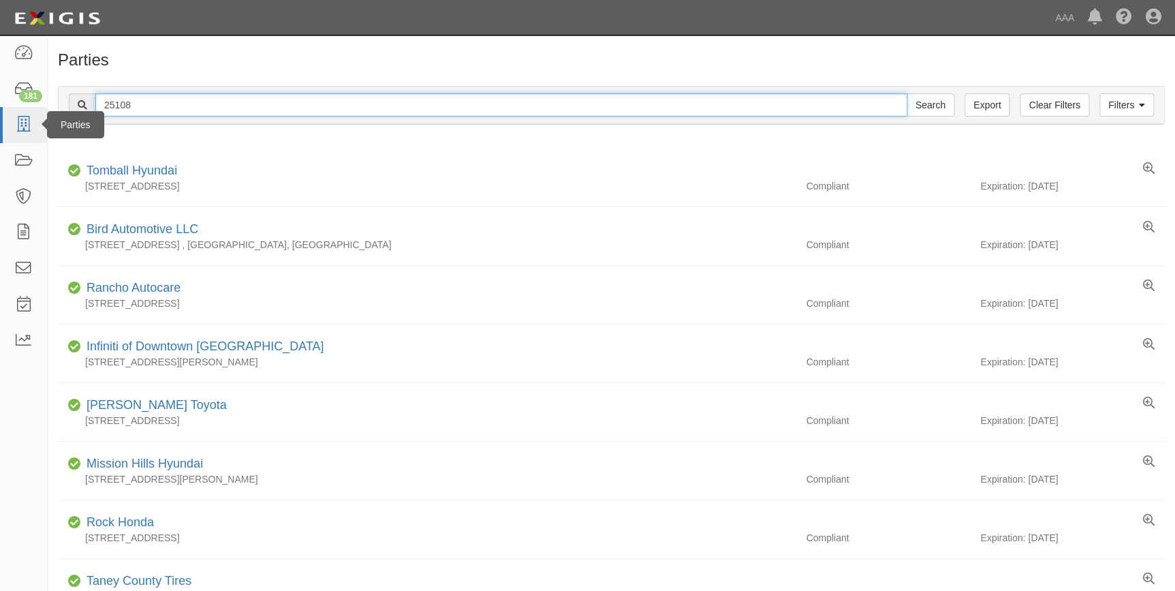
drag, startPoint x: 153, startPoint y: 102, endPoint x: 46, endPoint y: 127, distance: 109.7
type input "25149"
click at [907, 93] on input "Search" at bounding box center [931, 104] width 48 height 23
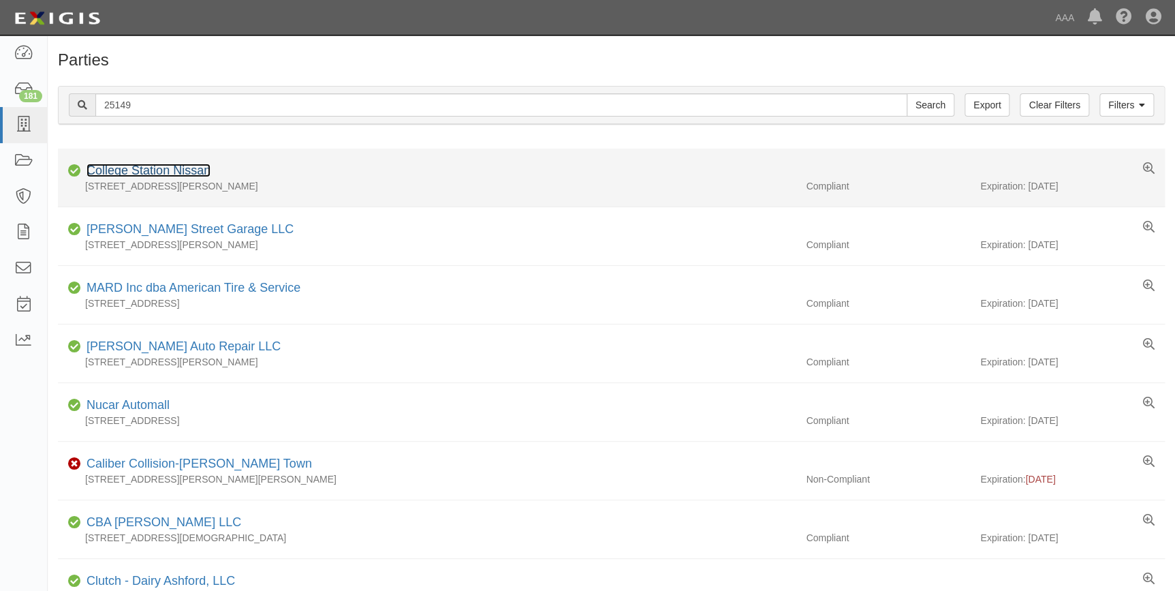
click at [160, 176] on link "College Station Nissan" at bounding box center [148, 170] width 124 height 14
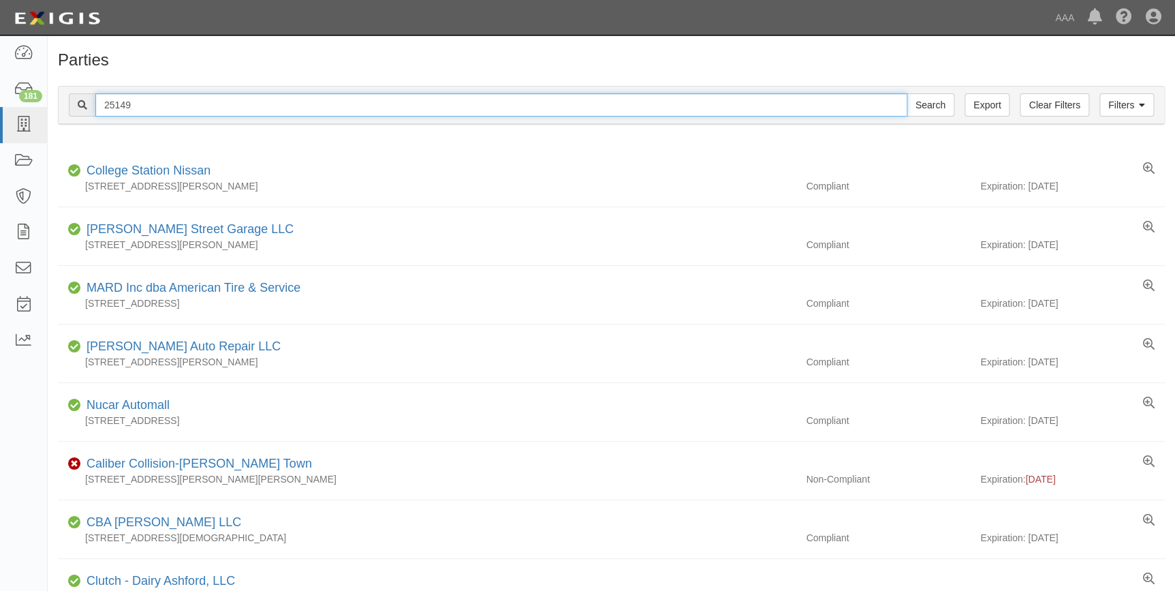
drag, startPoint x: 140, startPoint y: 106, endPoint x: 56, endPoint y: 112, distance: 84.0
click at [56, 112] on div "Filters Clear Filters Export 25149 Search Filters Compliance Status Compliant N…" at bounding box center [611, 107] width 1127 height 63
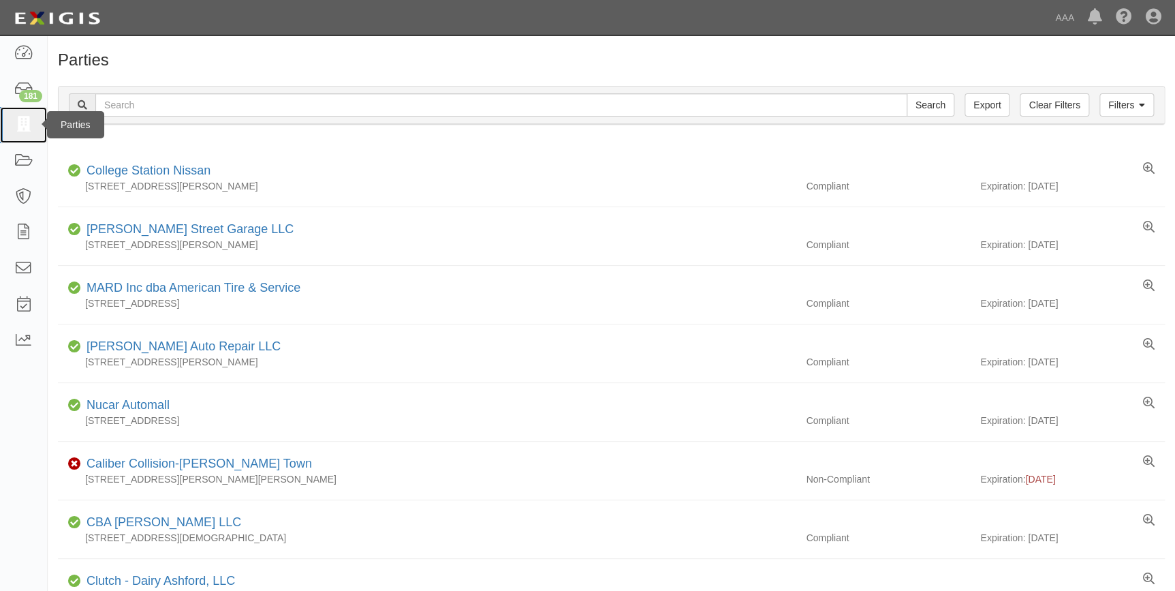
click at [17, 123] on icon at bounding box center [23, 125] width 19 height 16
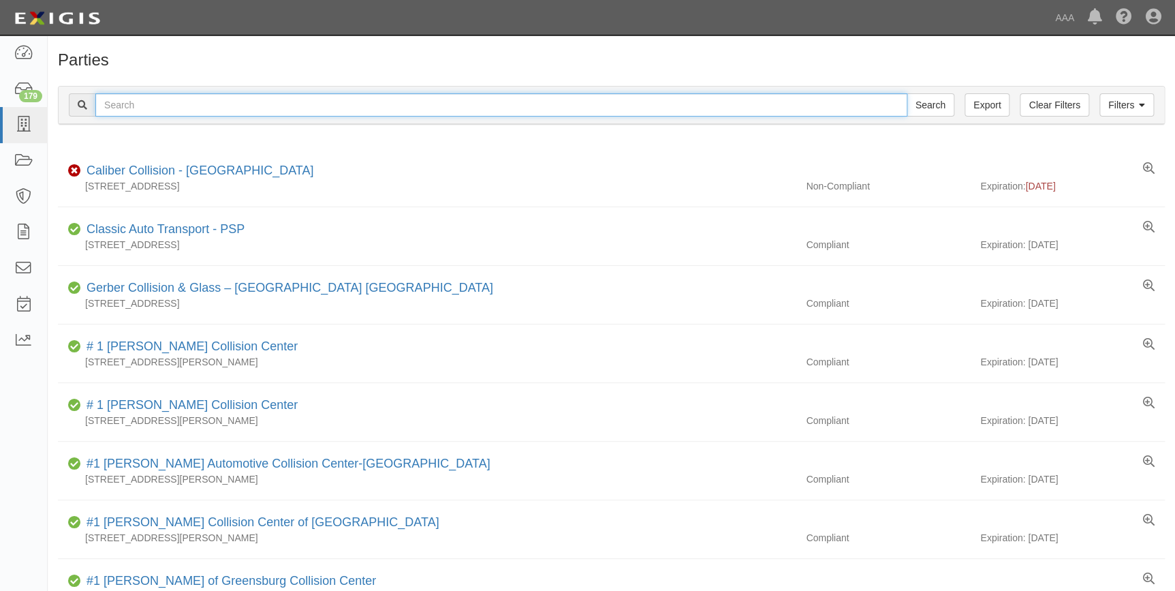
click at [130, 107] on input "text" at bounding box center [501, 104] width 812 height 23
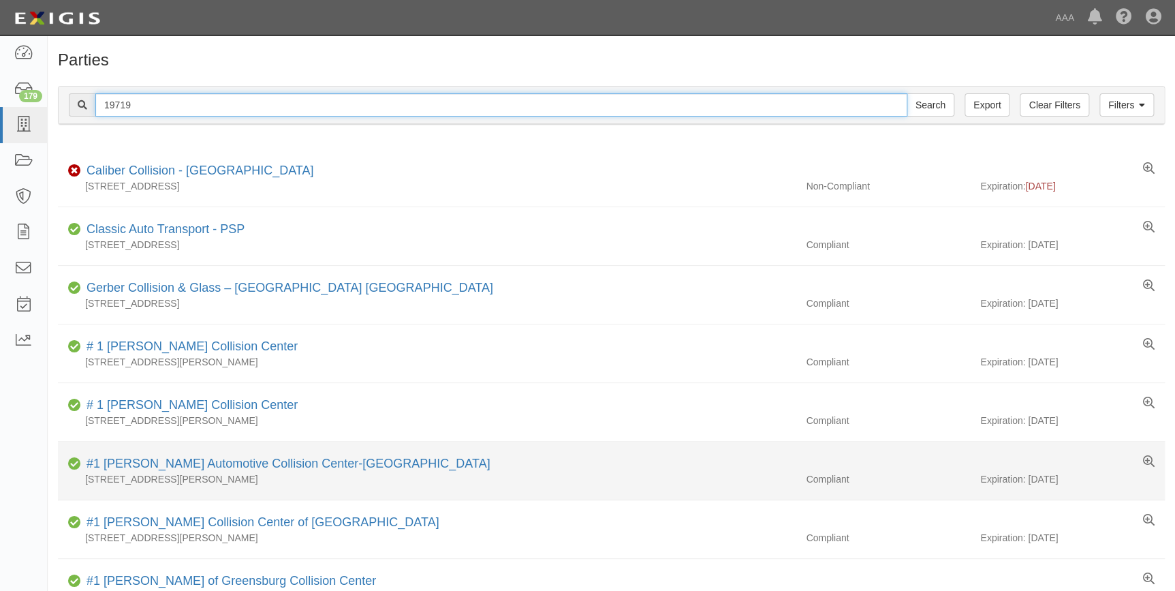
type input "19719"
click at [907, 93] on input "Search" at bounding box center [931, 104] width 48 height 23
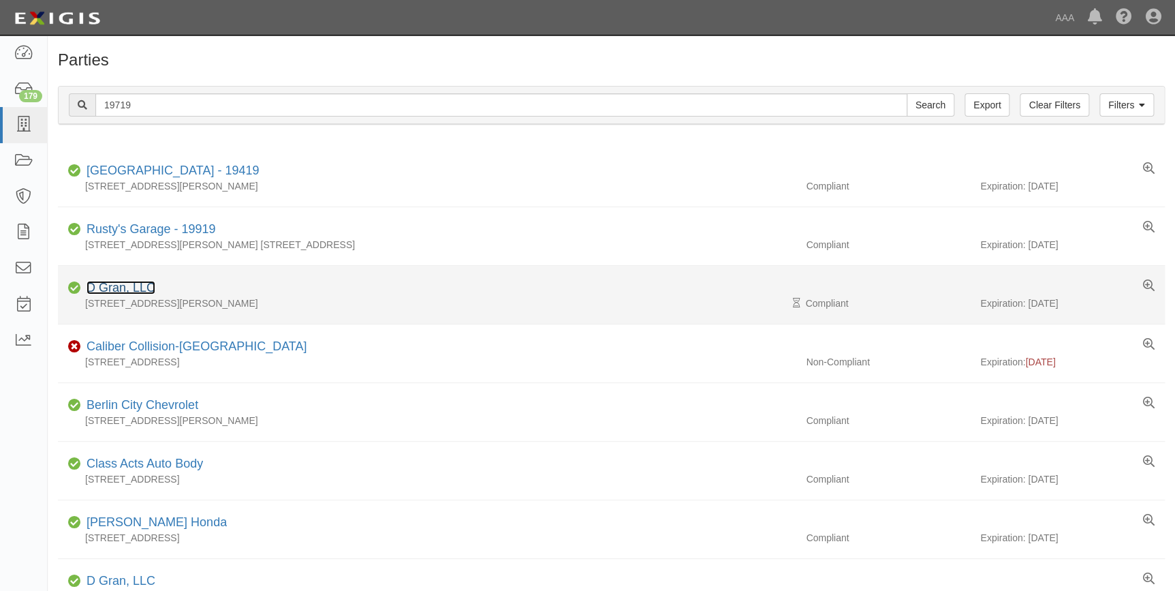
click at [119, 287] on link "D Gran, LLC" at bounding box center [120, 288] width 69 height 14
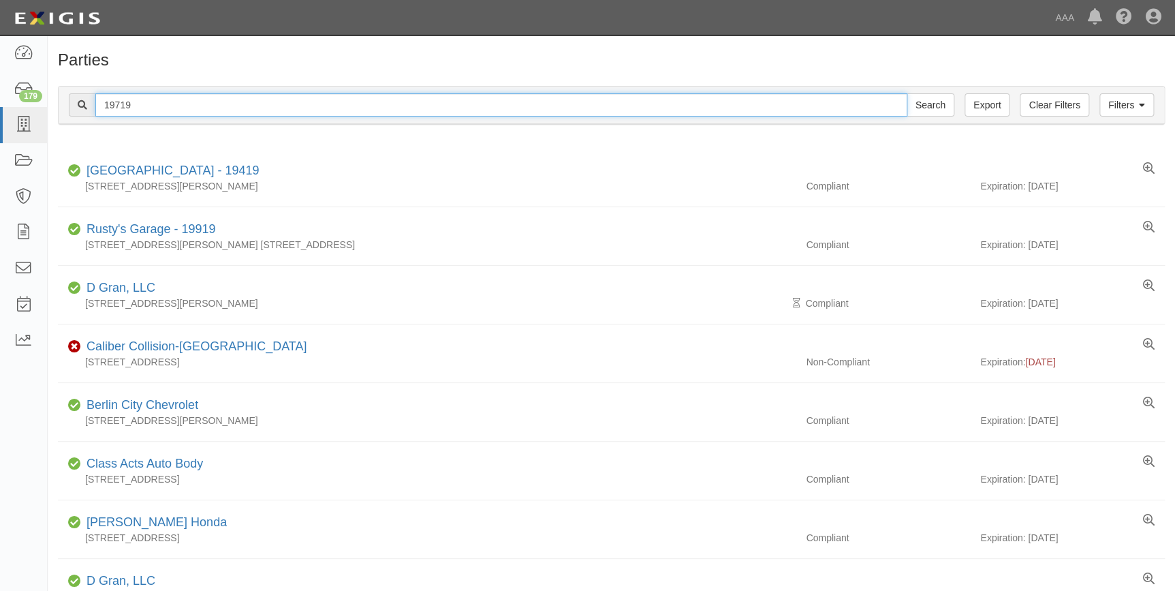
click at [146, 108] on input "19719" at bounding box center [501, 104] width 812 height 23
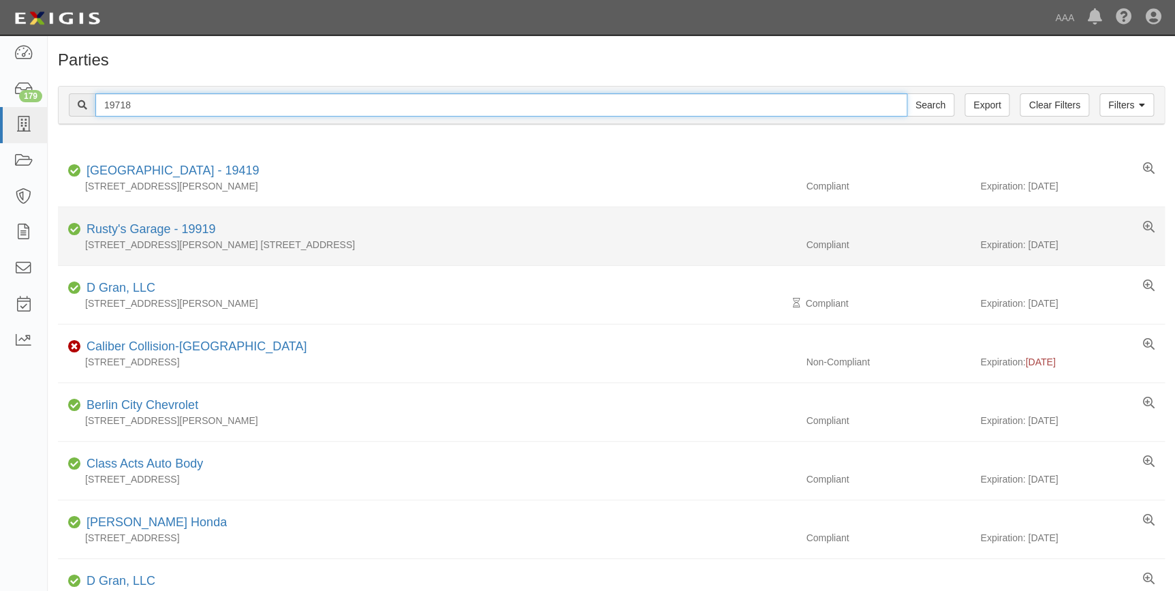
type input "19718"
click at [907, 93] on input "Search" at bounding box center [931, 104] width 48 height 23
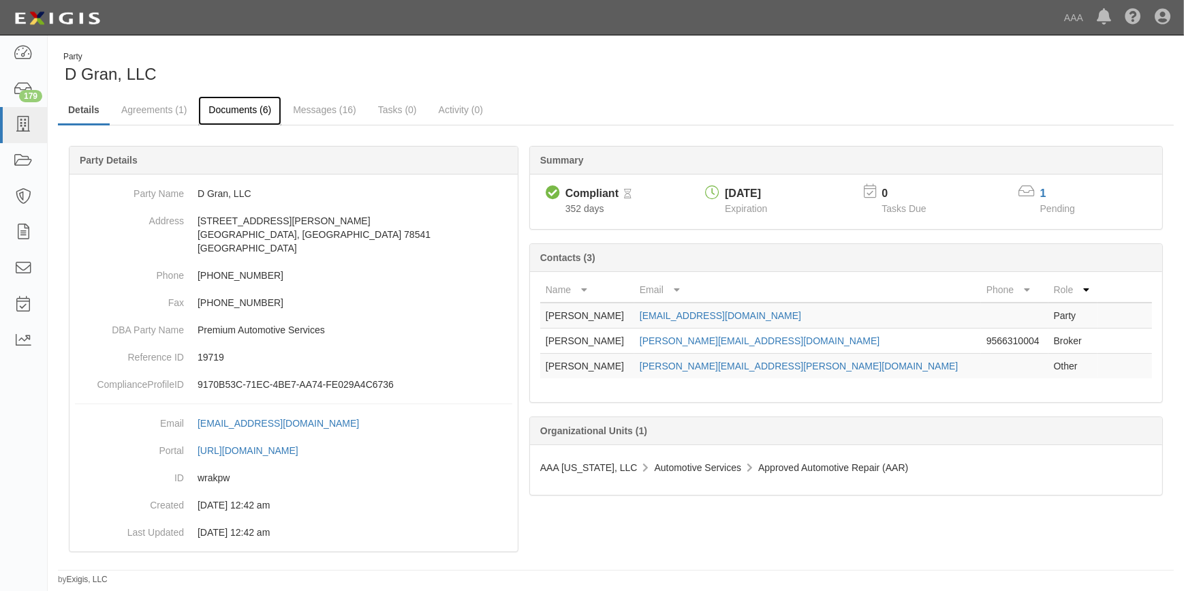
click at [252, 110] on link "Documents (6)" at bounding box center [239, 110] width 83 height 29
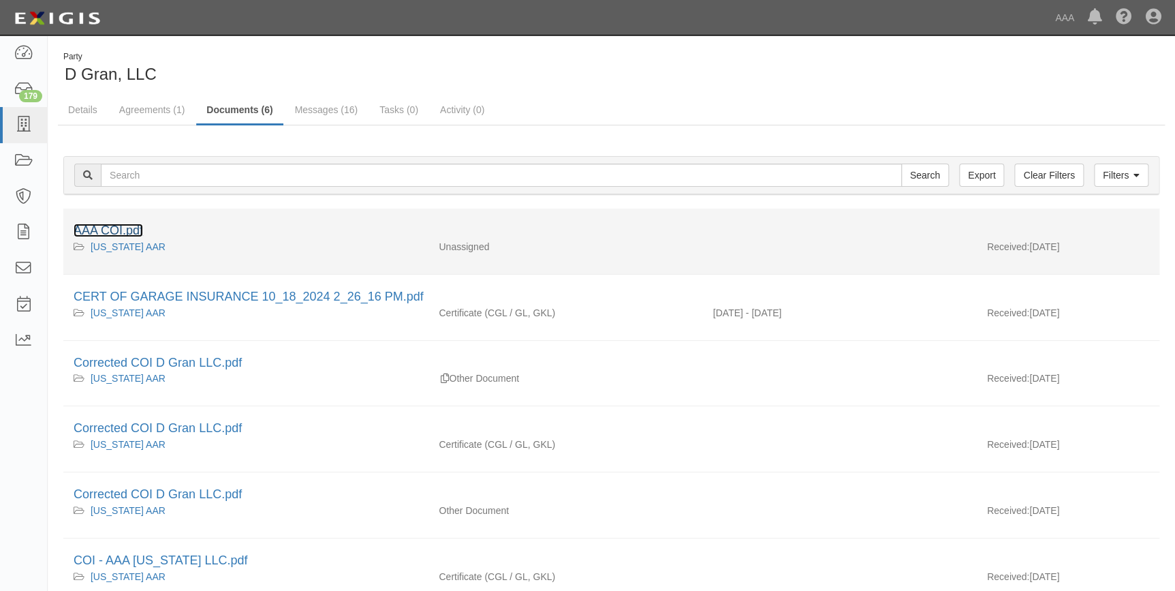
click at [116, 229] on link "AAA COI.pdf" at bounding box center [108, 230] width 69 height 14
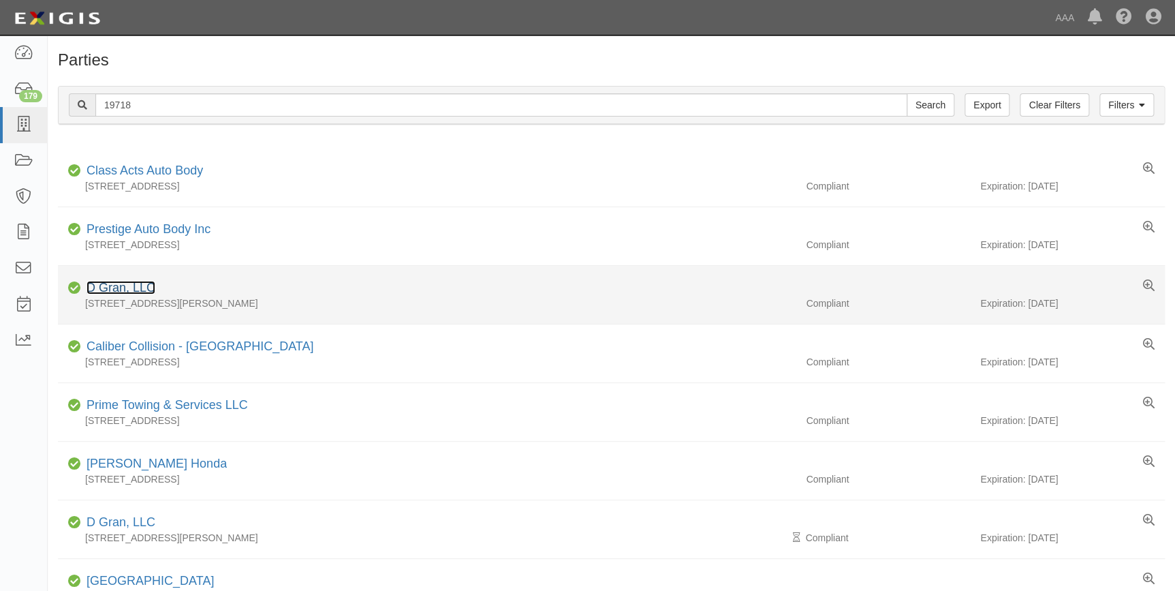
click at [133, 286] on link "D Gran, LLC" at bounding box center [120, 288] width 69 height 14
